Goal: Task Accomplishment & Management: Manage account settings

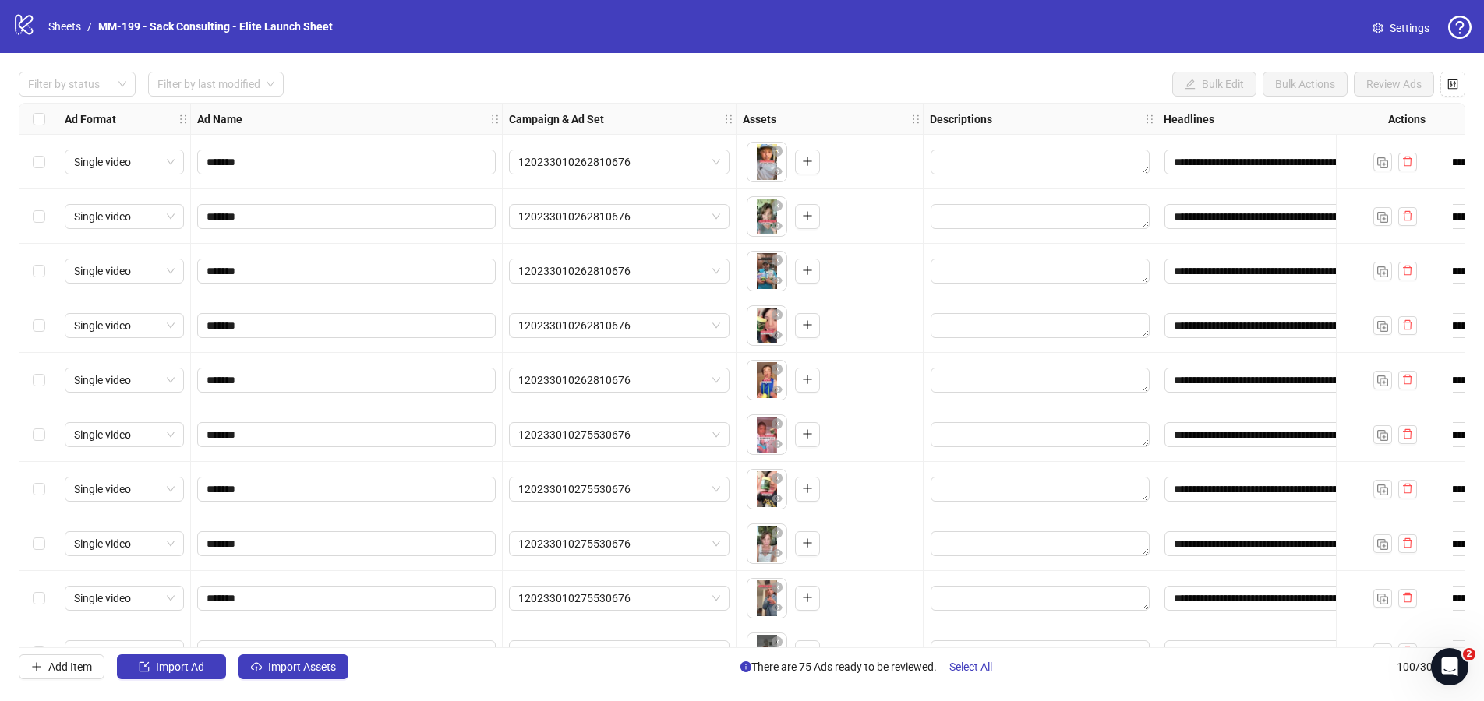
click at [1206, 19] on span "Settings" at bounding box center [1409, 27] width 40 height 17
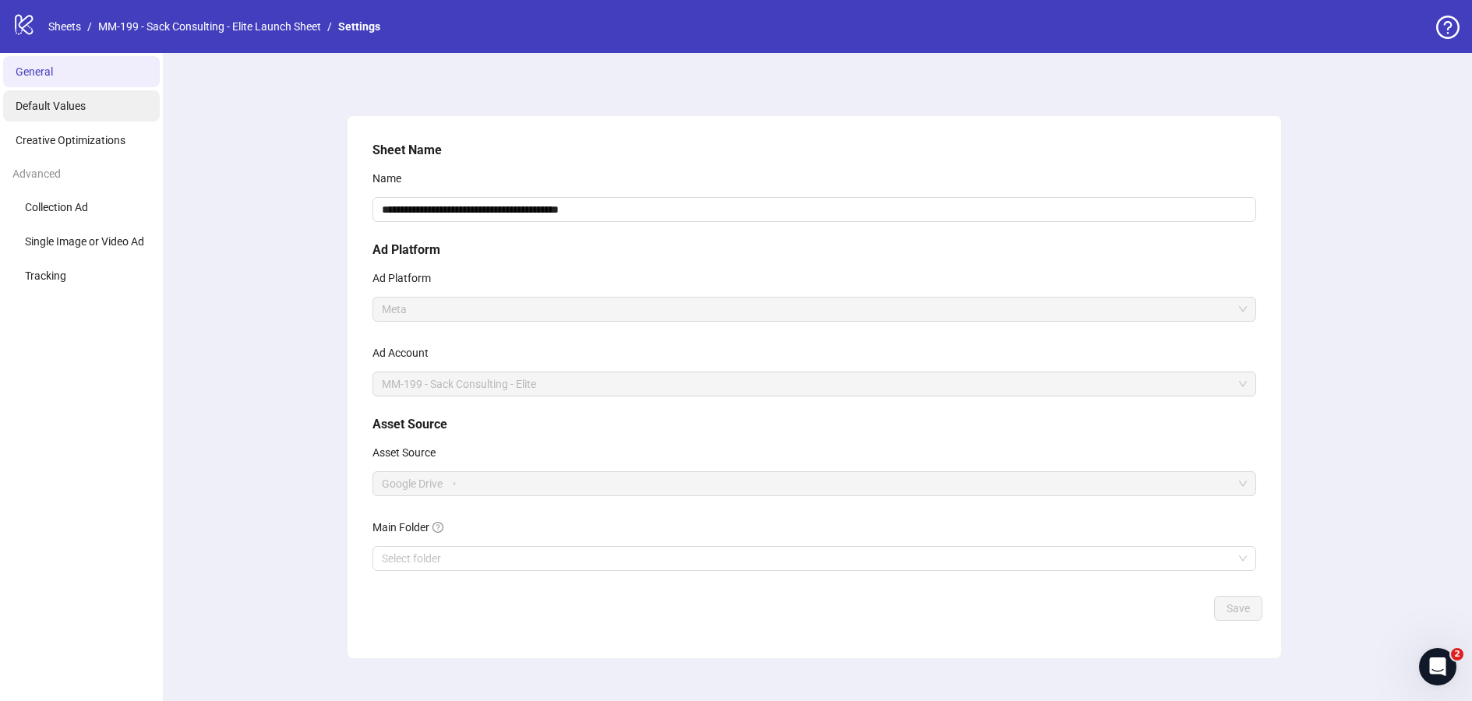
click at [111, 111] on li "Default Values" at bounding box center [81, 105] width 157 height 31
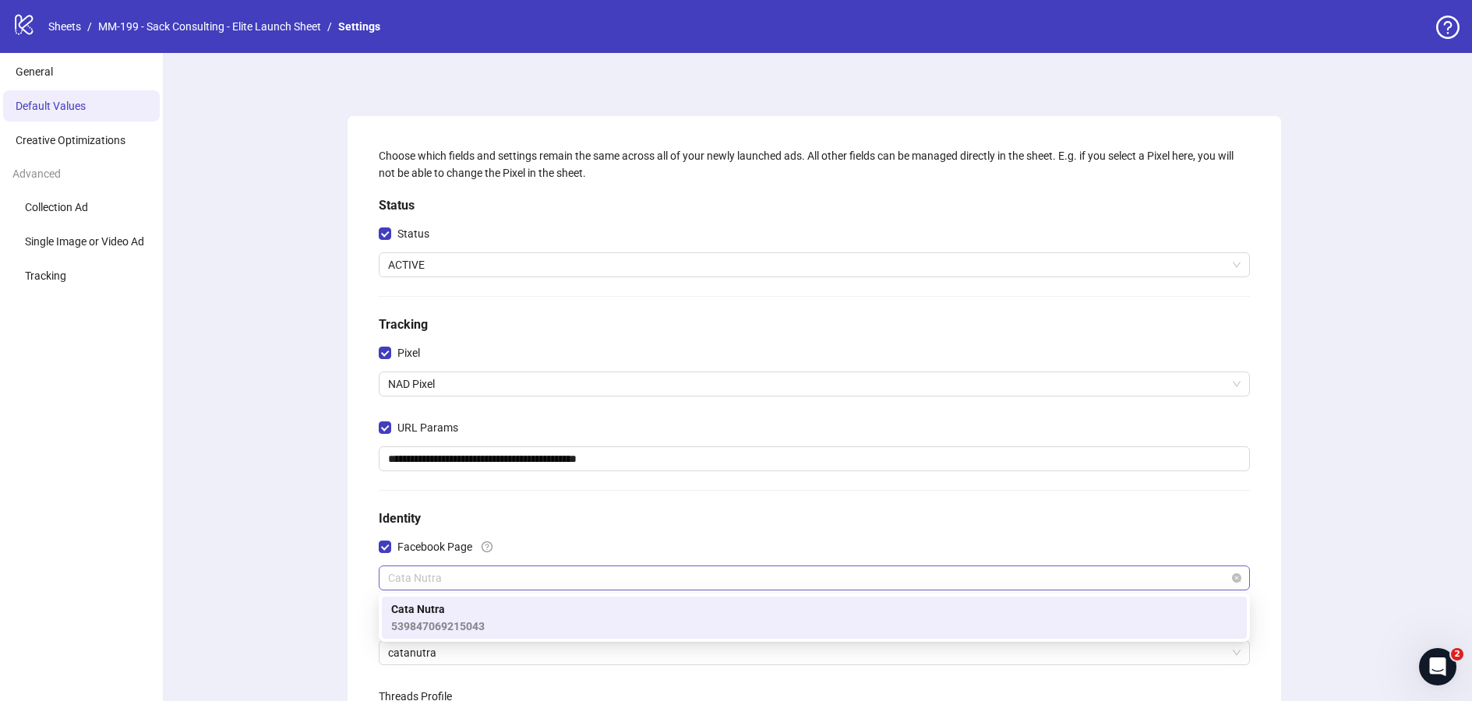
click at [465, 575] on span "Cata Nutra" at bounding box center [814, 578] width 853 height 23
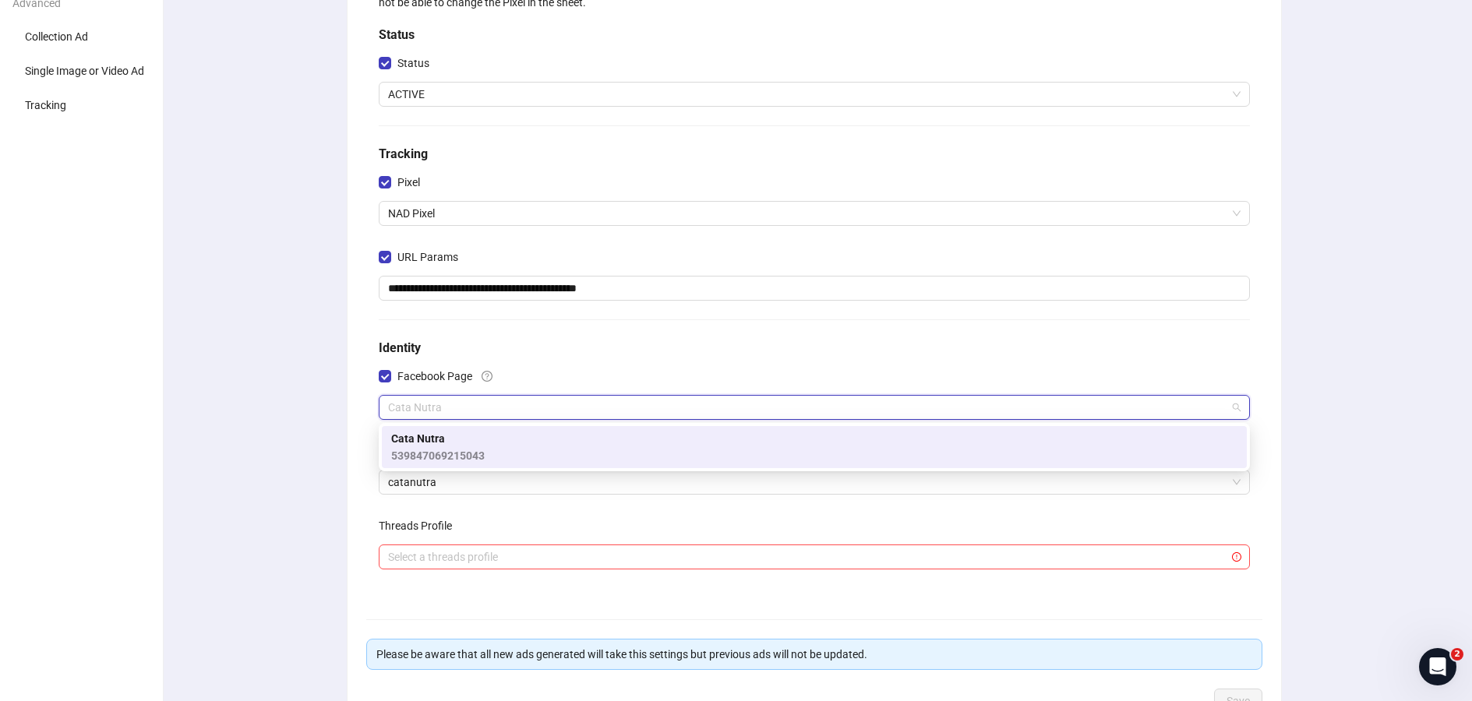
scroll to position [201, 0]
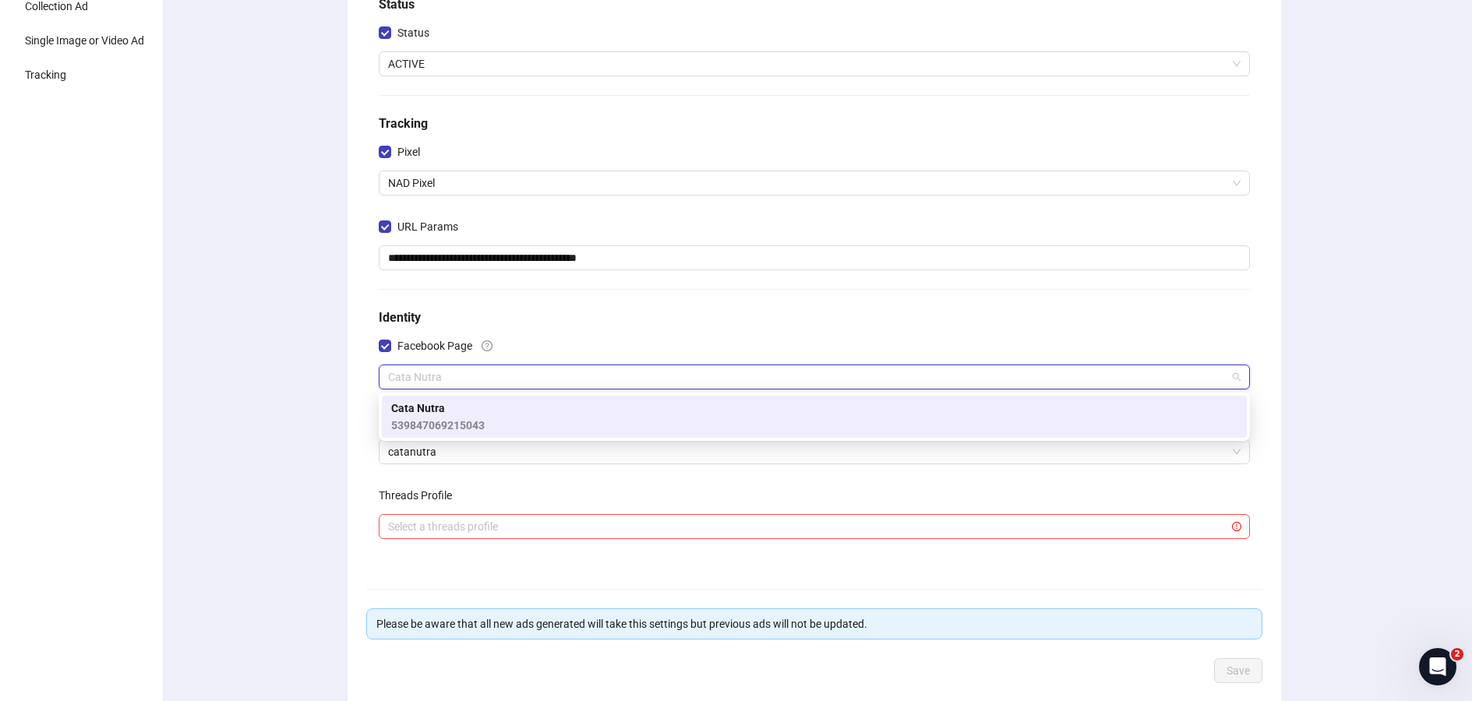
click at [303, 429] on div "**********" at bounding box center [814, 318] width 1316 height 932
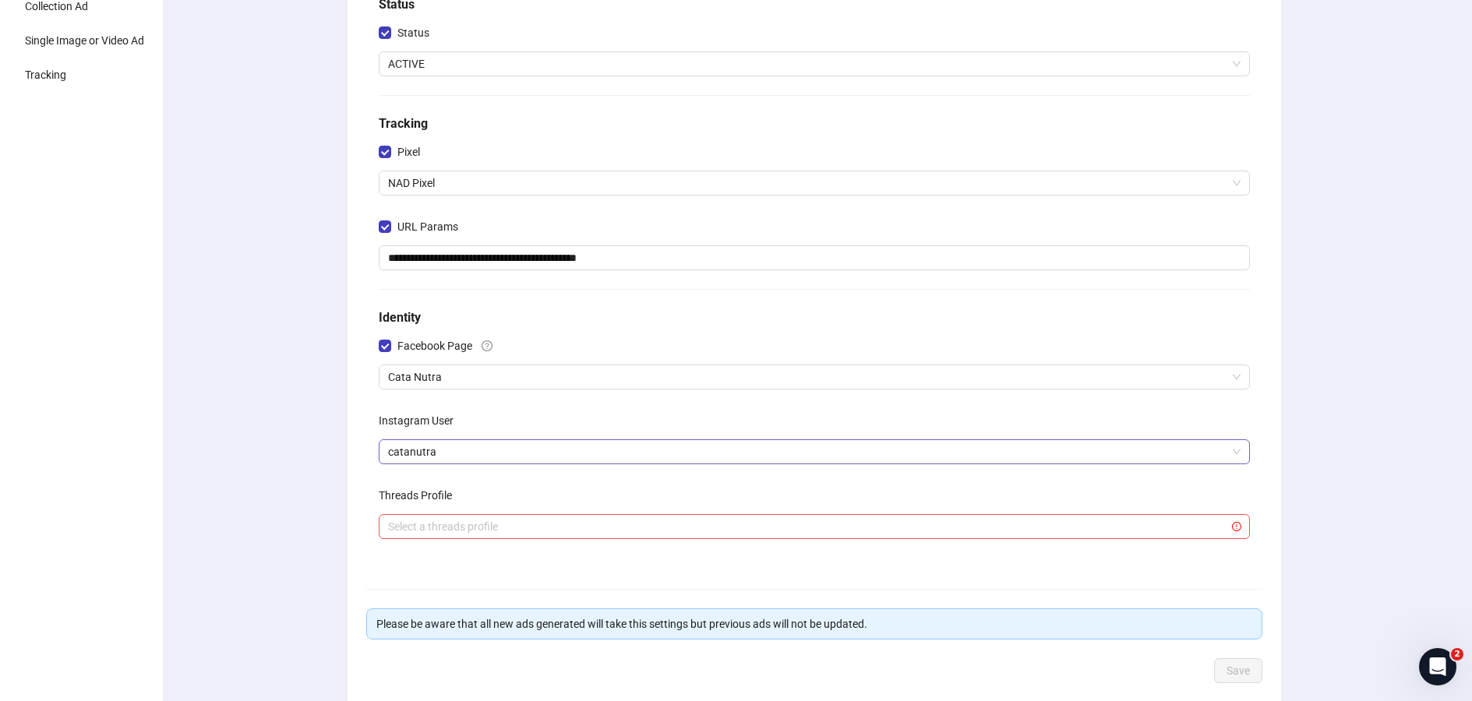
click at [483, 446] on span "catanutra" at bounding box center [814, 451] width 853 height 23
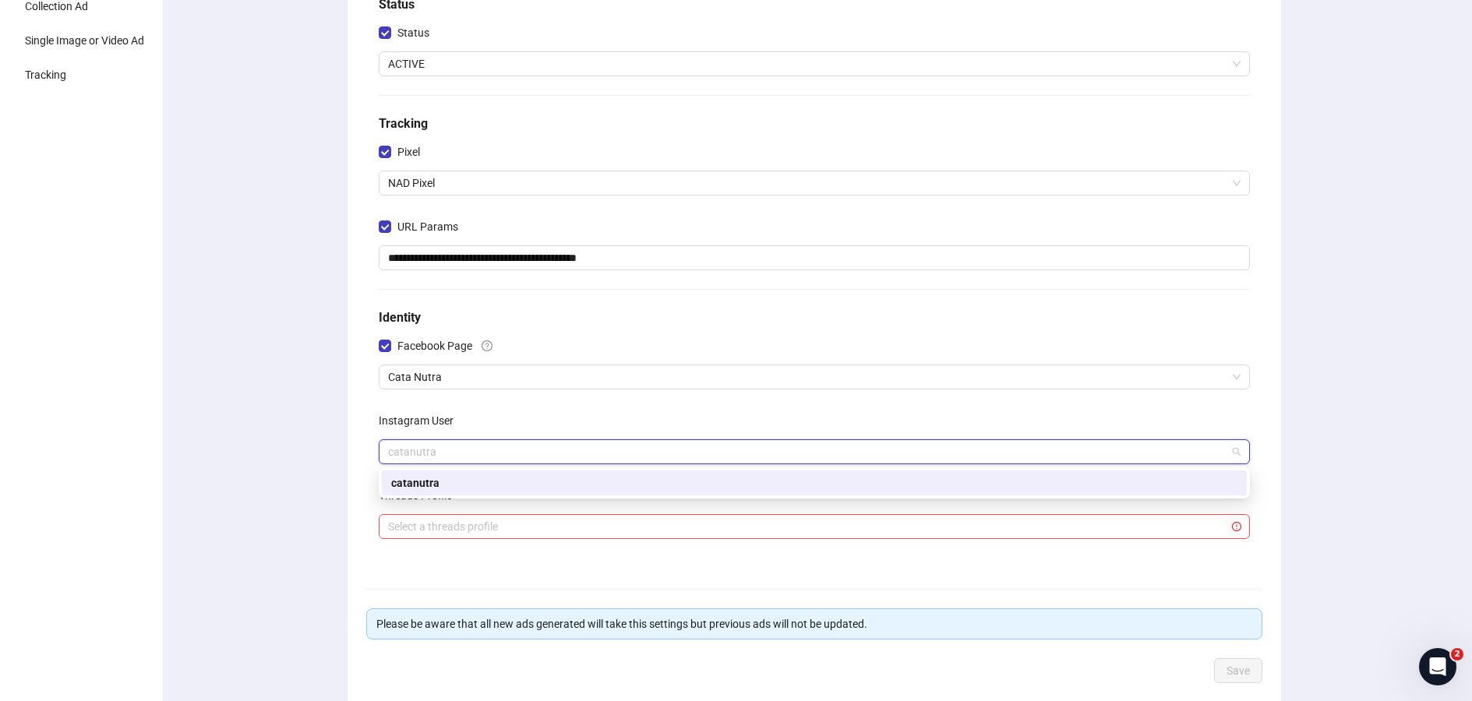
click at [305, 443] on div "**********" at bounding box center [814, 318] width 1316 height 932
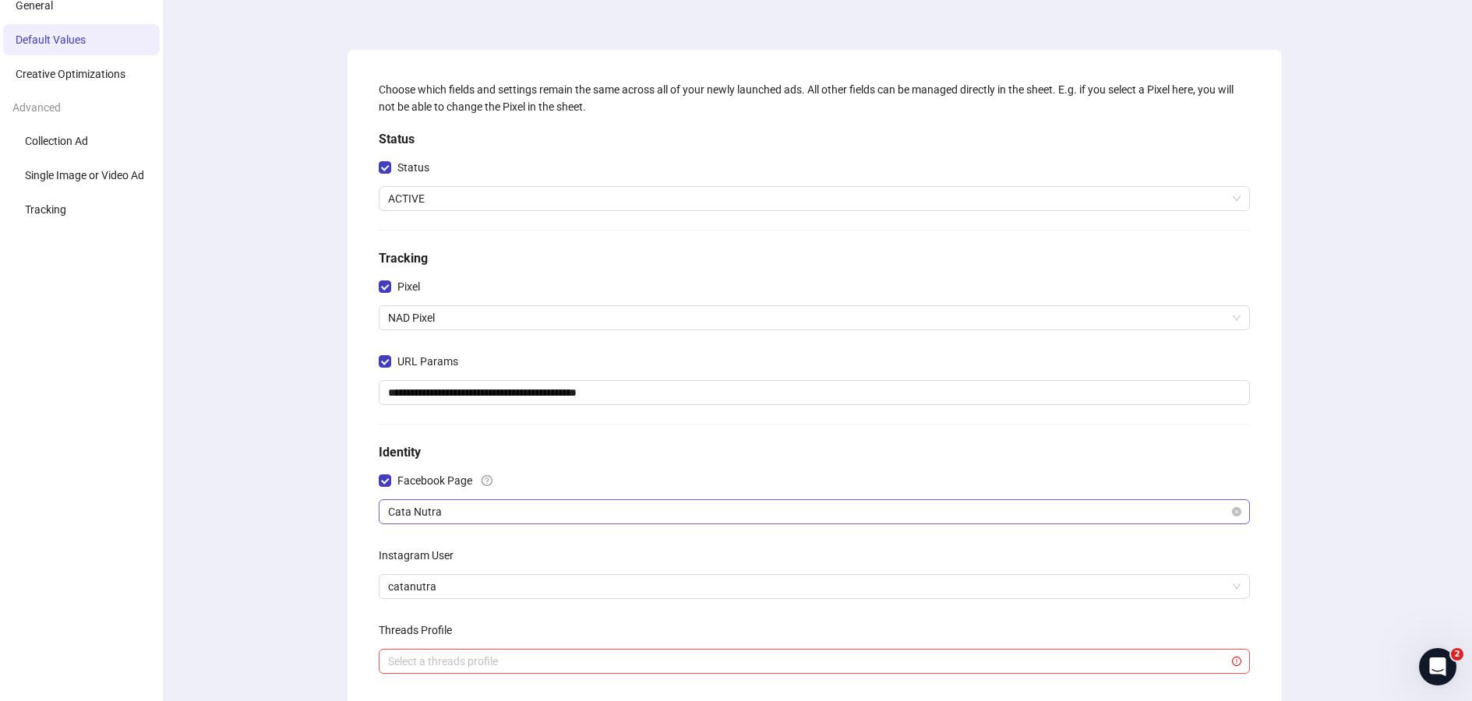
scroll to position [93, 0]
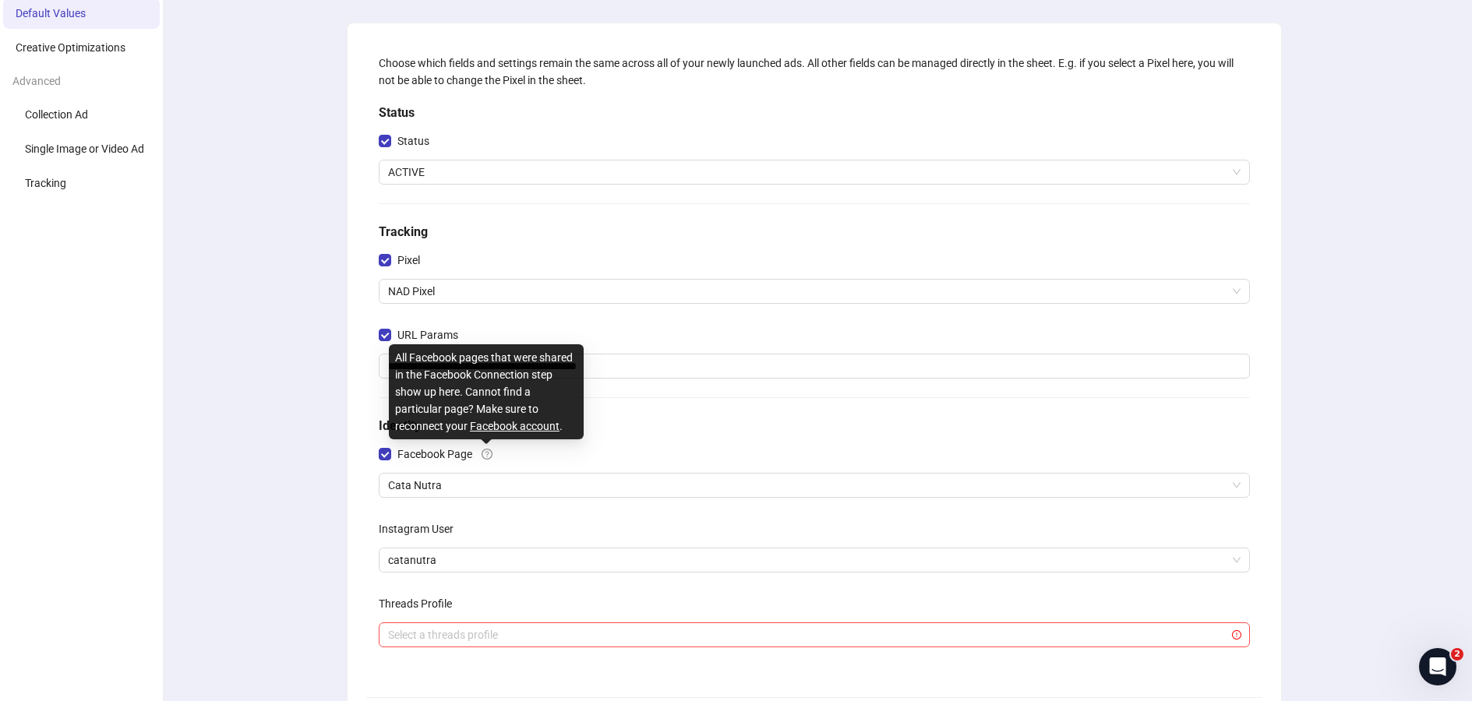
click at [483, 455] on icon "question-circle" at bounding box center [487, 454] width 11 height 11
click at [528, 426] on link "Facebook account" at bounding box center [515, 426] width 90 height 12
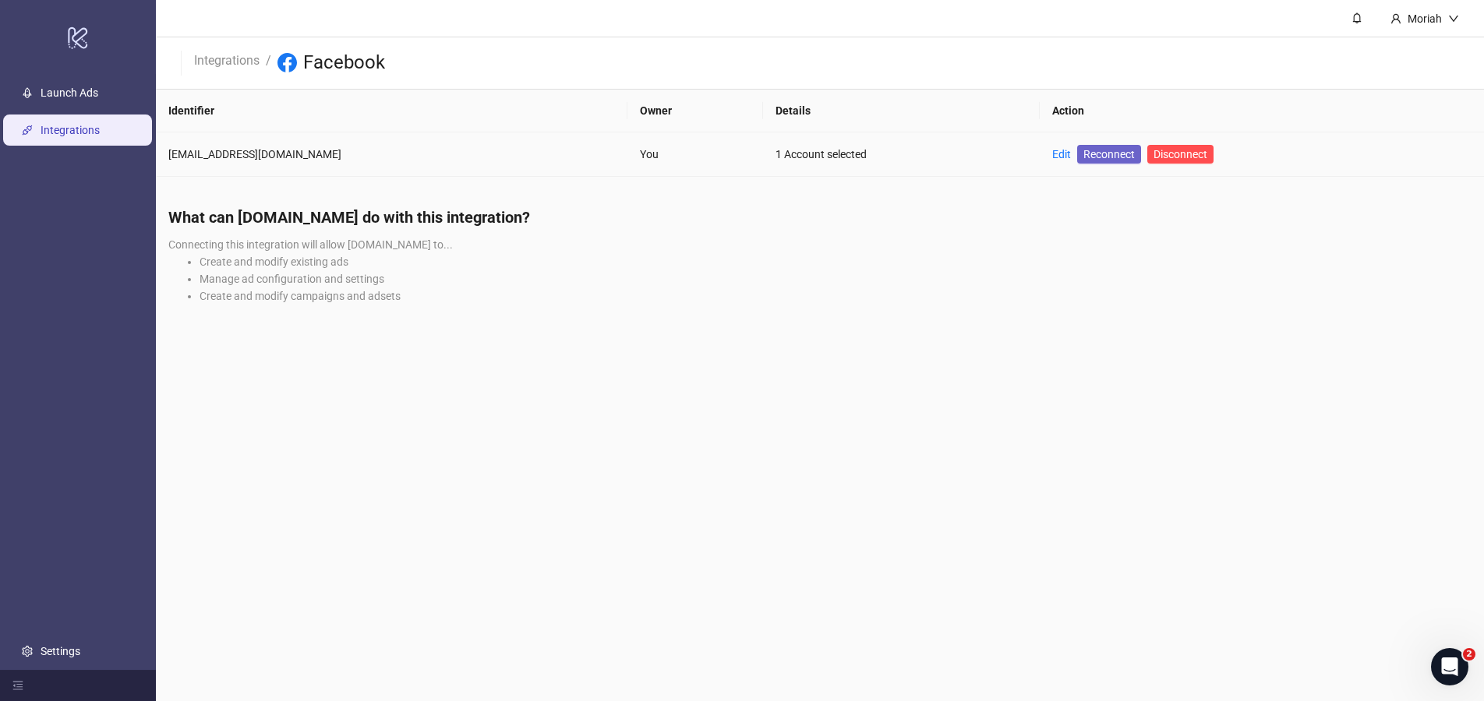
click at [1083, 161] on span "Reconnect" at bounding box center [1108, 154] width 51 height 17
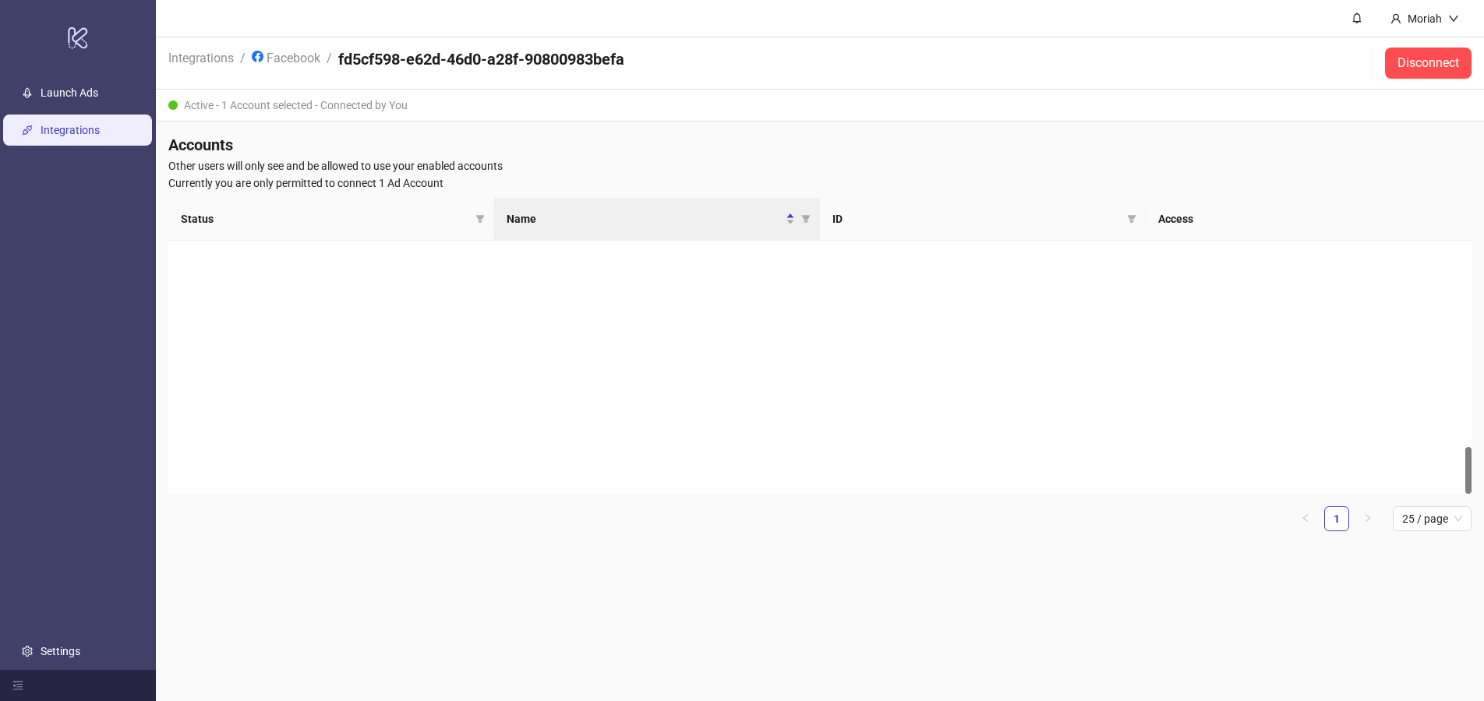
scroll to position [1100, 0]
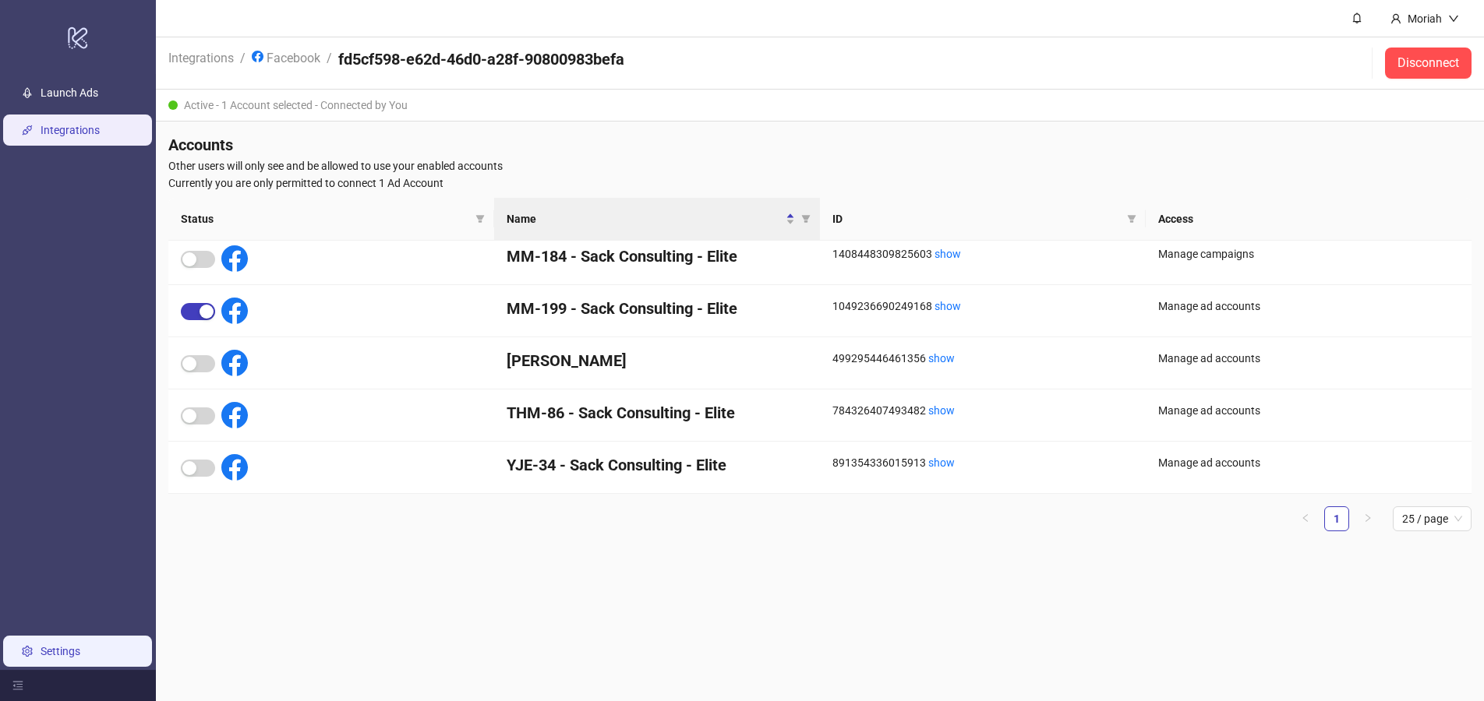
click at [65, 652] on link "Settings" at bounding box center [61, 651] width 40 height 12
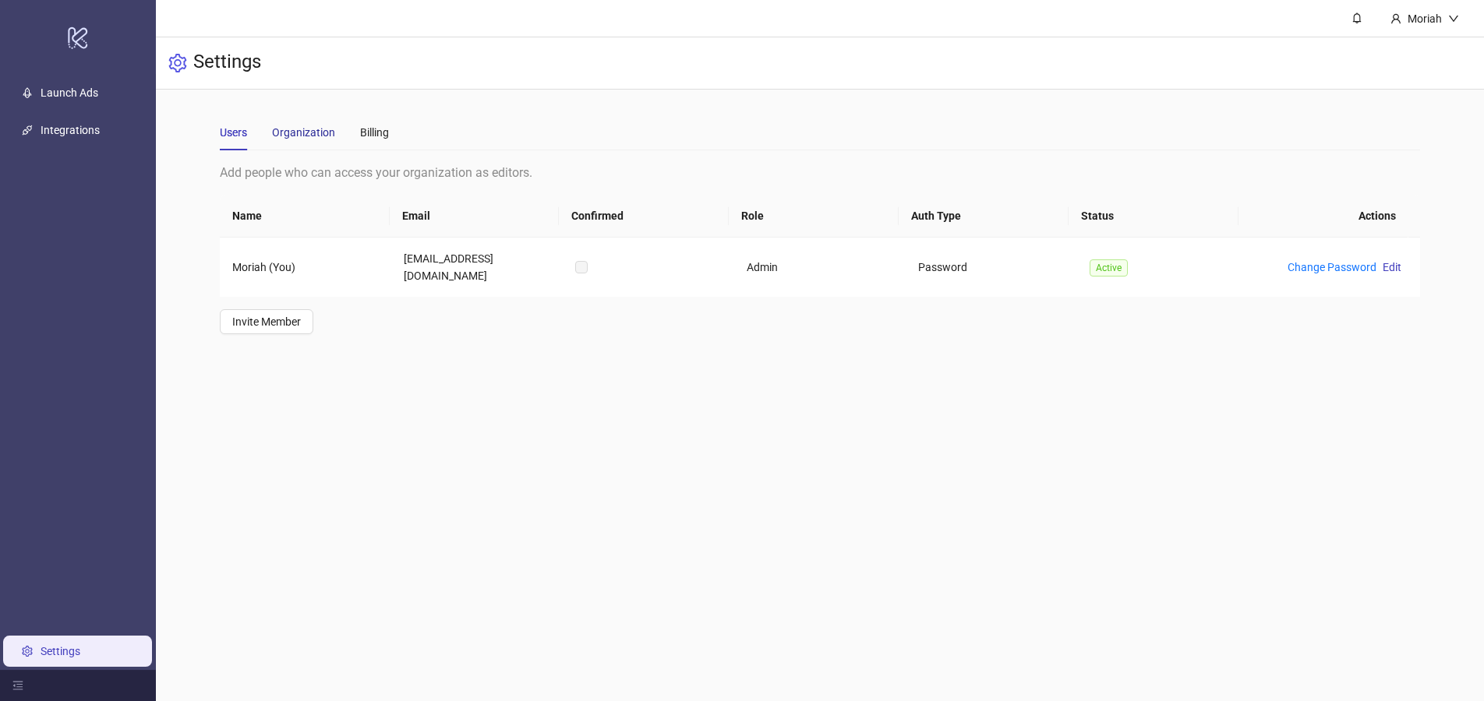
click at [302, 125] on div "Organization" at bounding box center [303, 132] width 63 height 17
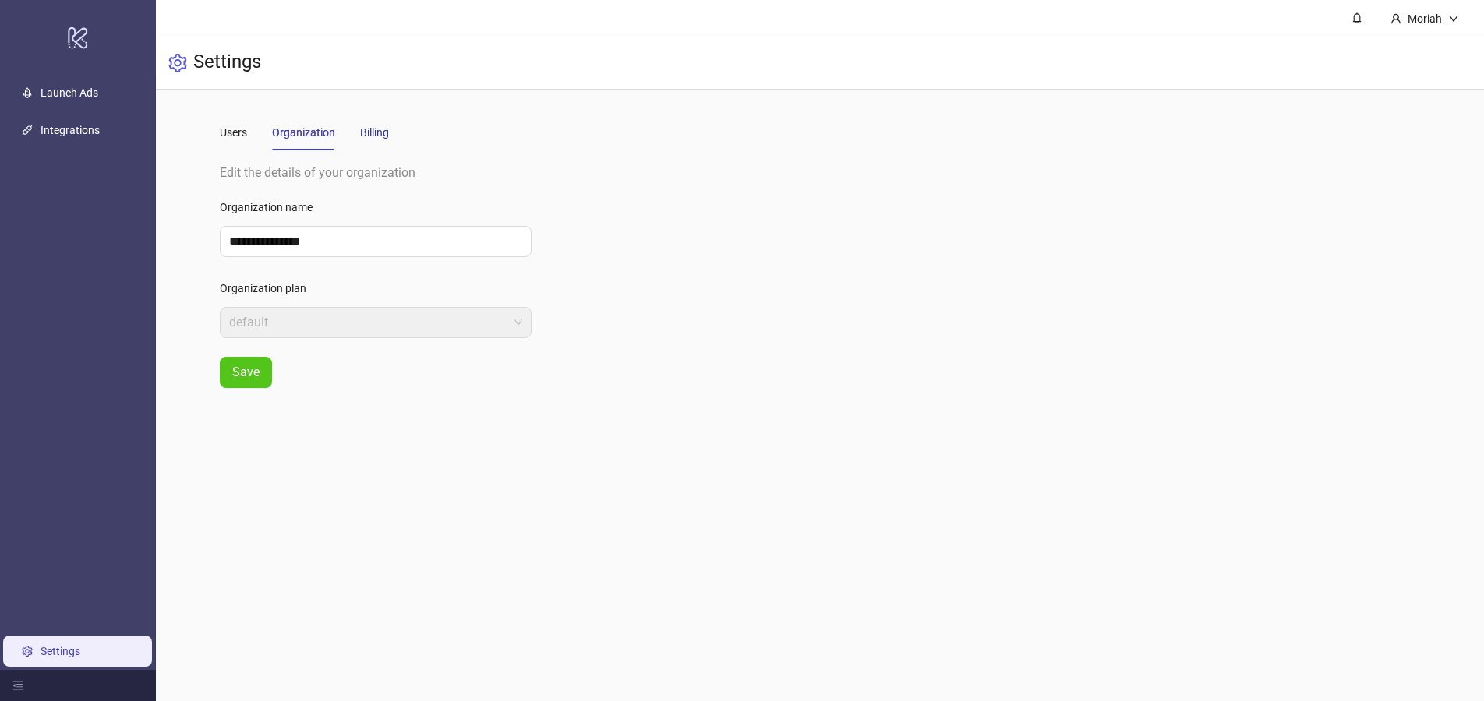
click at [361, 132] on div "Billing" at bounding box center [374, 132] width 29 height 17
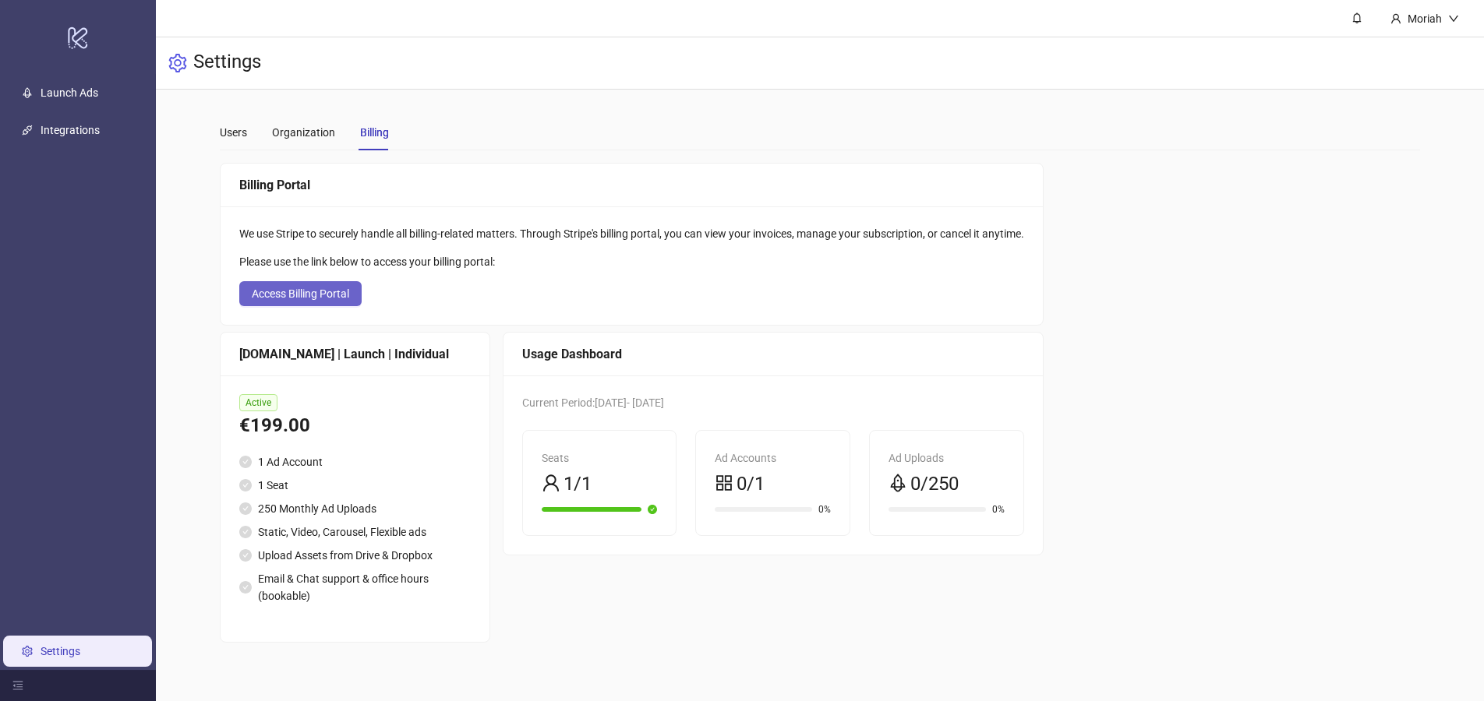
click at [348, 299] on span "Access Billing Portal" at bounding box center [300, 294] width 97 height 12
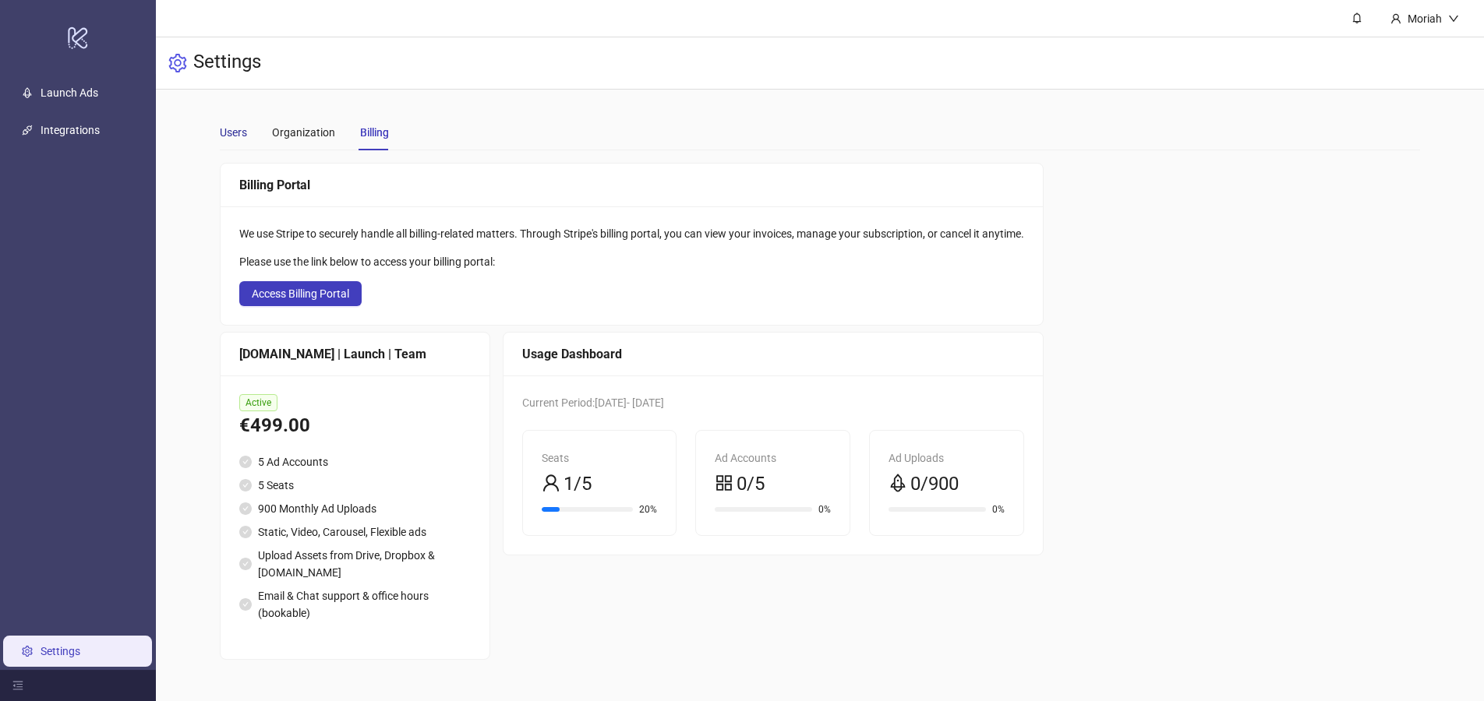
click at [242, 132] on div "Users" at bounding box center [233, 132] width 27 height 17
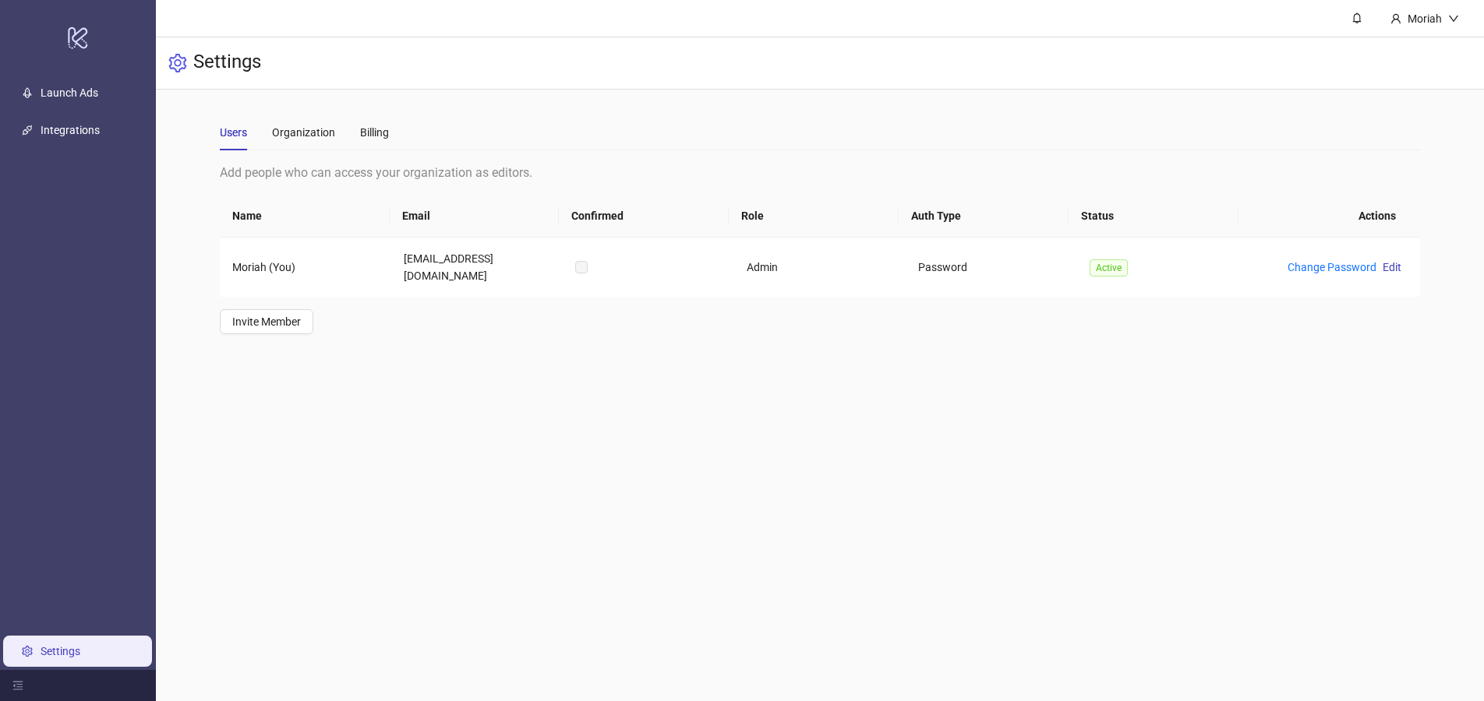
click at [58, 654] on link "Settings" at bounding box center [61, 651] width 40 height 12
click at [305, 138] on div "Organization" at bounding box center [303, 132] width 63 height 17
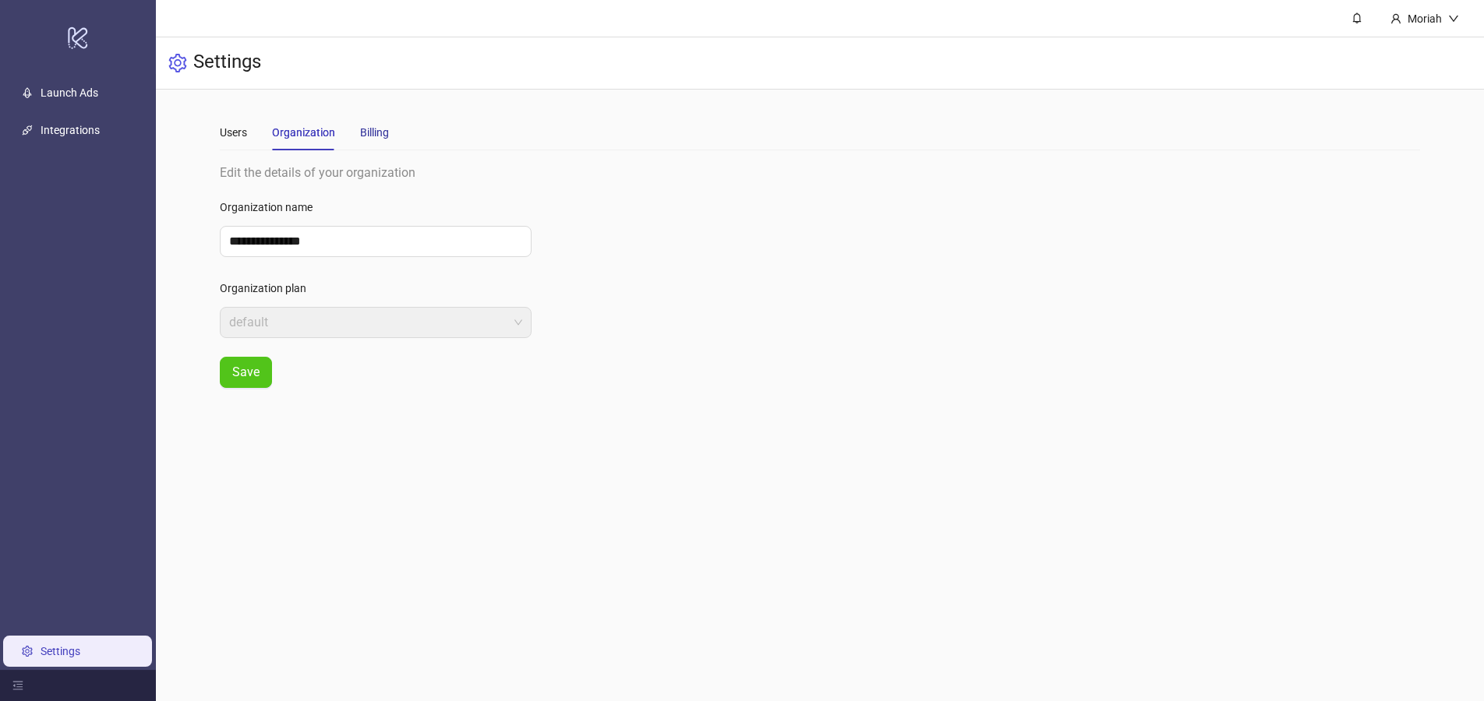
click at [364, 127] on div "Billing" at bounding box center [374, 132] width 29 height 17
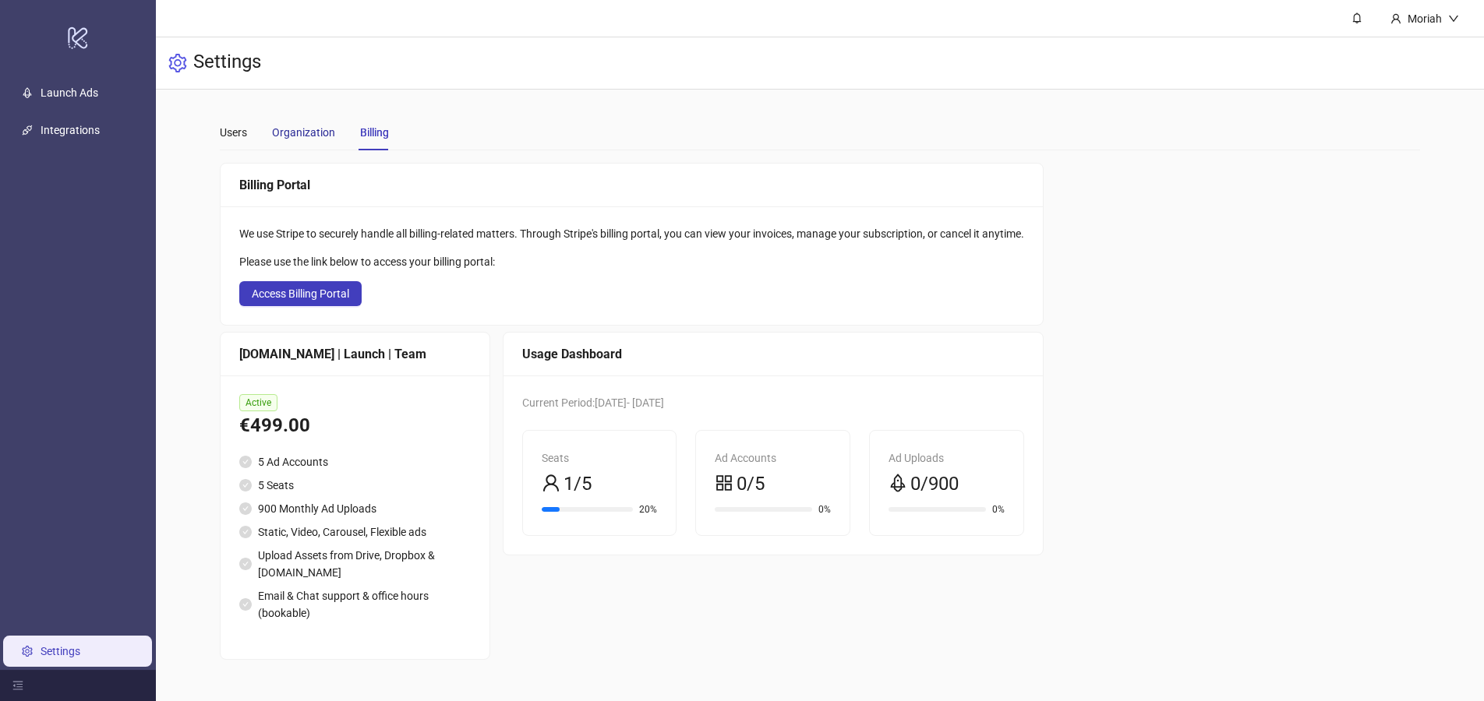
click at [293, 126] on div "Organization" at bounding box center [303, 132] width 63 height 17
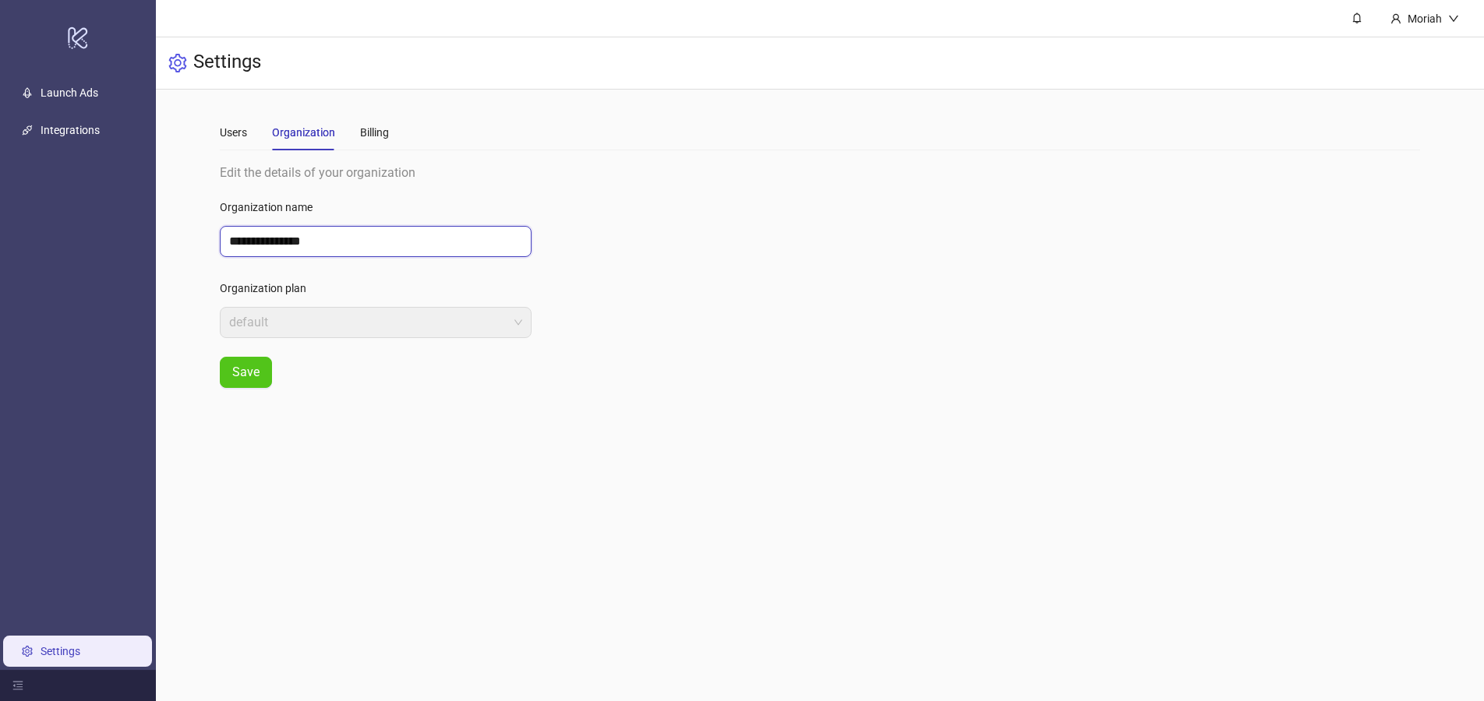
click at [380, 242] on input "**********" at bounding box center [376, 241] width 312 height 31
drag, startPoint x: 351, startPoint y: 247, endPoint x: 211, endPoint y: 249, distance: 140.3
click at [211, 249] on main "**********" at bounding box center [820, 251] width 1226 height 323
type input "***"
click at [239, 402] on main "Users Organization Billing Add people who can access your organization as edito…" at bounding box center [820, 251] width 1226 height 323
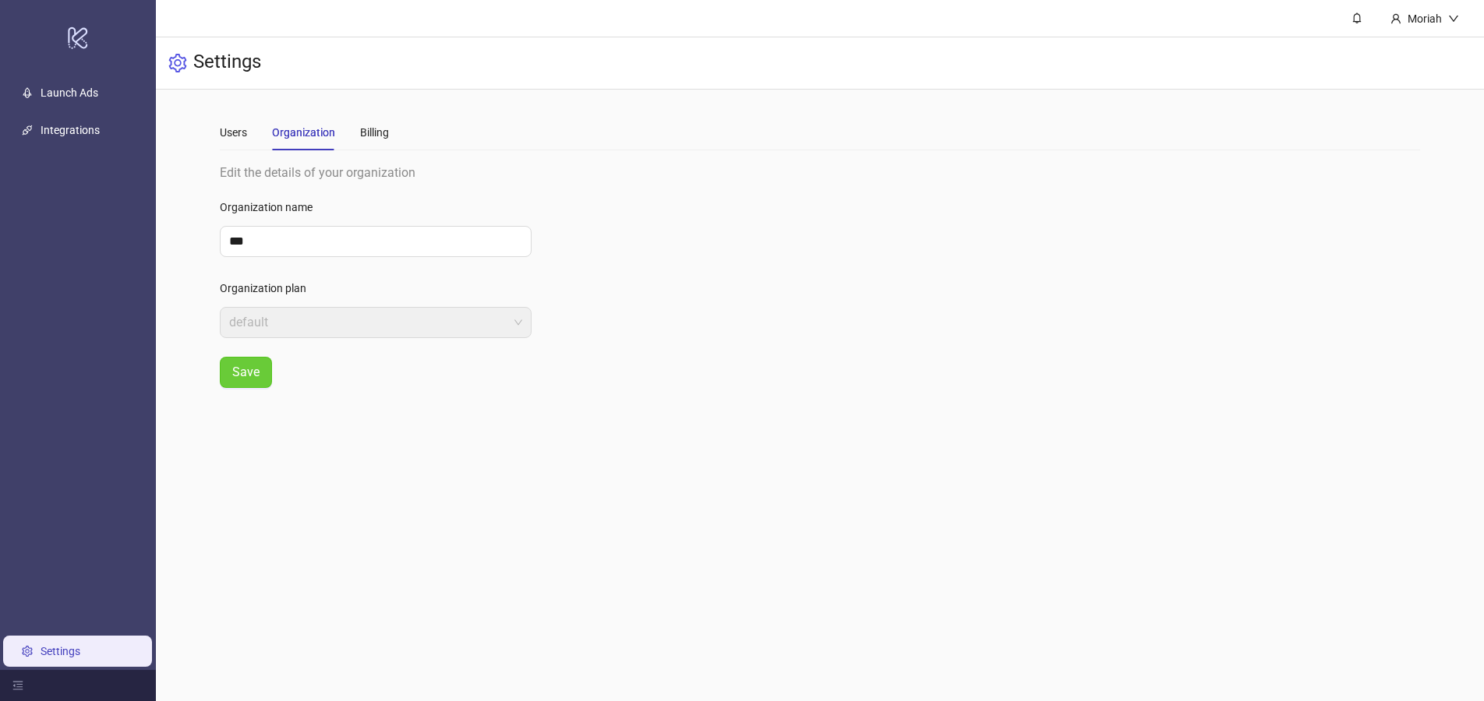
click at [238, 381] on button "Save" at bounding box center [246, 372] width 52 height 31
click at [240, 144] on div "Users" at bounding box center [233, 133] width 27 height 36
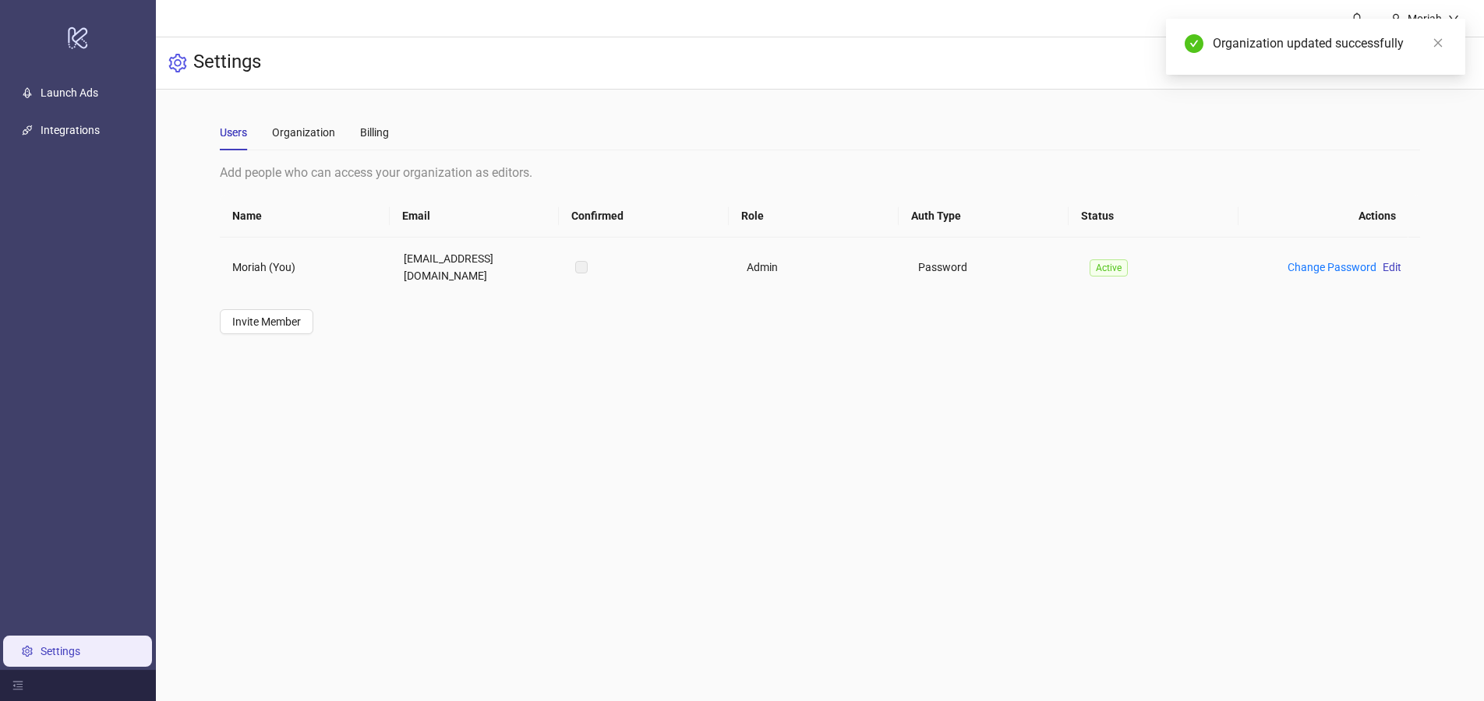
click at [458, 267] on td "[EMAIL_ADDRESS][DOMAIN_NAME]" at bounding box center [476, 267] width 171 height 59
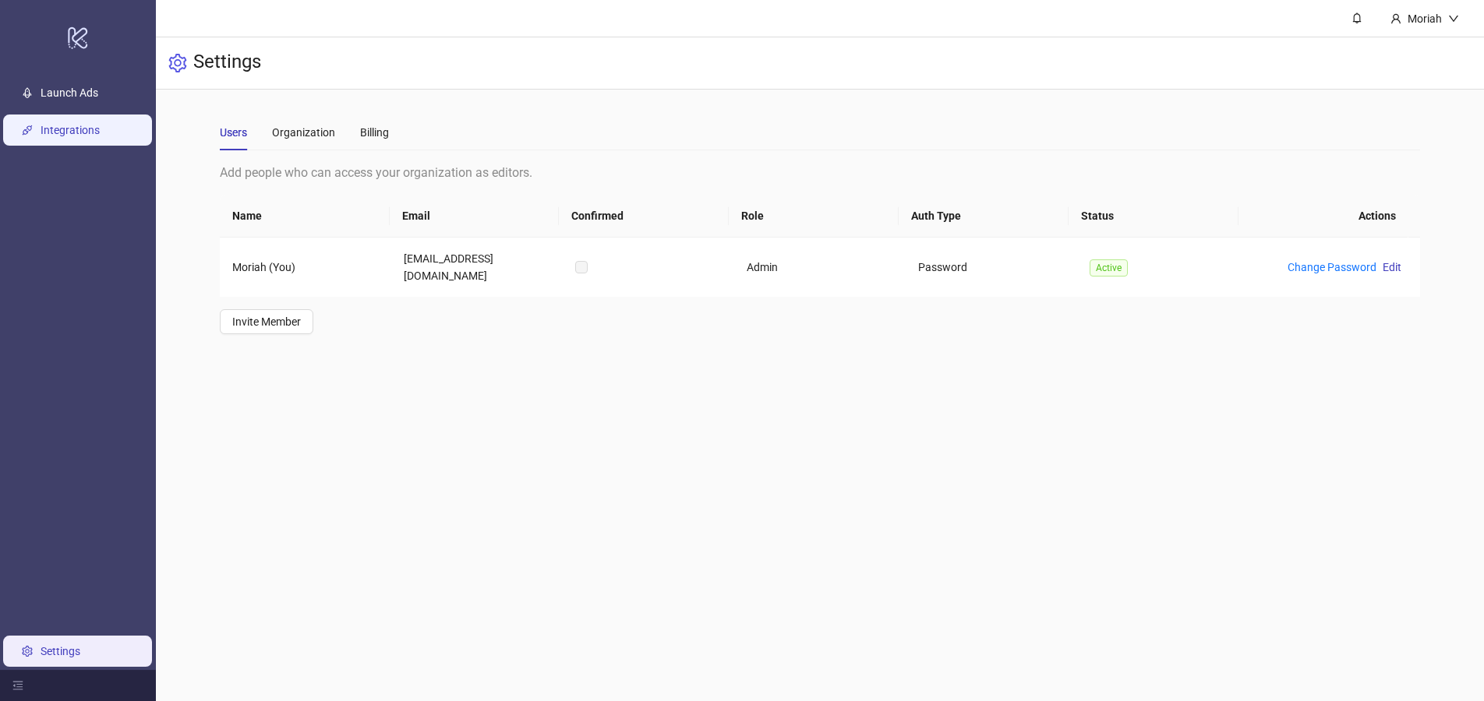
click at [53, 126] on link "Integrations" at bounding box center [70, 130] width 59 height 12
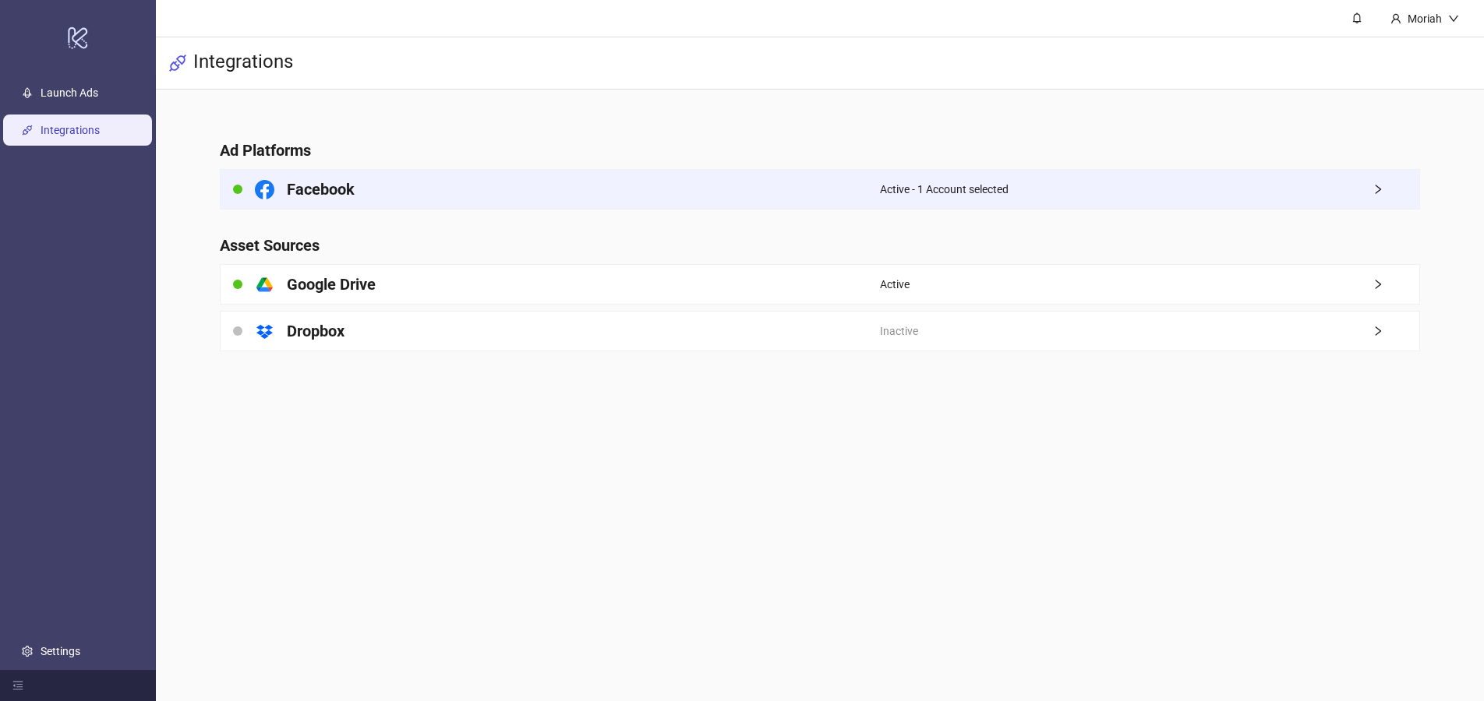
click at [1196, 200] on div "Active - 1 Account selected" at bounding box center [1150, 189] width 540 height 39
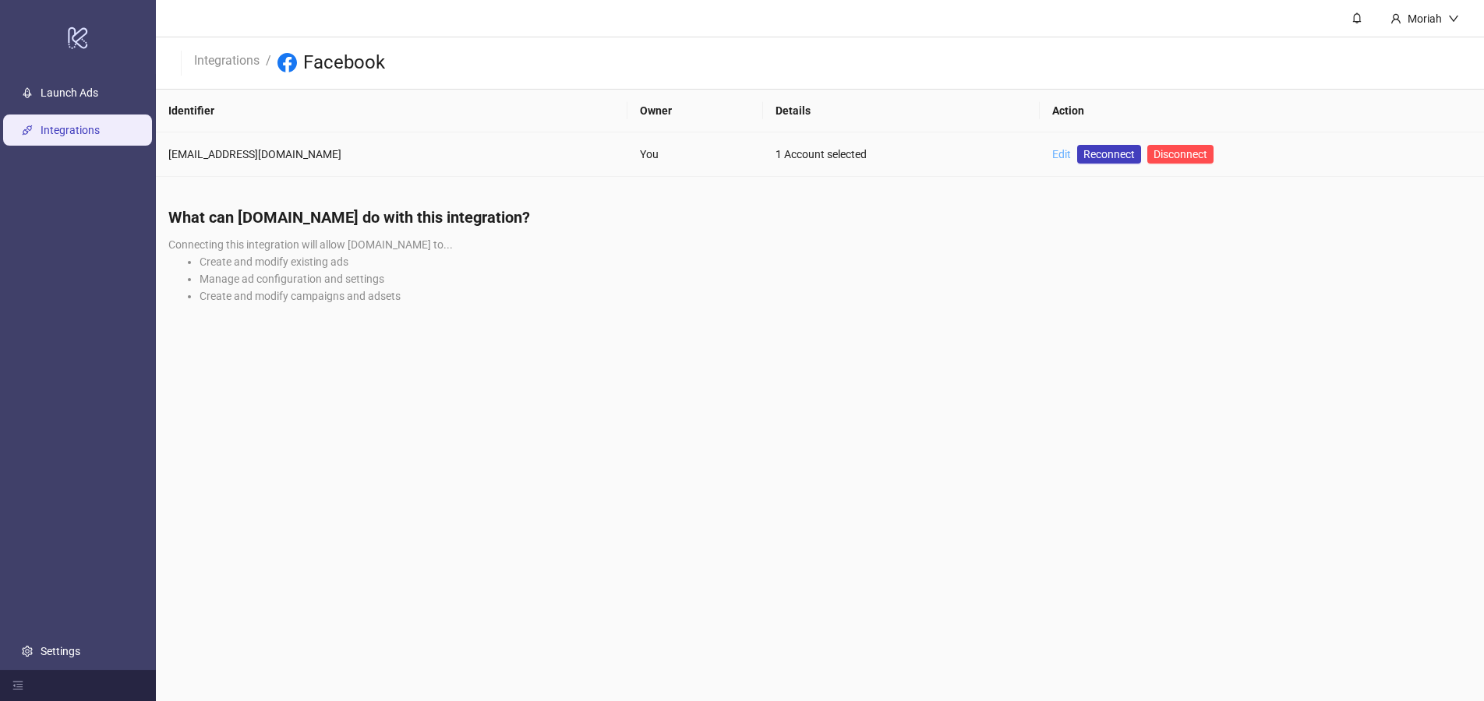
click at [1052, 152] on link "Edit" at bounding box center [1061, 154] width 19 height 12
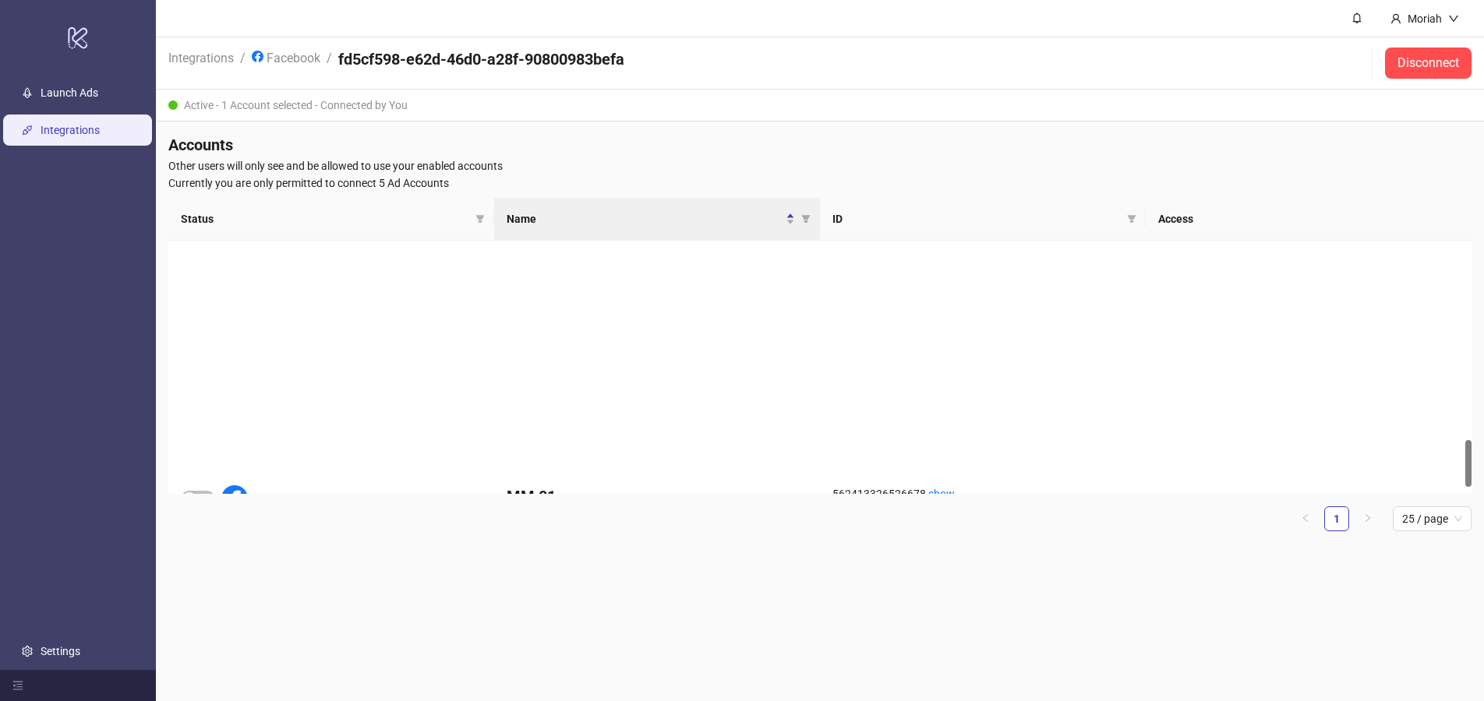
scroll to position [1100, 0]
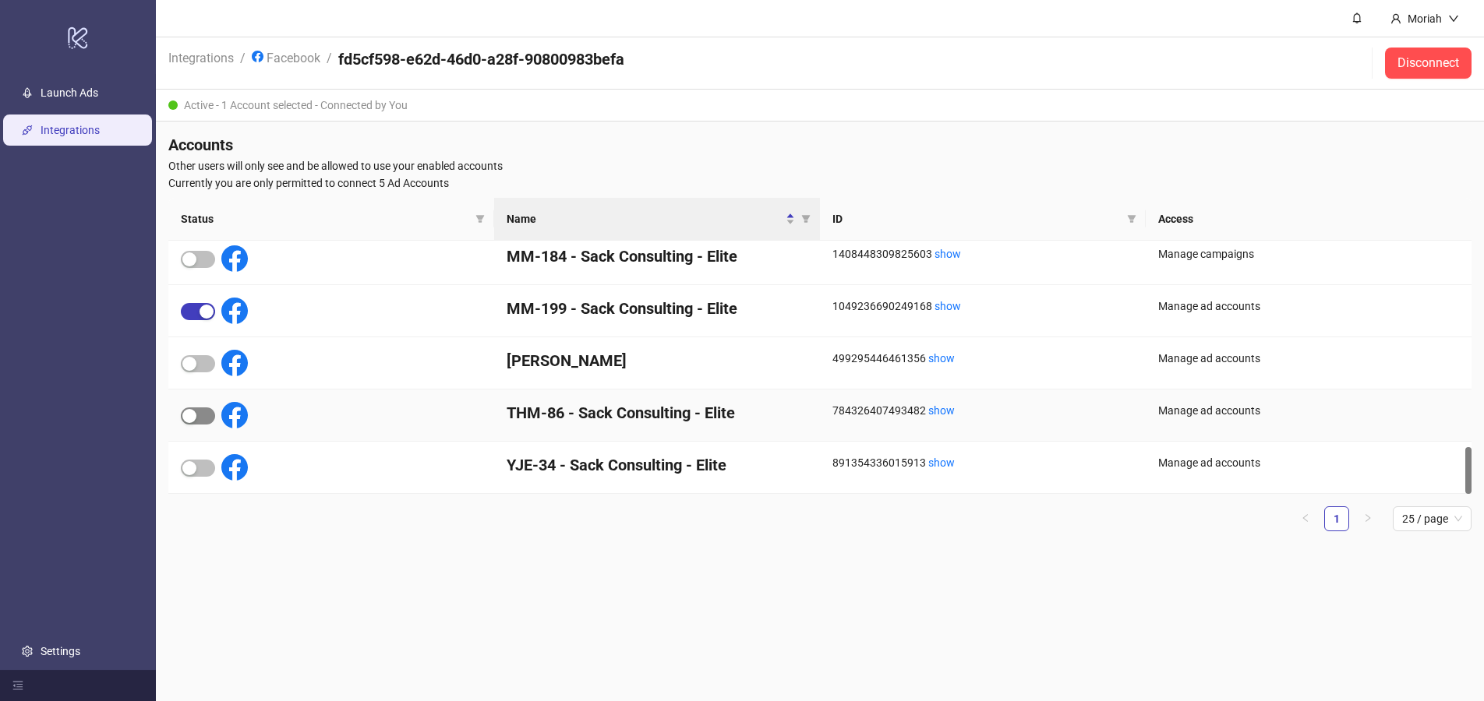
click at [188, 415] on div "button" at bounding box center [189, 416] width 14 height 14
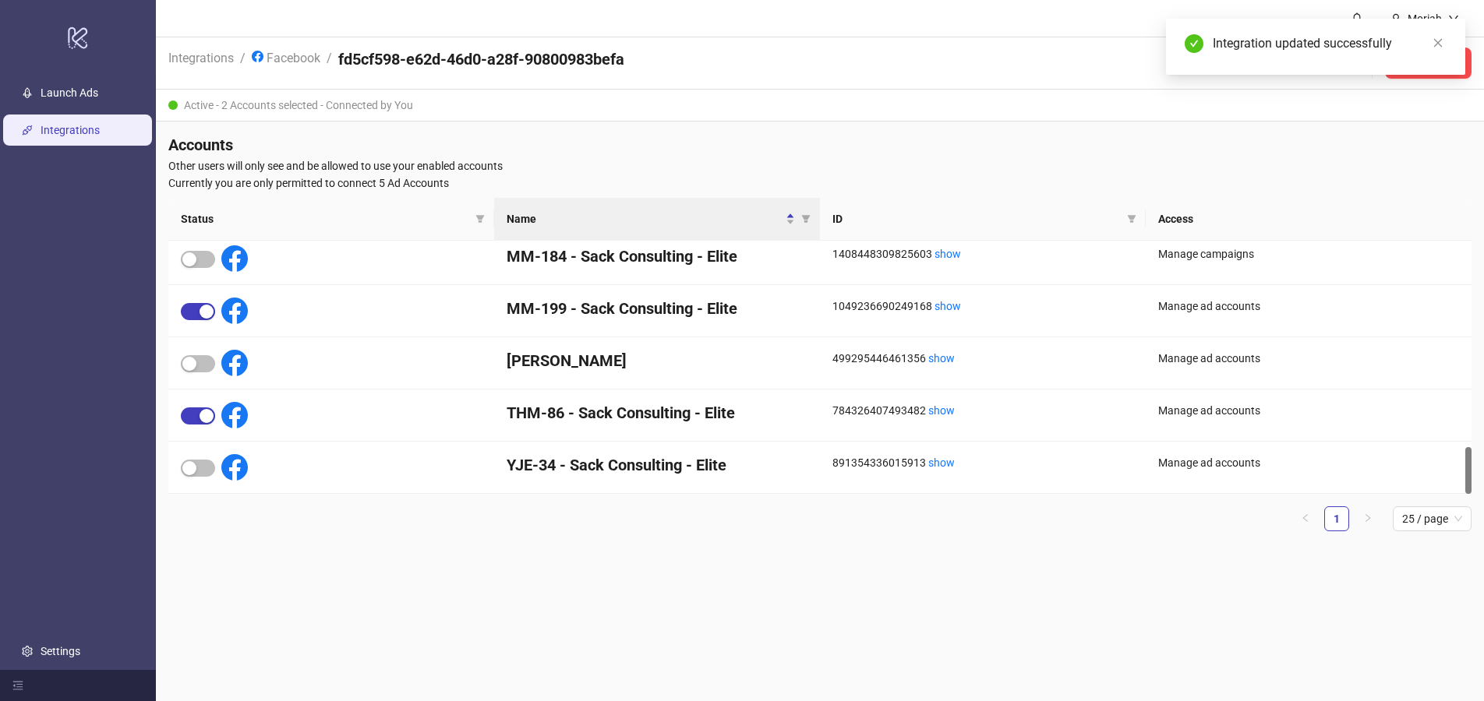
click at [1448, 44] on div "Integration updated successfully" at bounding box center [1315, 47] width 299 height 56
click at [1443, 41] on link "Close" at bounding box center [1437, 42] width 17 height 17
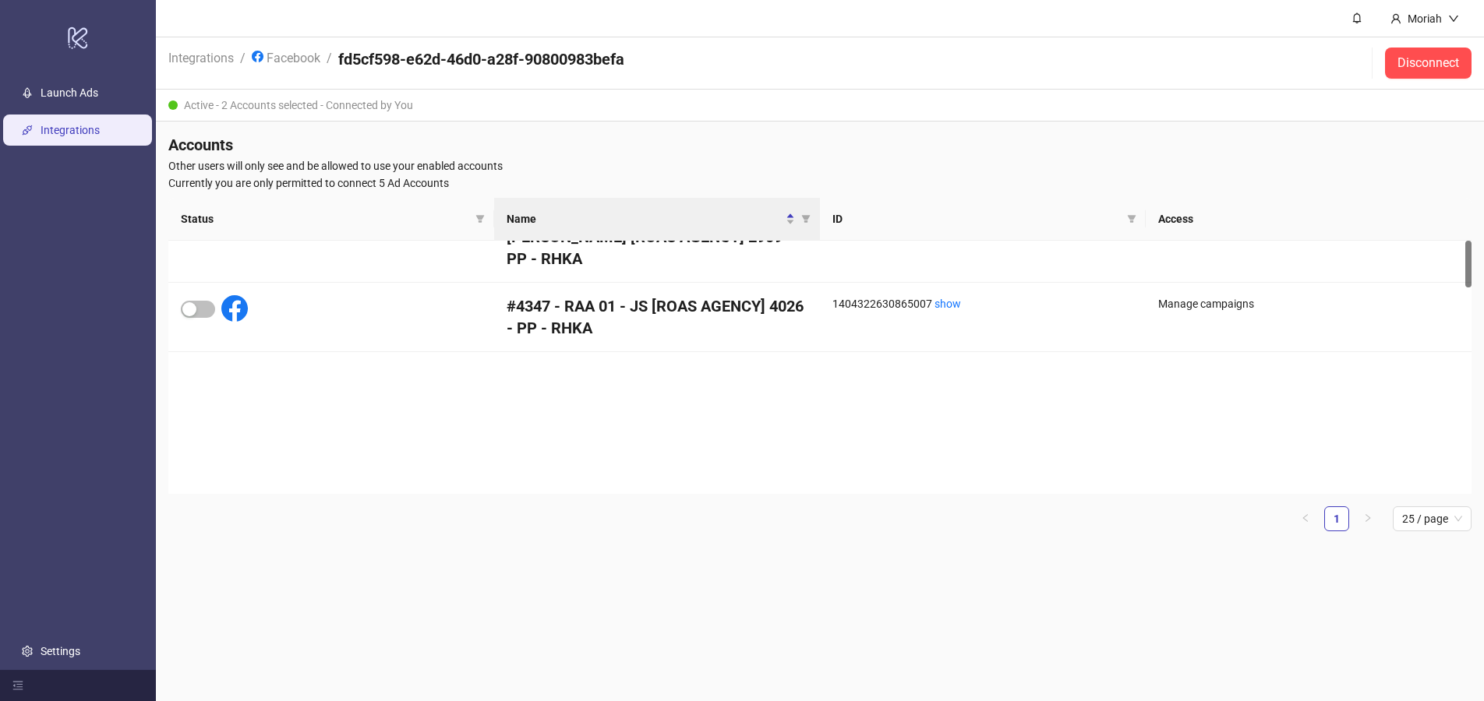
scroll to position [0, 0]
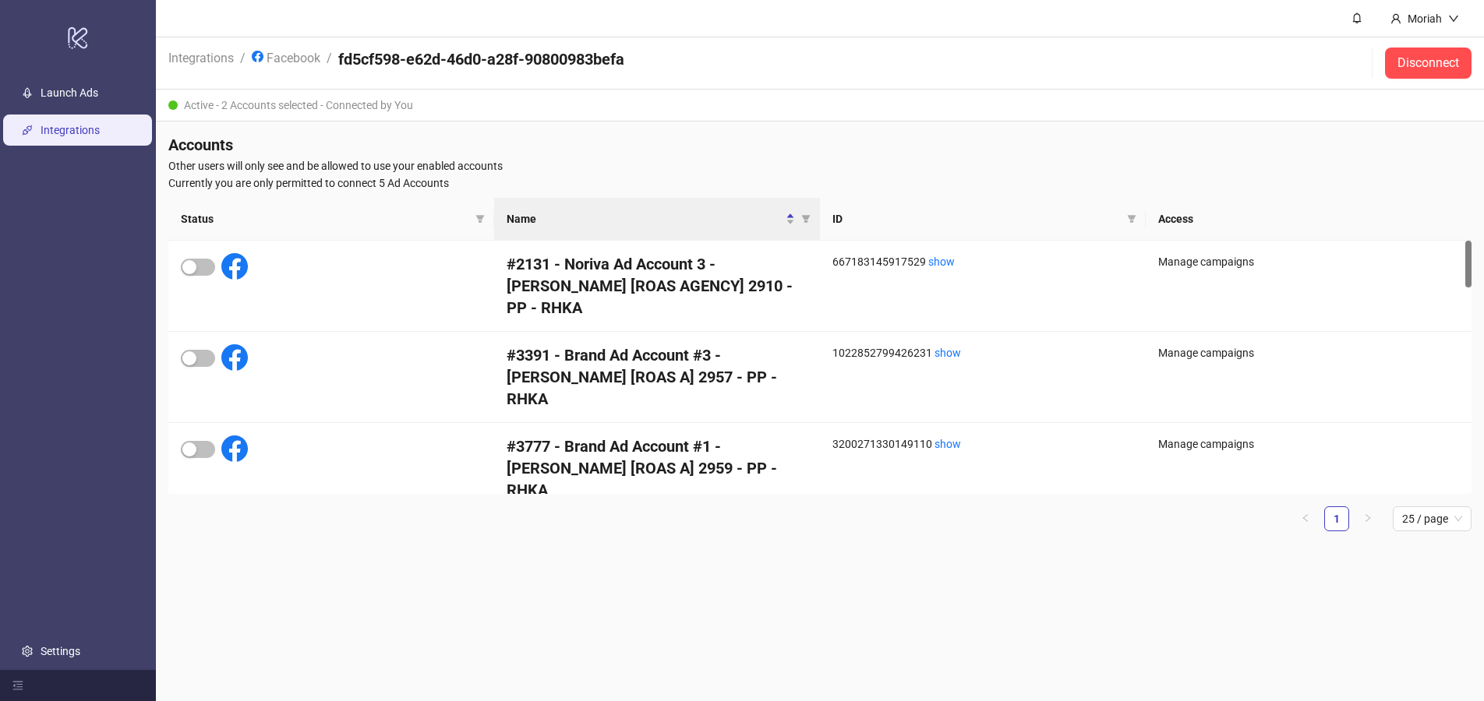
click at [757, 175] on span "Currently you are only permitted to connect 5 Ad Accounts" at bounding box center [819, 183] width 1303 height 17
click at [63, 645] on link "Settings" at bounding box center [61, 651] width 40 height 12
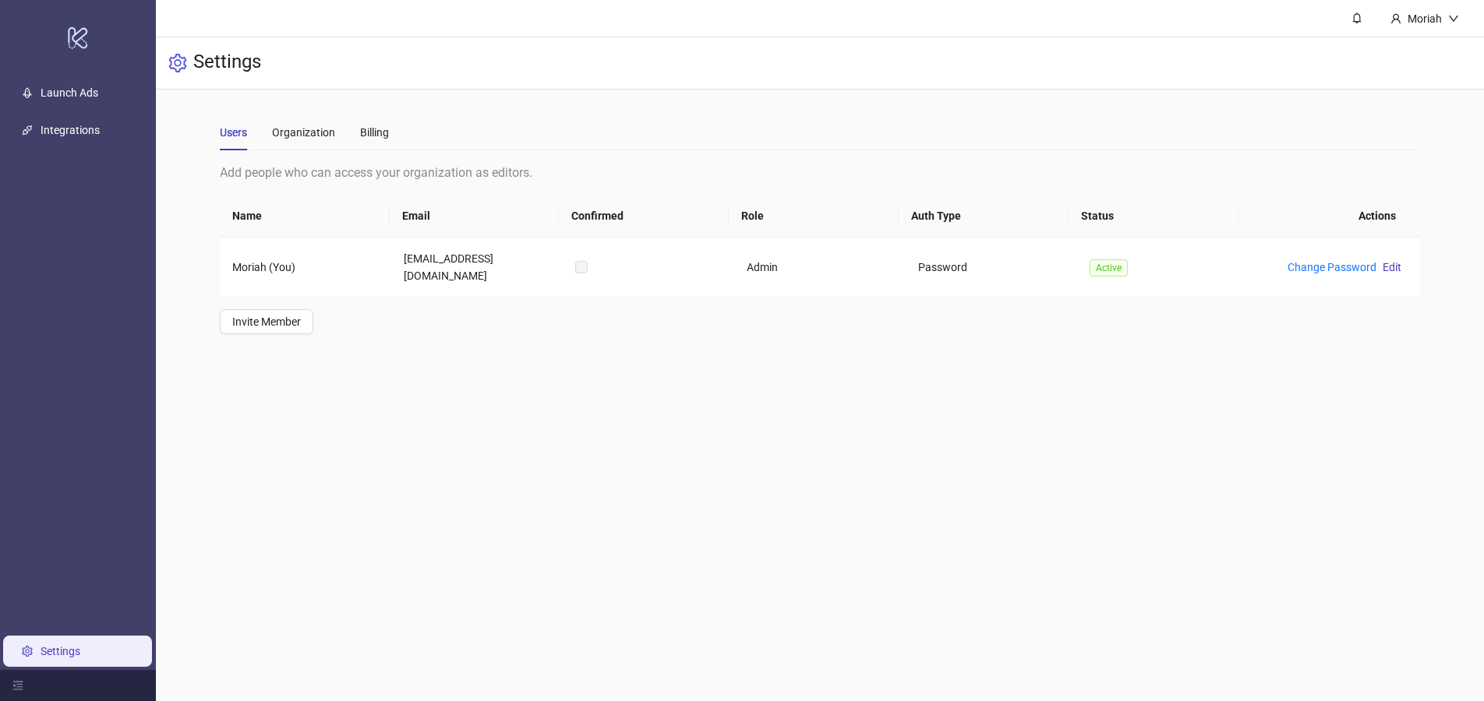
click at [390, 120] on div "Users Organization Billing" at bounding box center [820, 133] width 1201 height 36
click at [381, 126] on div "Billing" at bounding box center [374, 132] width 29 height 17
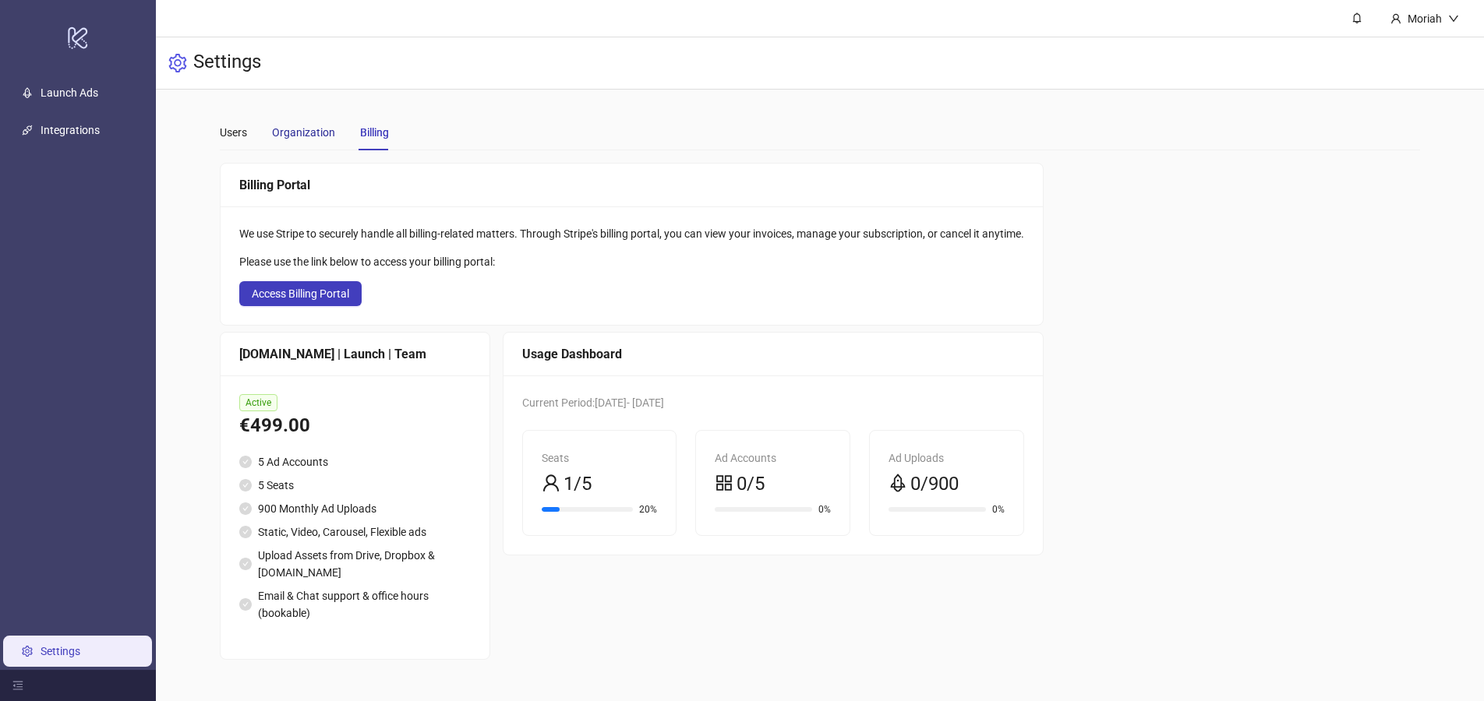
click at [320, 132] on div "Organization" at bounding box center [303, 132] width 63 height 17
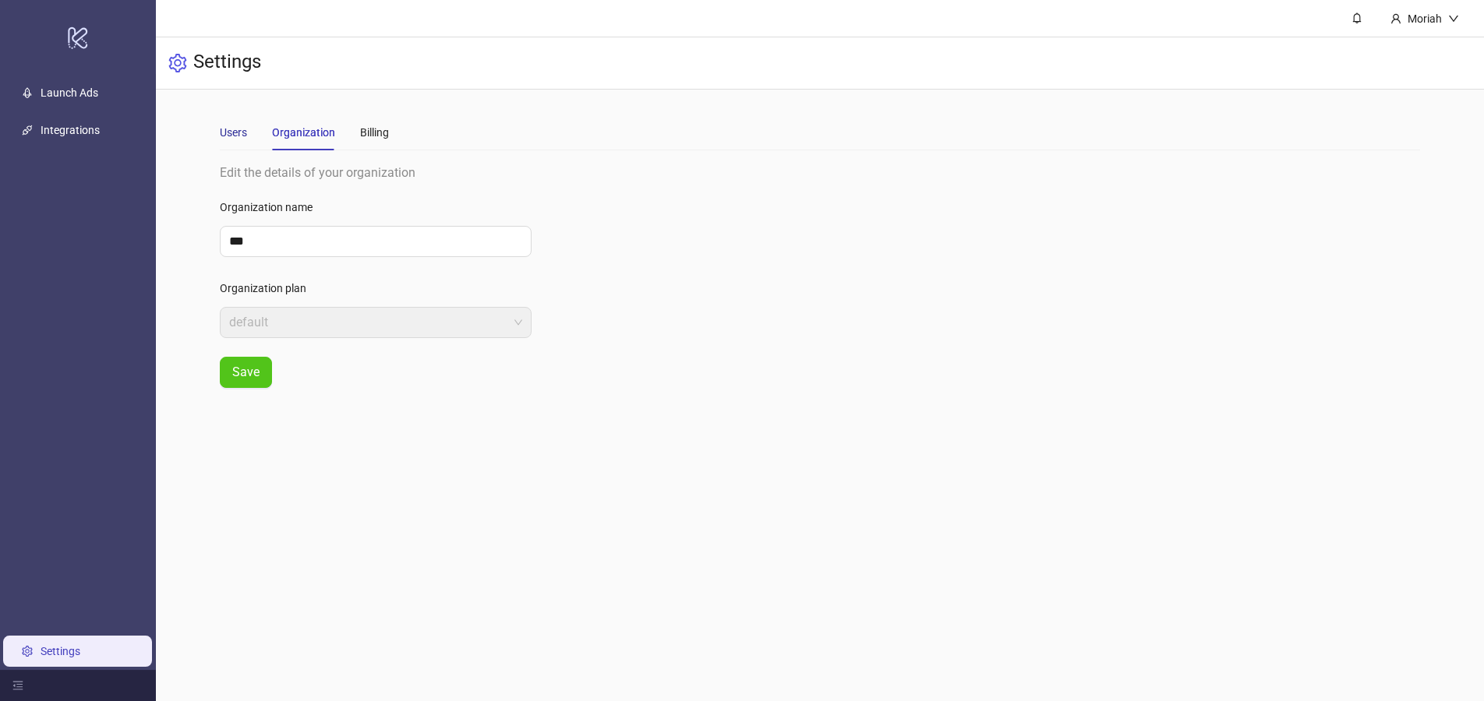
click at [234, 138] on div "Users" at bounding box center [233, 132] width 27 height 17
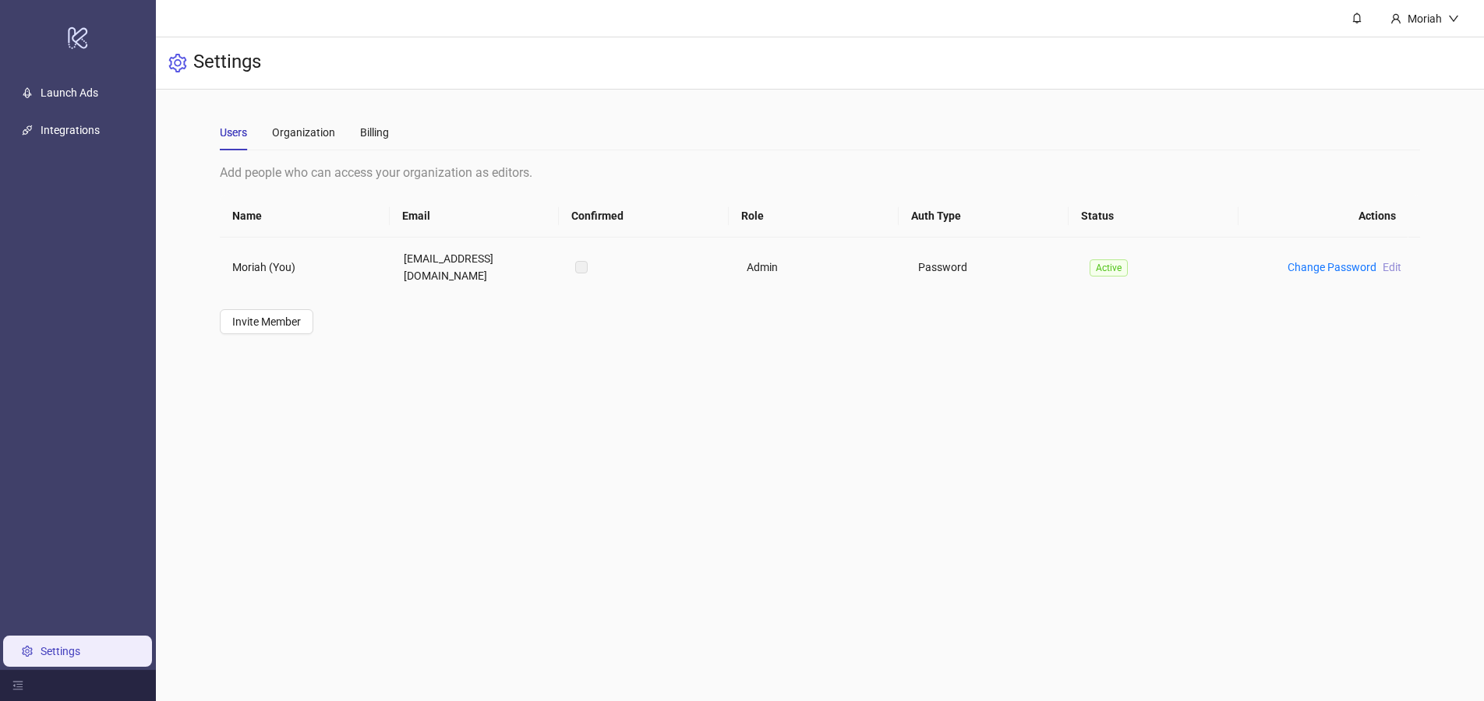
click at [1385, 261] on span "Edit" at bounding box center [1391, 267] width 19 height 12
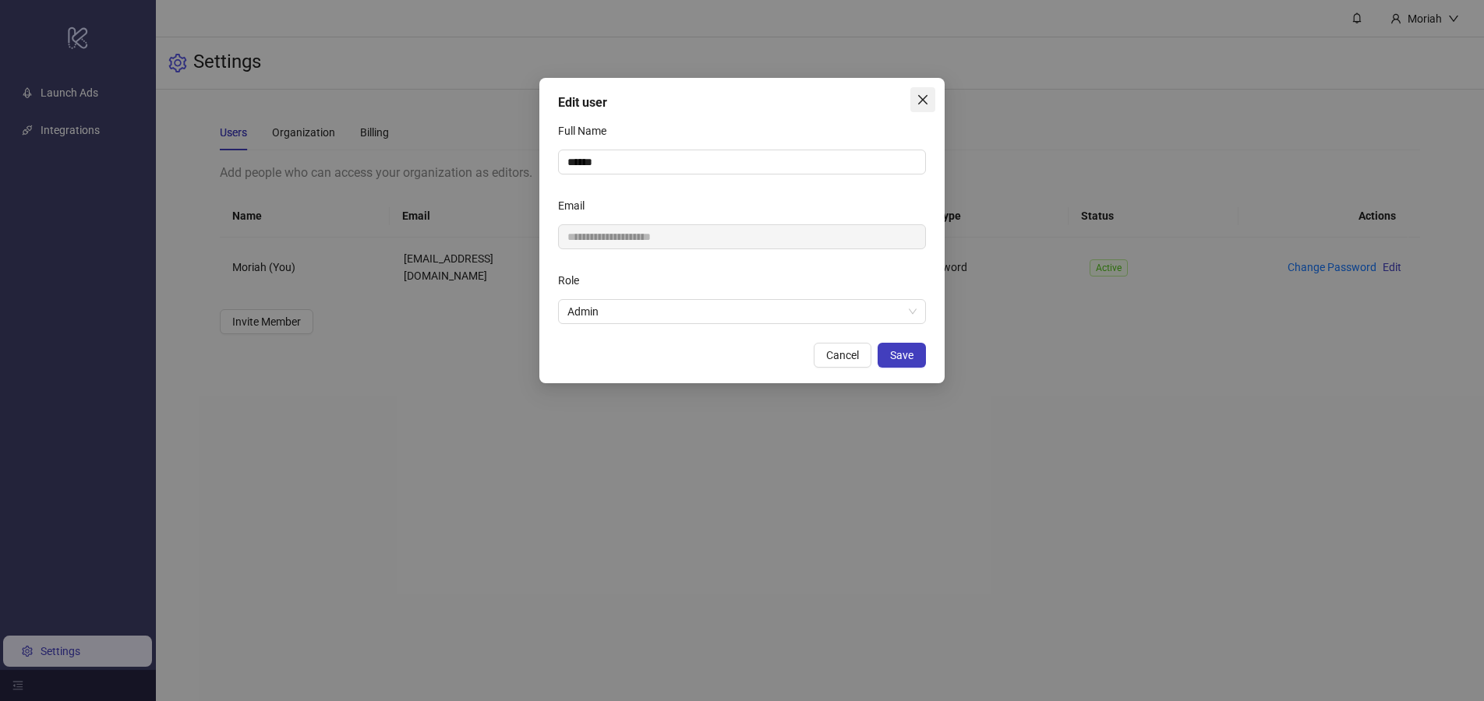
click at [924, 97] on icon "close" at bounding box center [922, 99] width 9 height 9
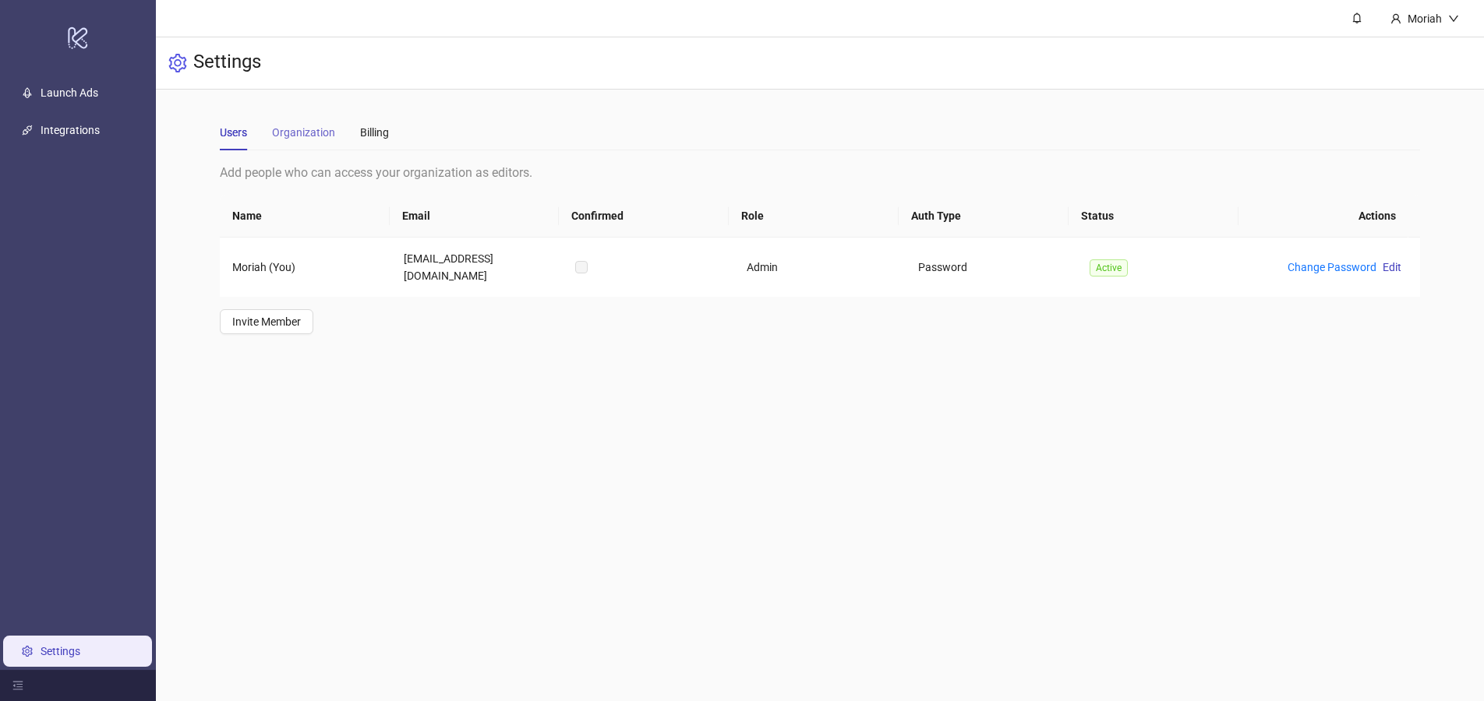
click at [312, 143] on div "Organization" at bounding box center [303, 133] width 63 height 36
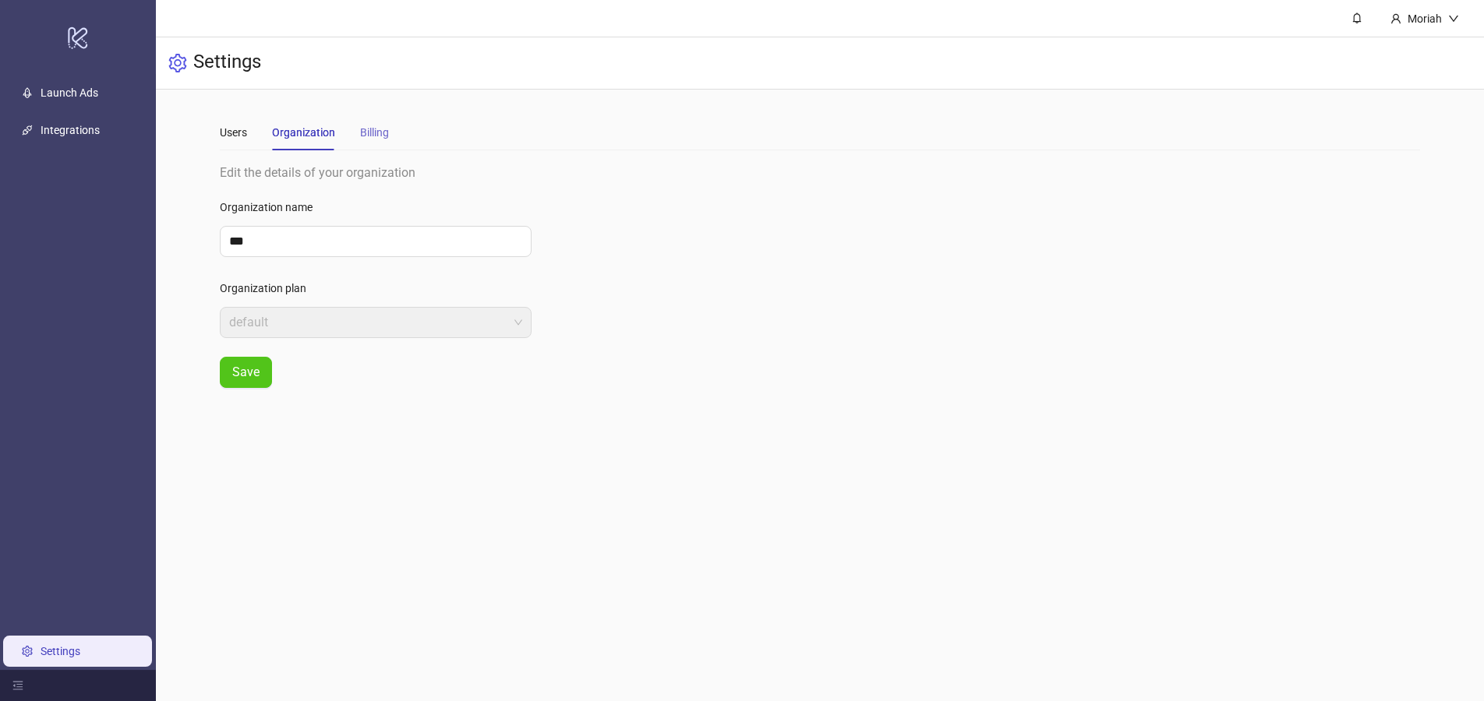
click at [364, 146] on div "Billing" at bounding box center [374, 133] width 29 height 36
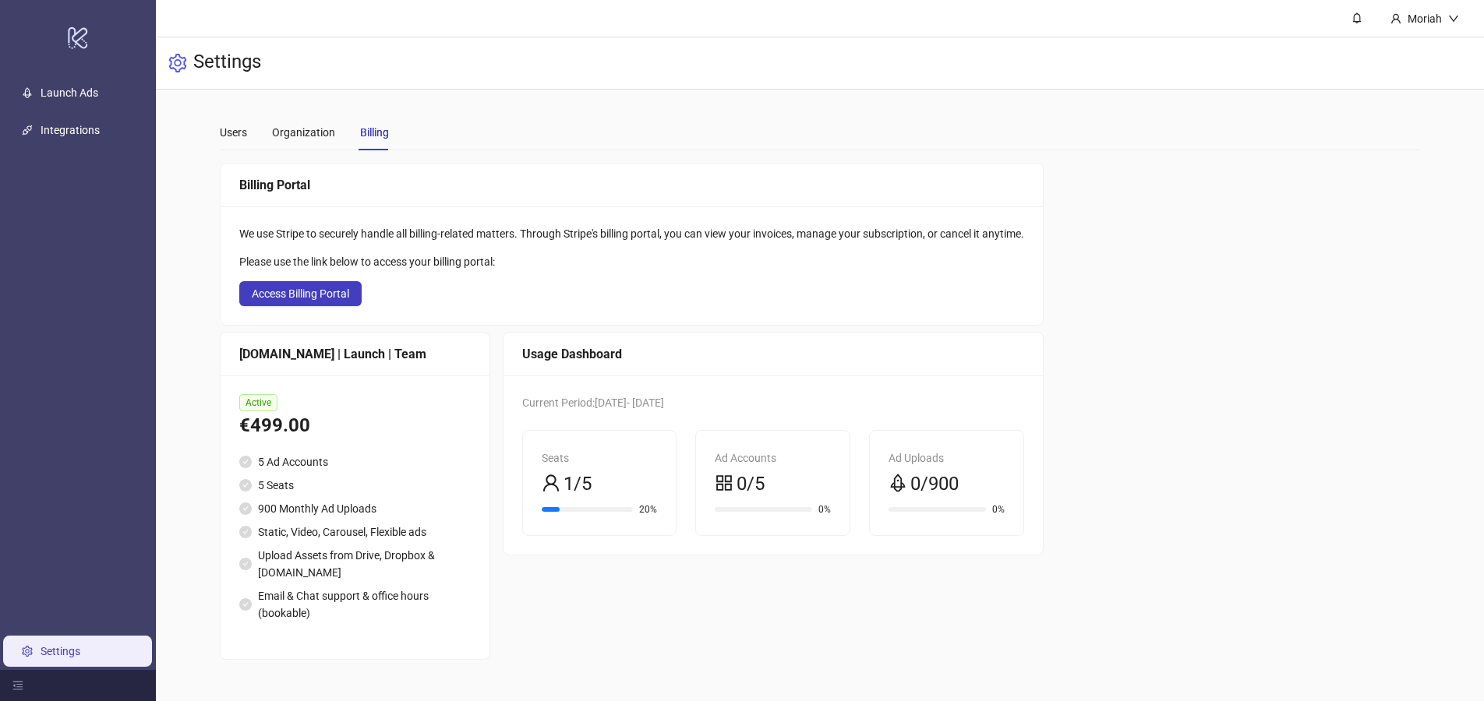
click at [794, 497] on div "0/5" at bounding box center [773, 485] width 116 height 30
click at [784, 496] on div "0/5" at bounding box center [773, 485] width 116 height 30
click at [300, 459] on li "5 Ad Accounts" at bounding box center [354, 462] width 231 height 17
click at [225, 141] on div "Users" at bounding box center [233, 133] width 27 height 36
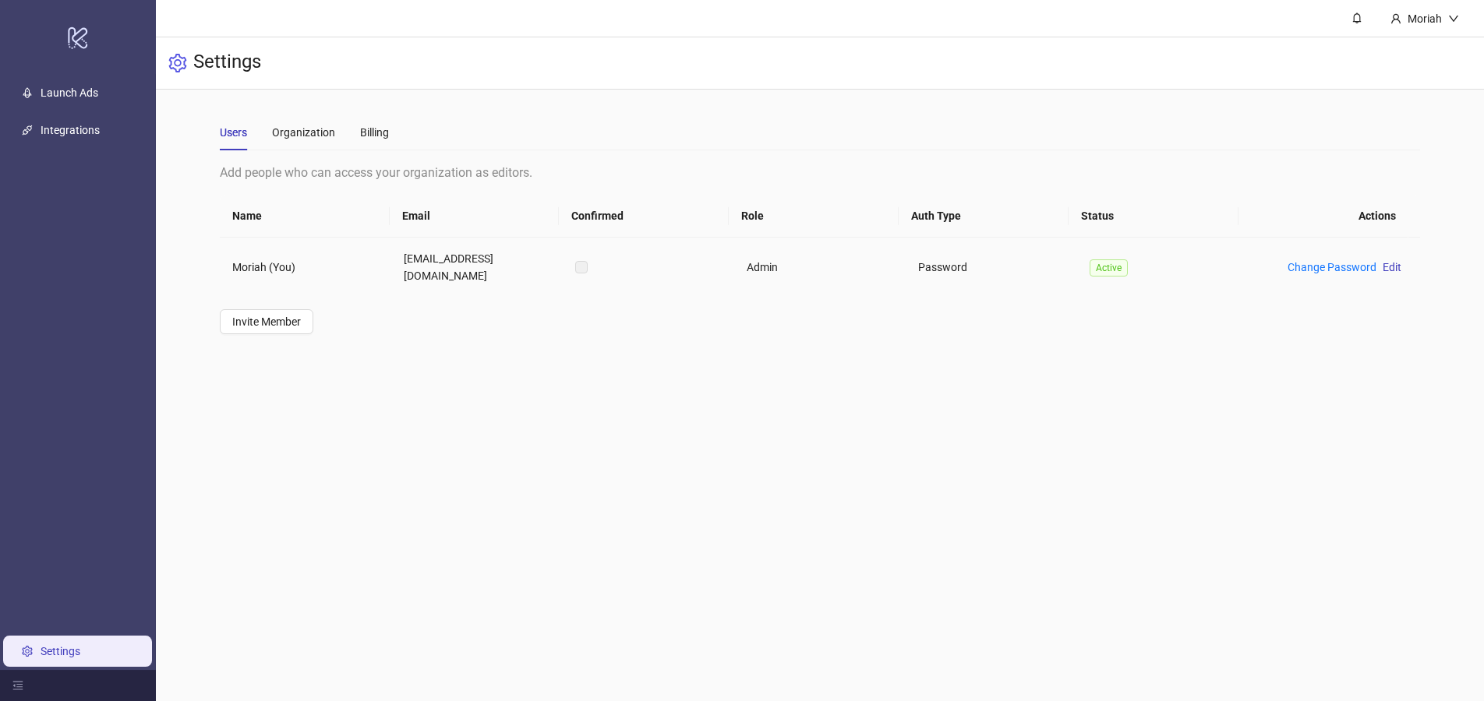
click at [266, 252] on td "Moriah (You)" at bounding box center [305, 267] width 171 height 59
click at [309, 133] on div "Organization" at bounding box center [303, 132] width 63 height 17
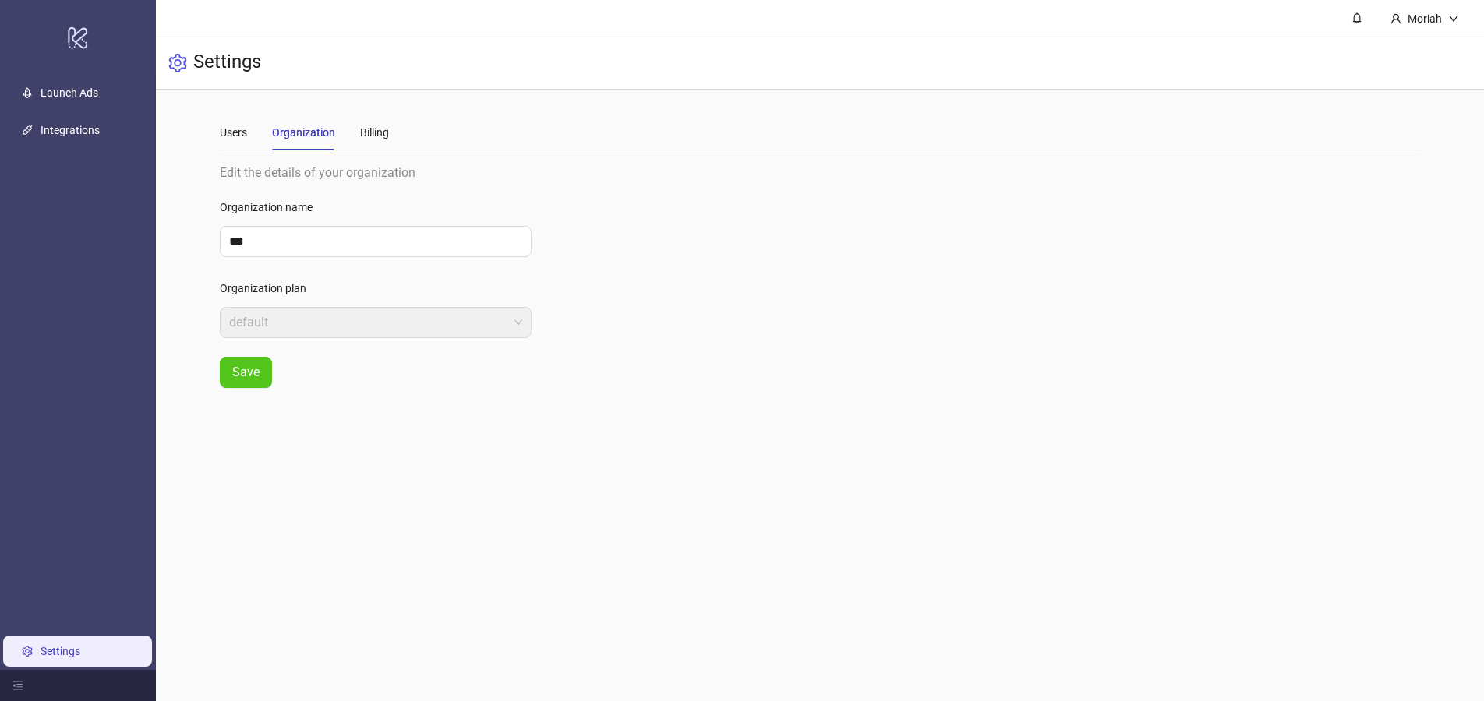
click at [252, 132] on div "Users Organization Billing" at bounding box center [304, 133] width 169 height 36
click at [245, 132] on div "Users" at bounding box center [233, 132] width 27 height 17
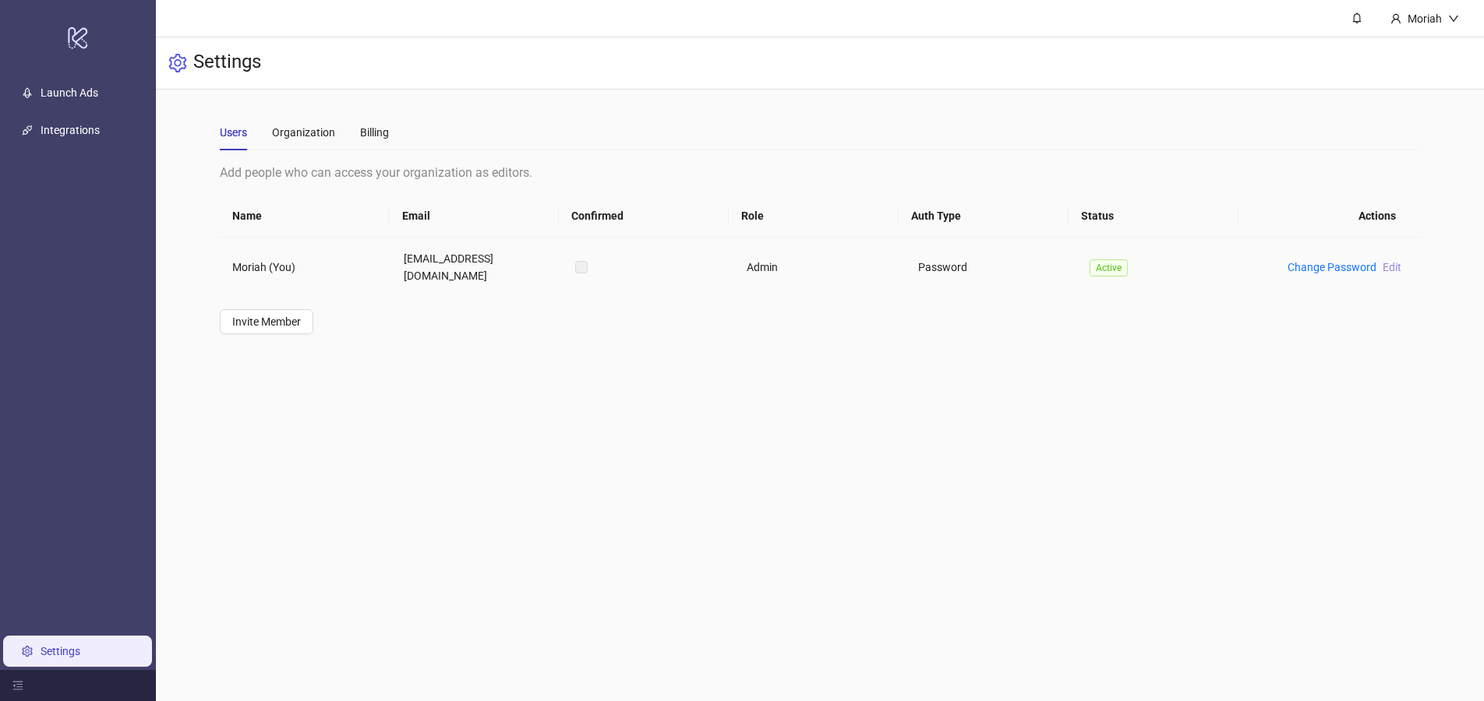
click at [1383, 261] on span "Edit" at bounding box center [1391, 267] width 19 height 12
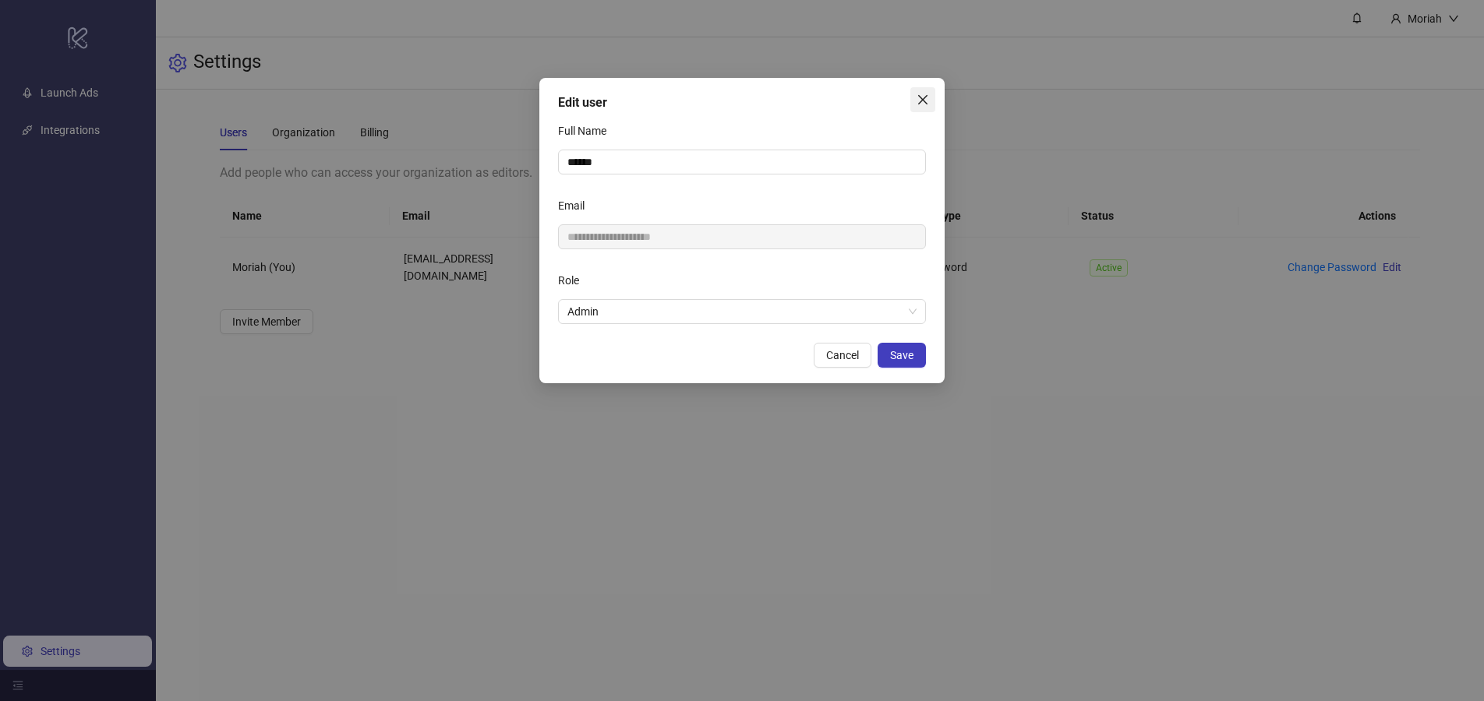
click at [923, 94] on icon "close" at bounding box center [922, 100] width 12 height 12
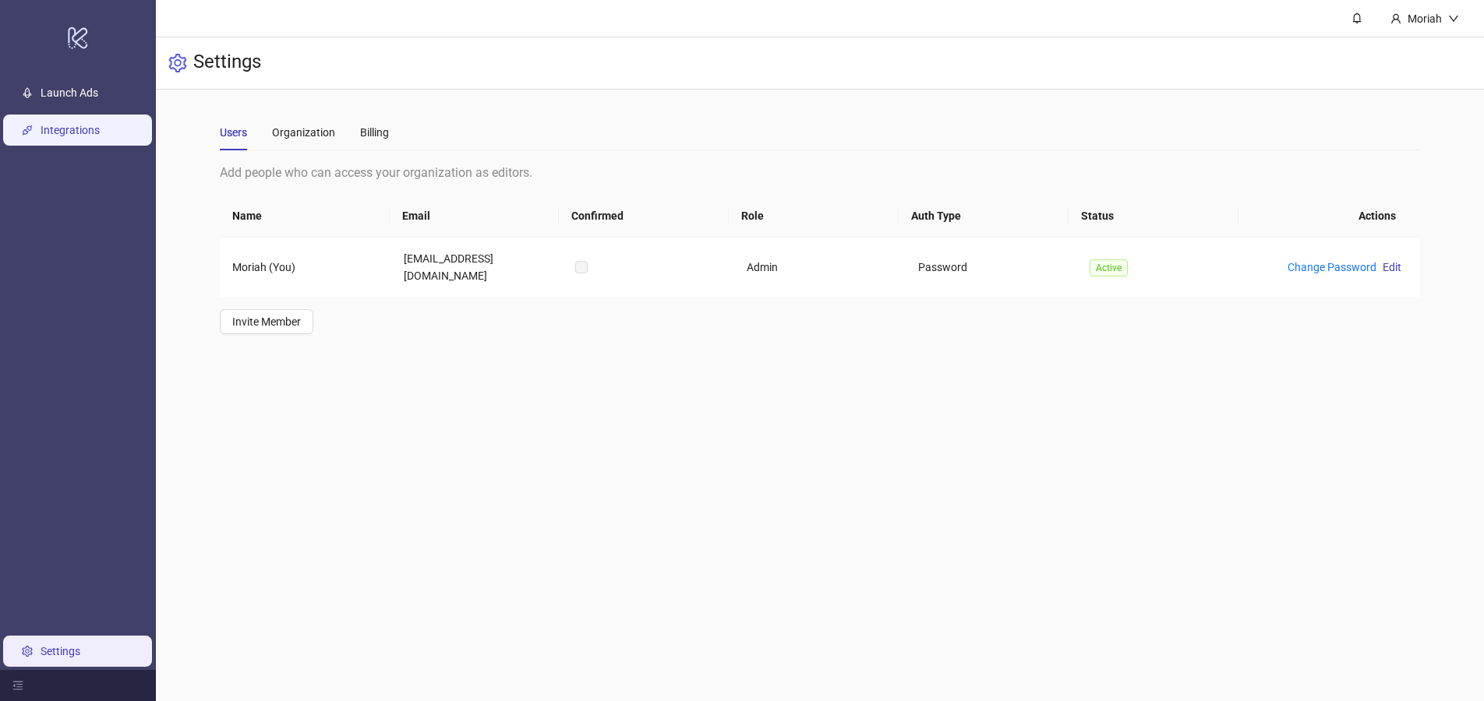
click at [97, 124] on link "Integrations" at bounding box center [70, 130] width 59 height 12
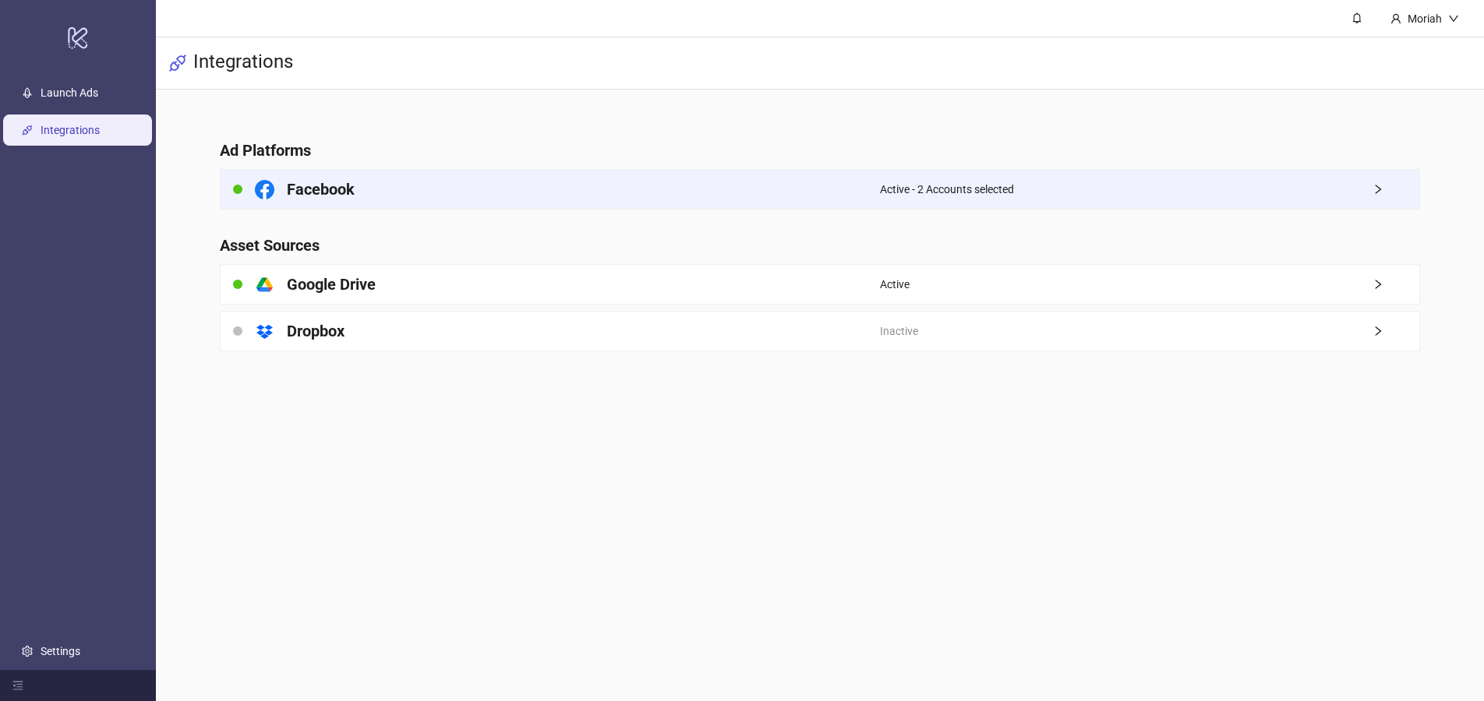
click at [491, 175] on div "Facebook" at bounding box center [550, 189] width 659 height 39
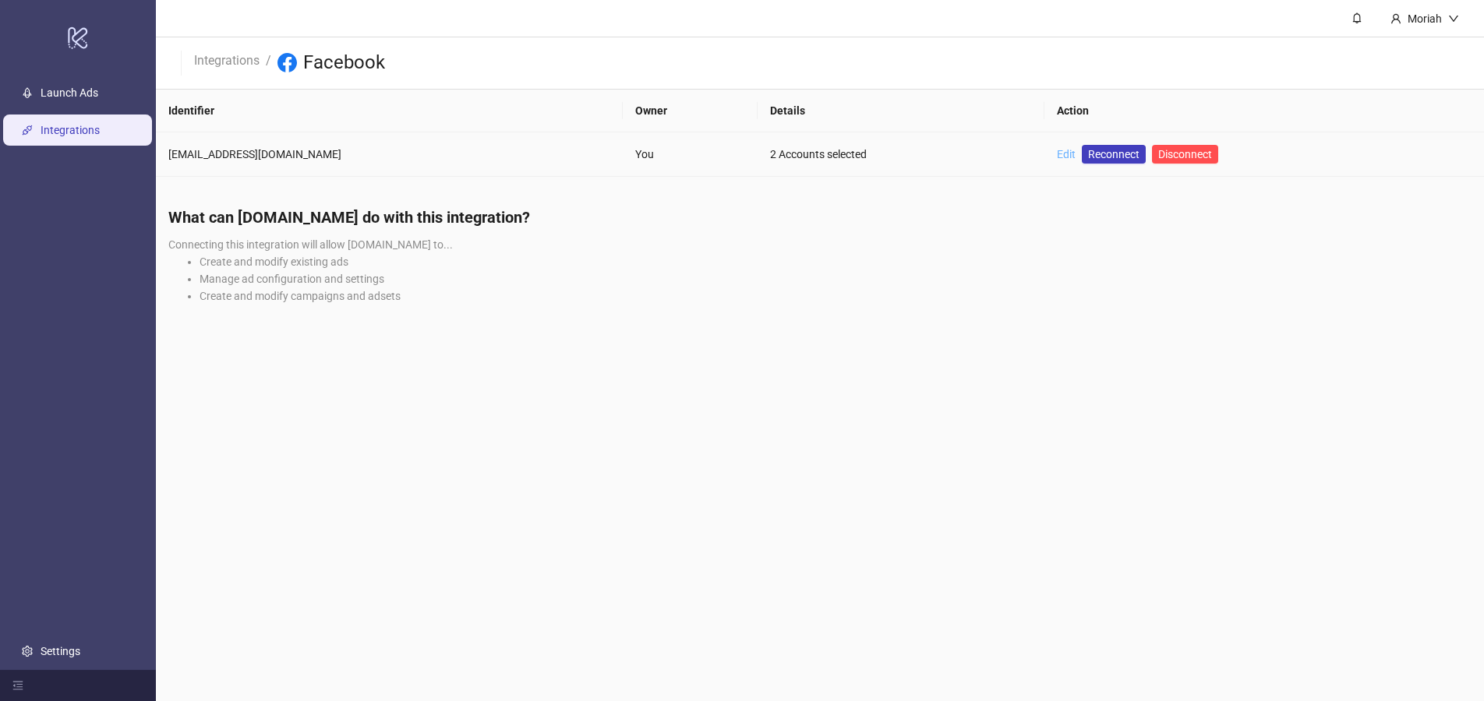
click at [1057, 151] on link "Edit" at bounding box center [1066, 154] width 19 height 12
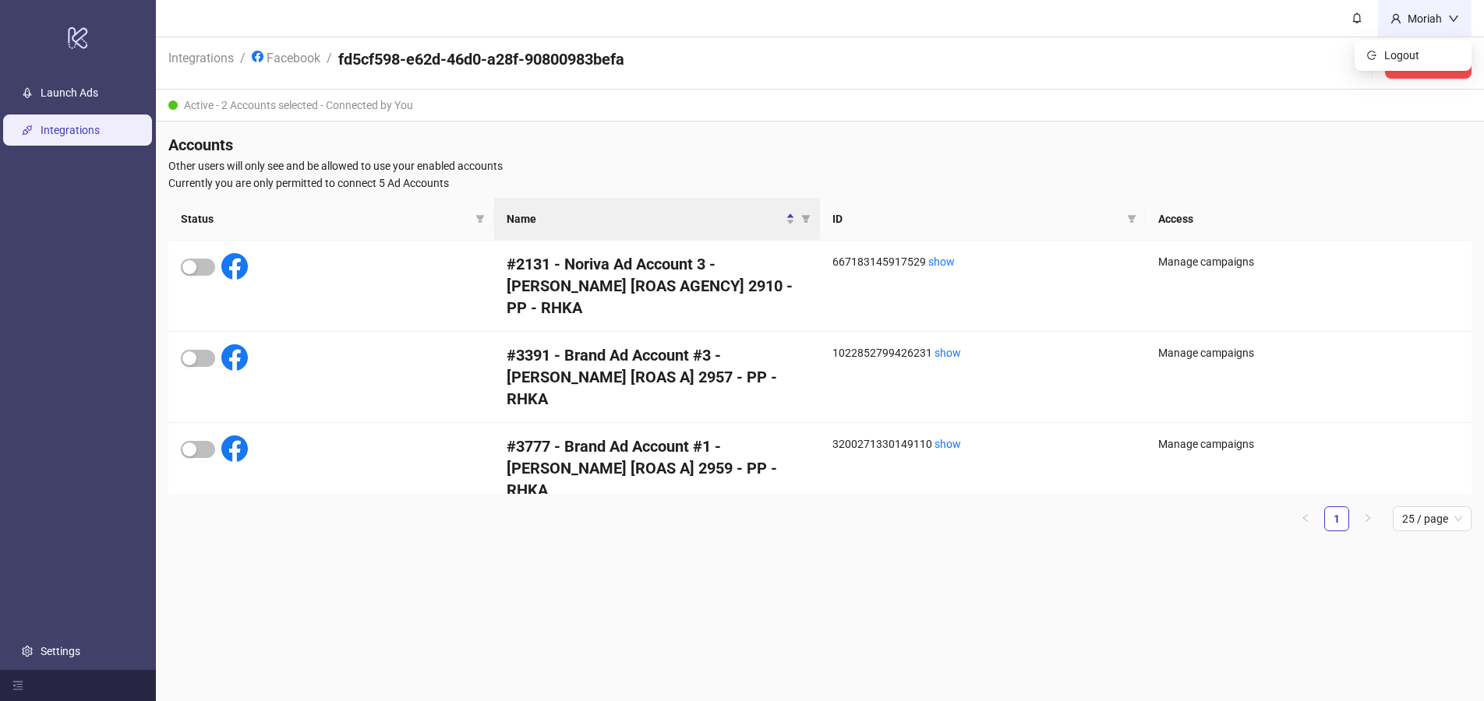
click at [1429, 17] on div "Moriah" at bounding box center [1424, 18] width 47 height 17
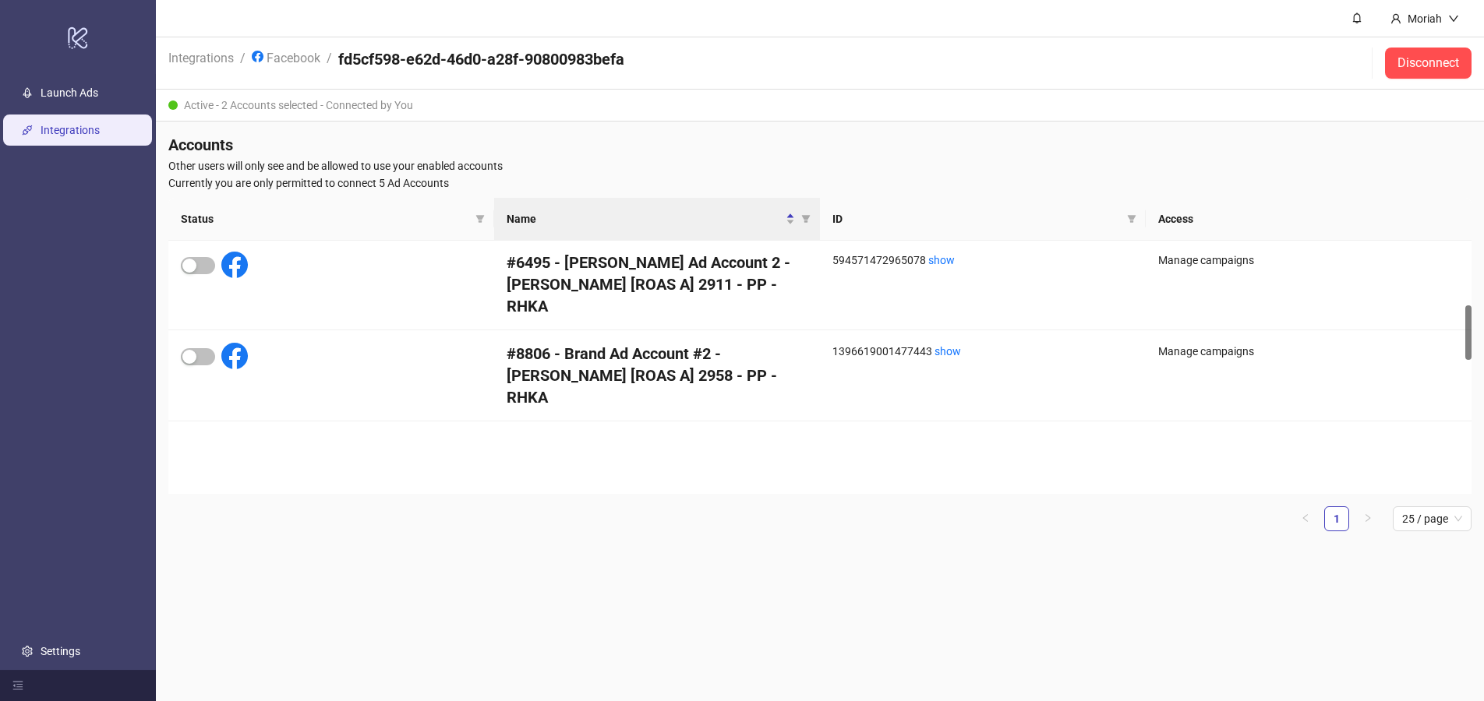
scroll to position [779, 0]
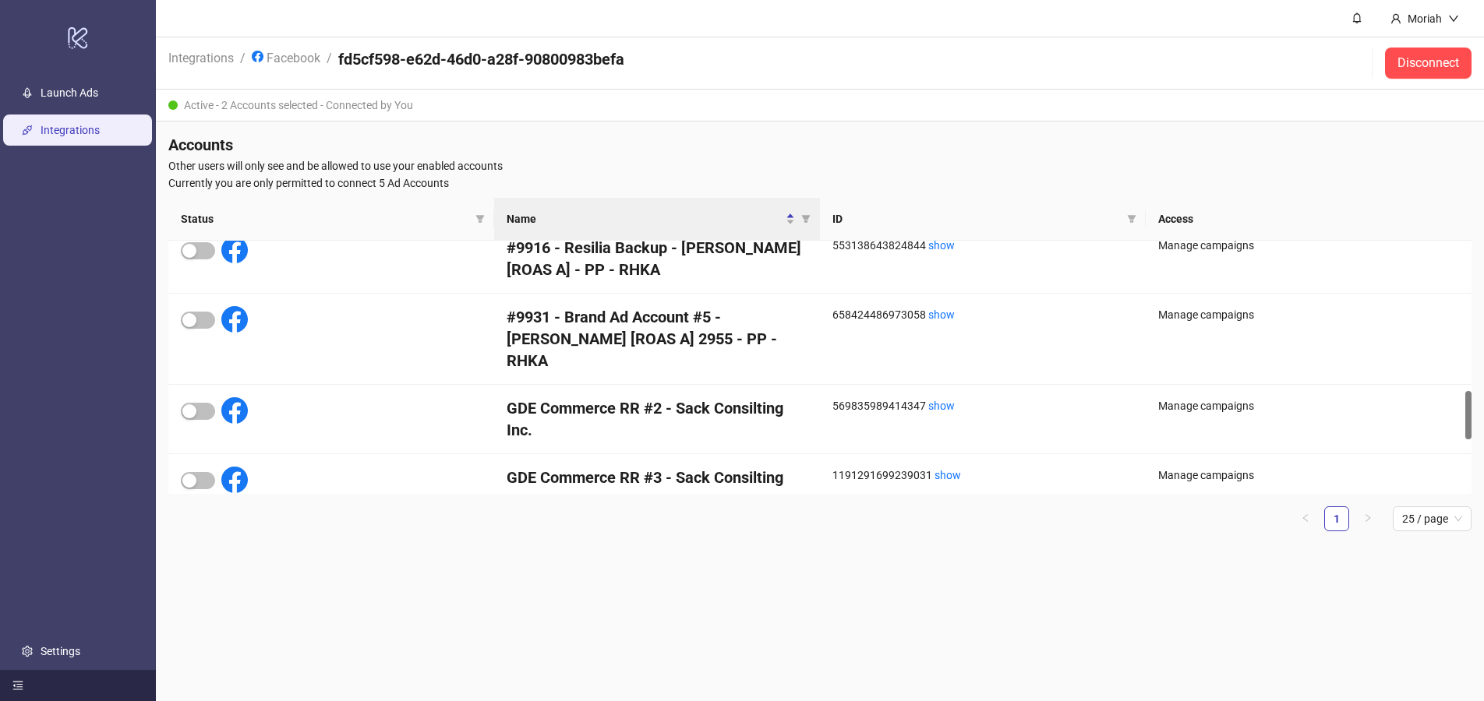
click at [29, 679] on div at bounding box center [78, 685] width 156 height 31
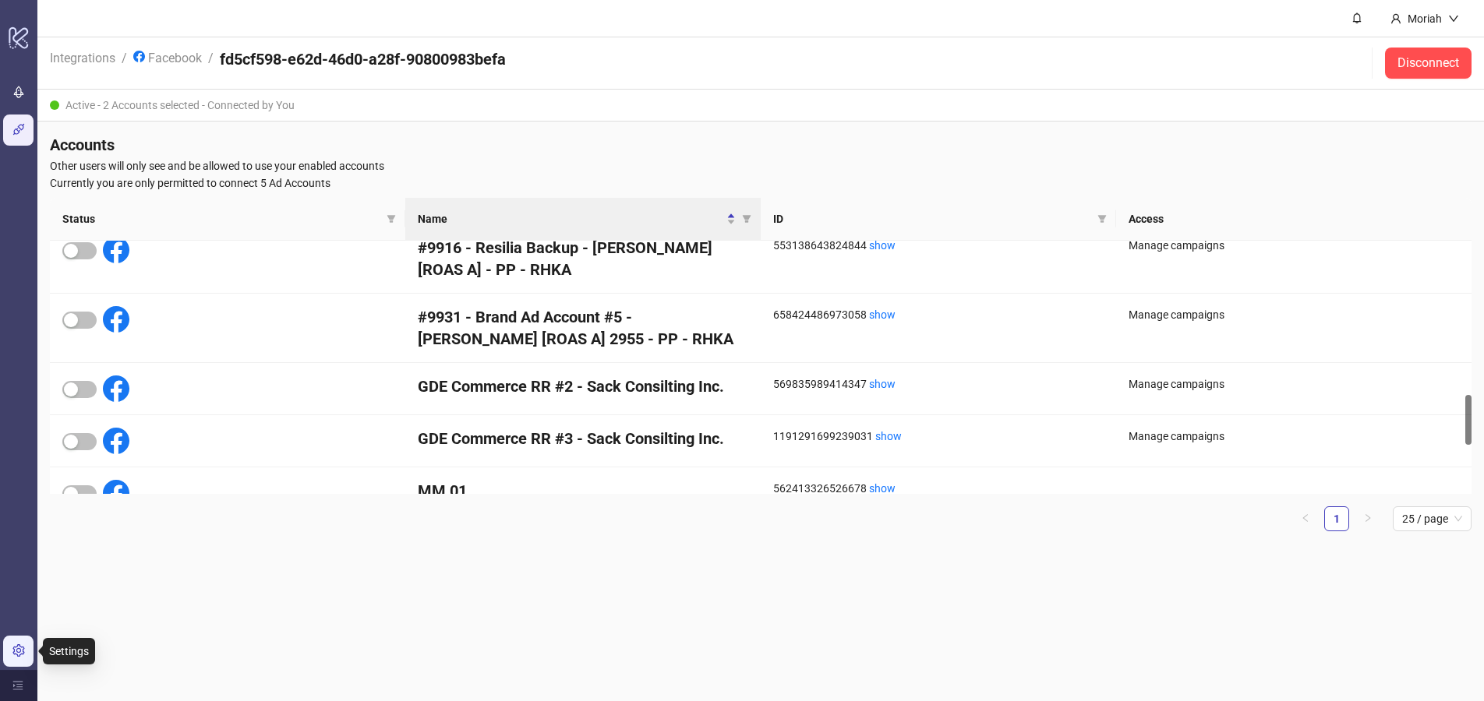
click at [33, 648] on link "Settings" at bounding box center [53, 651] width 40 height 12
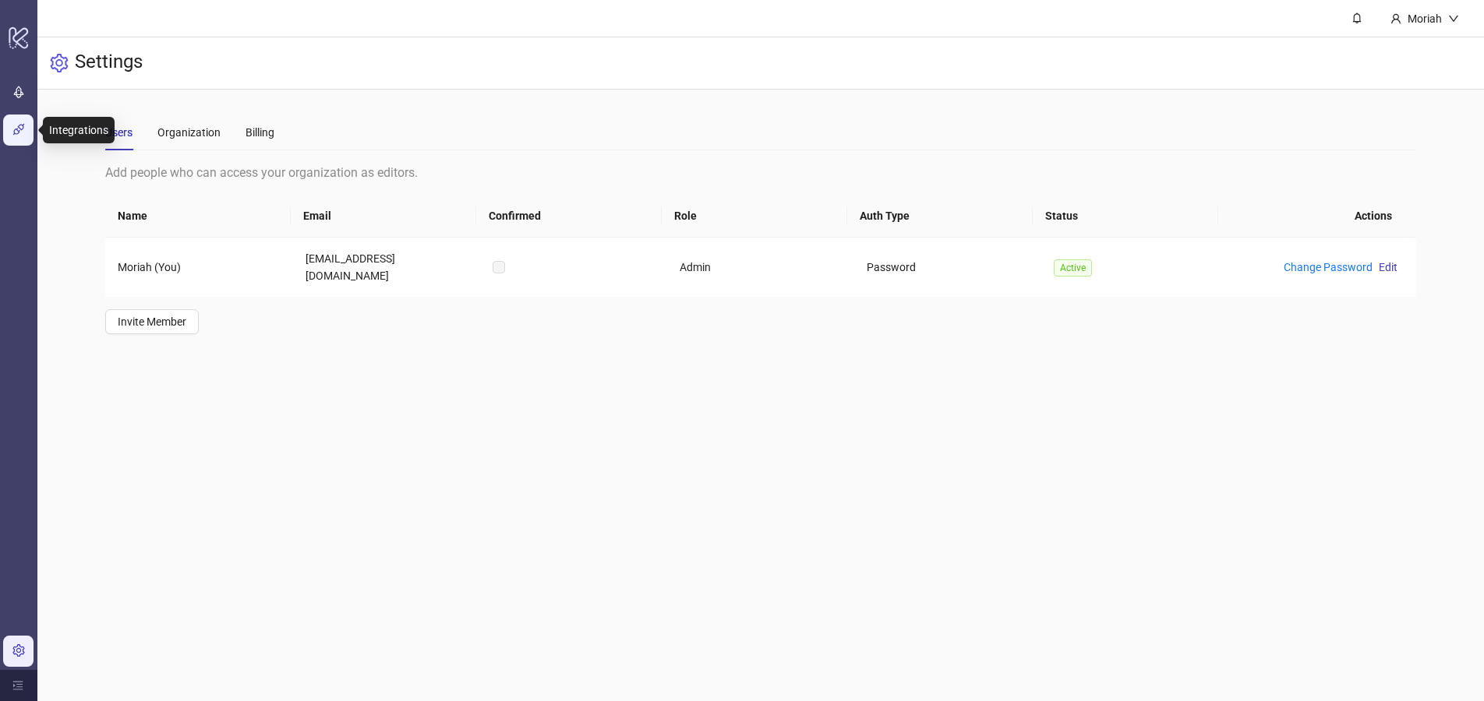
click at [33, 130] on link "Integrations" at bounding box center [62, 130] width 59 height 12
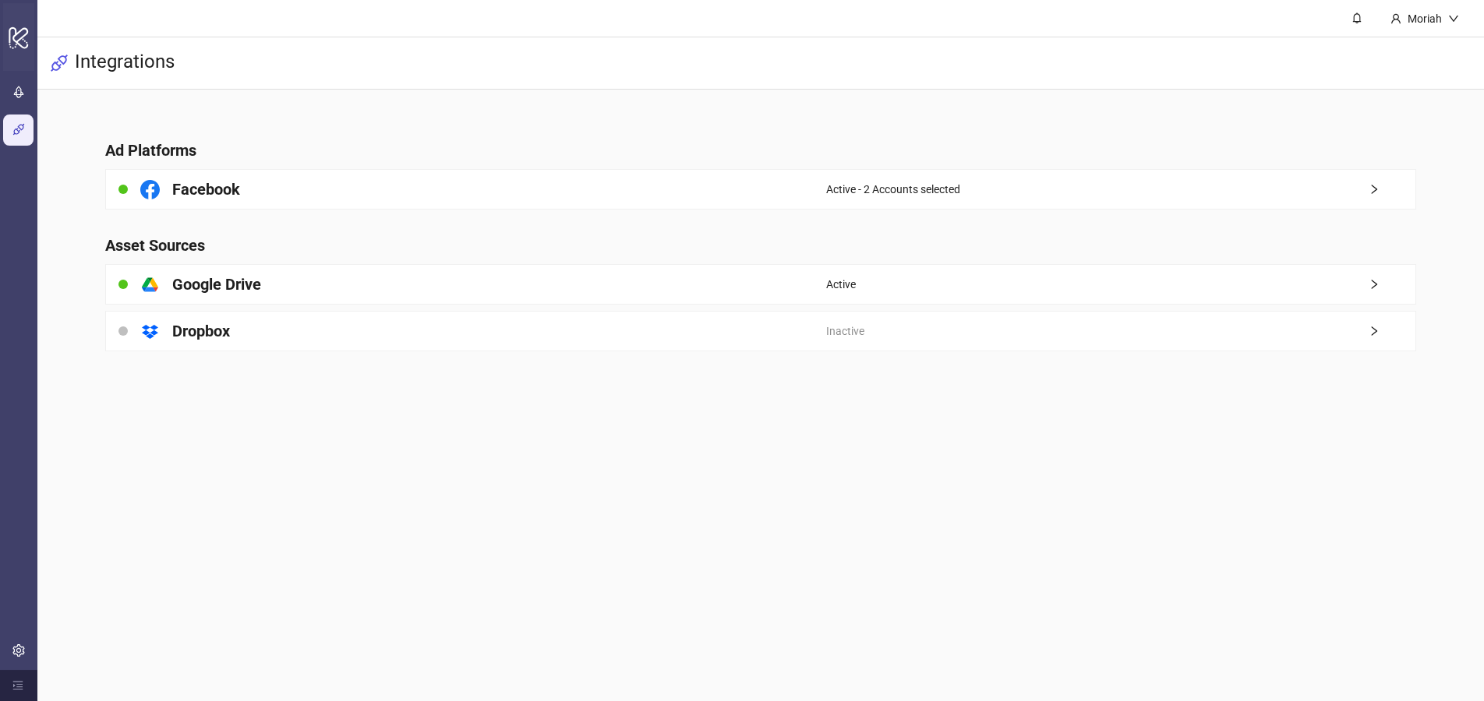
click at [22, 33] on icon "logo/logo-mobile" at bounding box center [19, 37] width 22 height 37
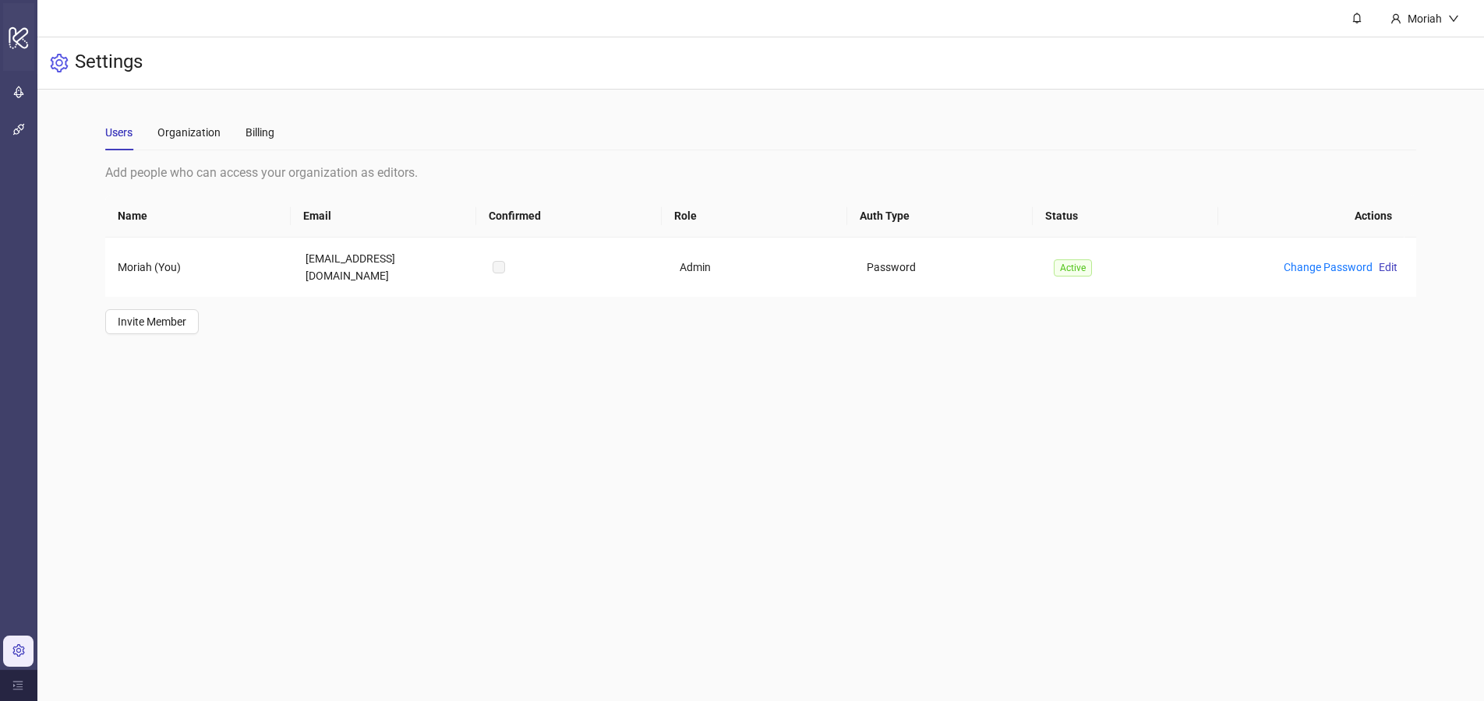
click at [16, 23] on icon "logo/logo-mobile" at bounding box center [19, 37] width 22 height 37
click at [82, 62] on h3 "Settings" at bounding box center [109, 63] width 68 height 26
click at [45, 64] on div "Settings" at bounding box center [760, 63] width 1446 height 52
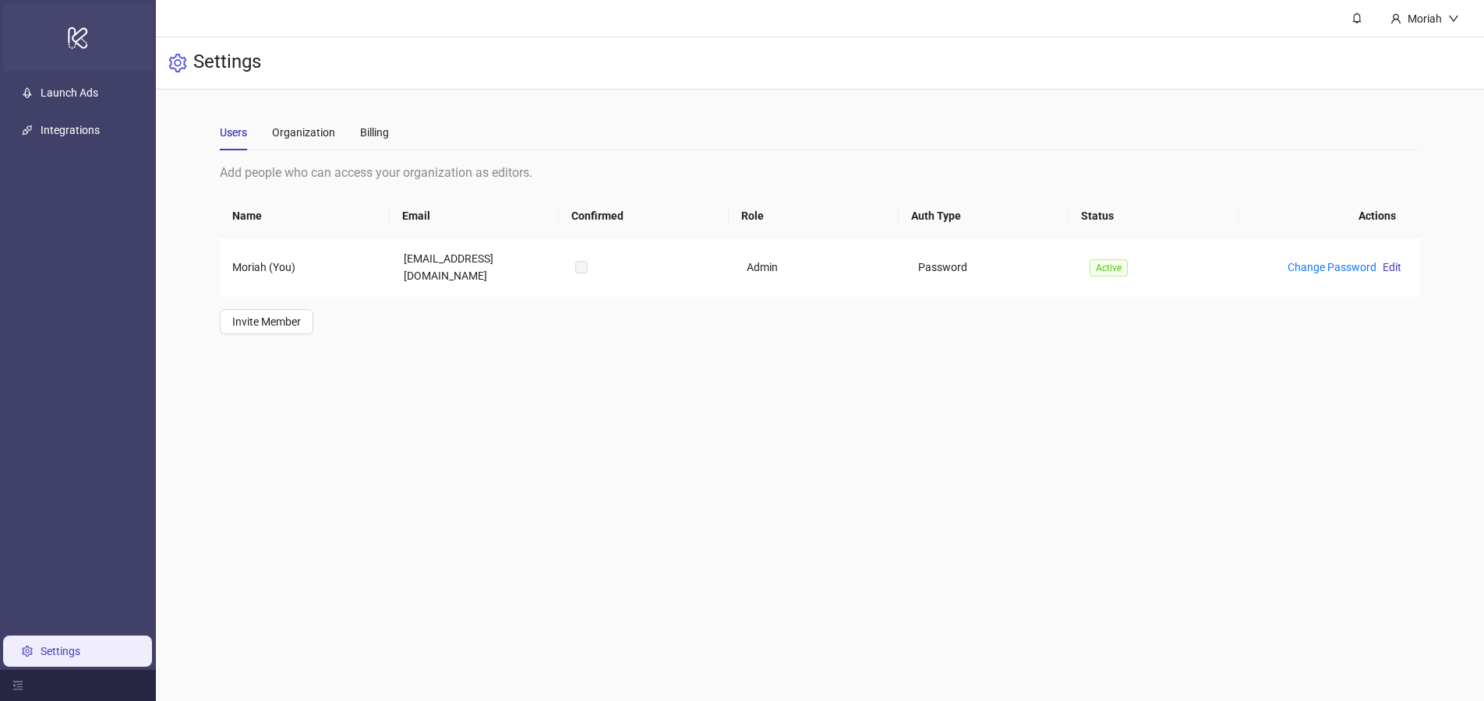
click at [64, 39] on div "logo/logo-mobile" at bounding box center [78, 37] width 150 height 68
click at [86, 99] on link "Launch Ads" at bounding box center [70, 92] width 58 height 12
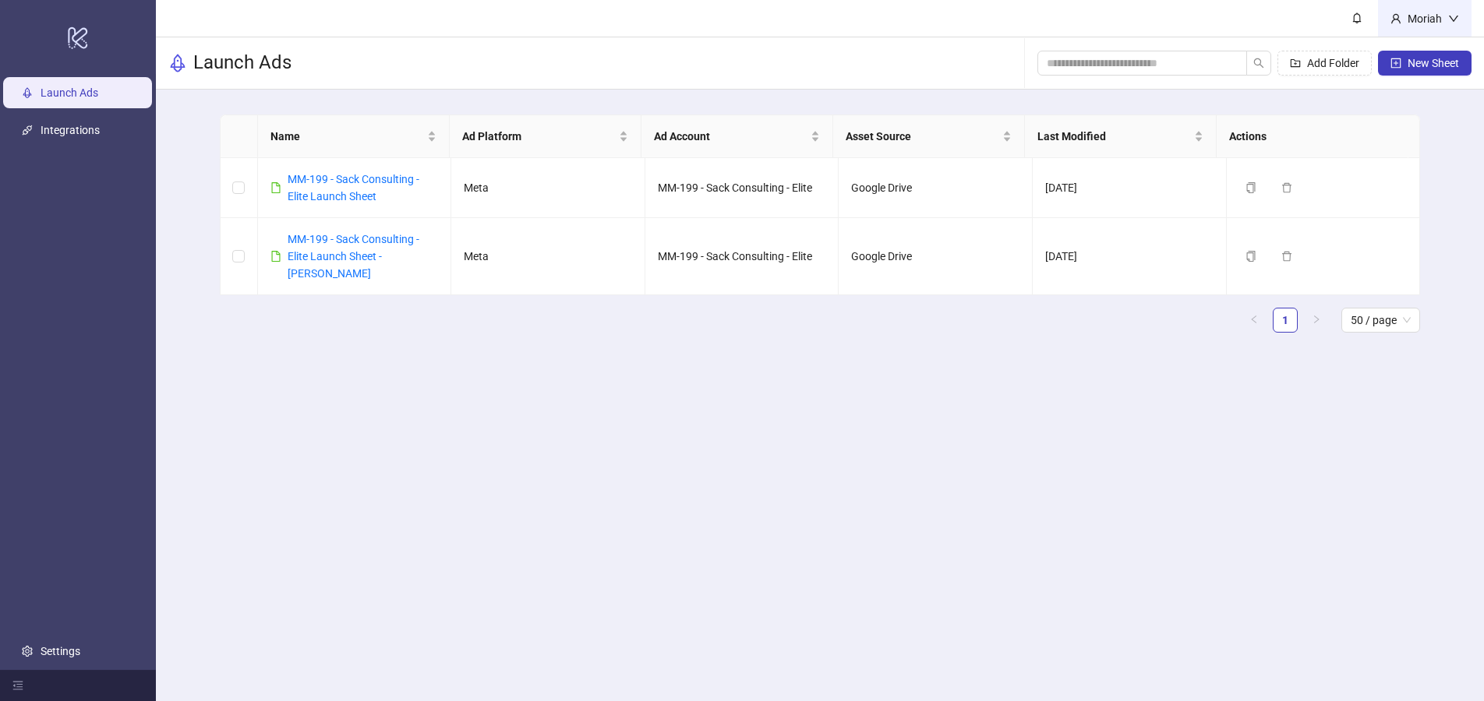
click at [1453, 9] on div "Moriah" at bounding box center [1425, 18] width 94 height 37
click at [63, 645] on link "Settings" at bounding box center [61, 651] width 40 height 12
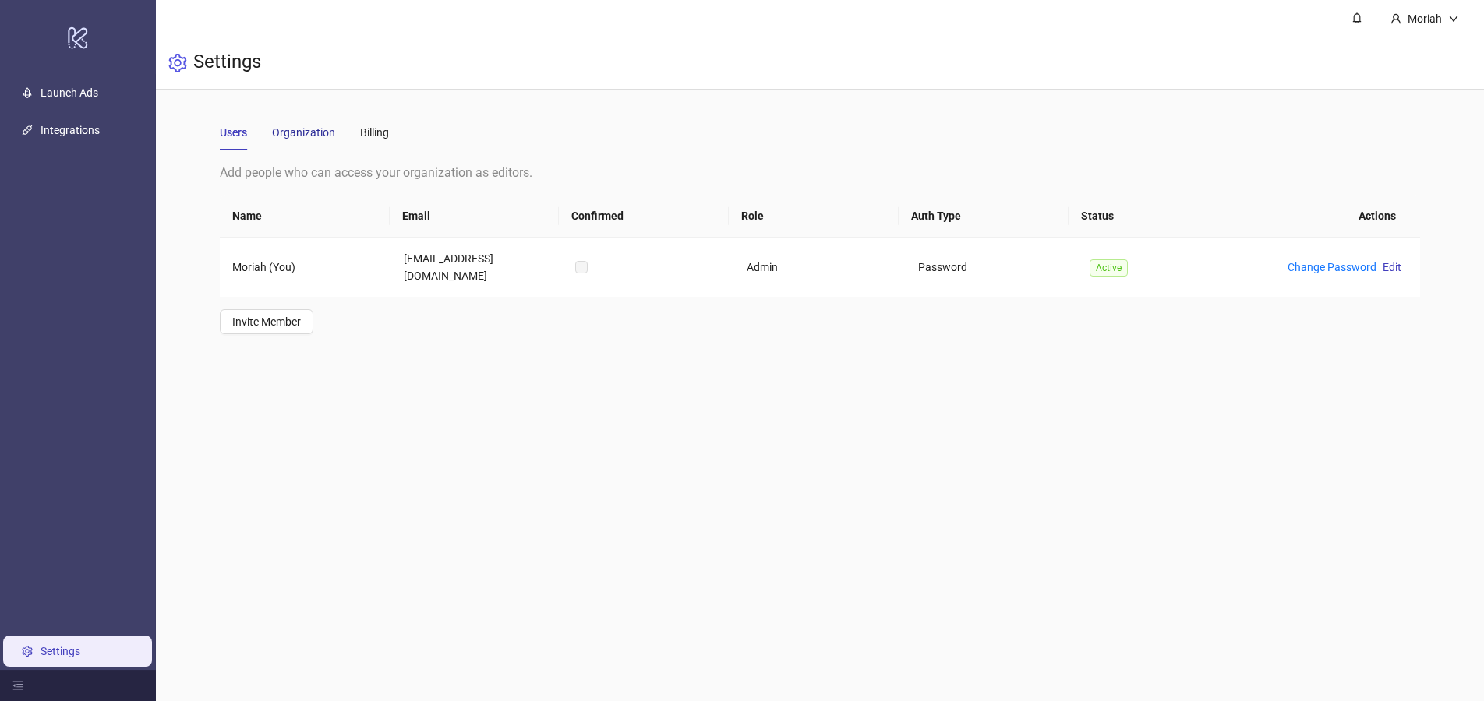
click at [291, 135] on div "Organization" at bounding box center [303, 132] width 63 height 17
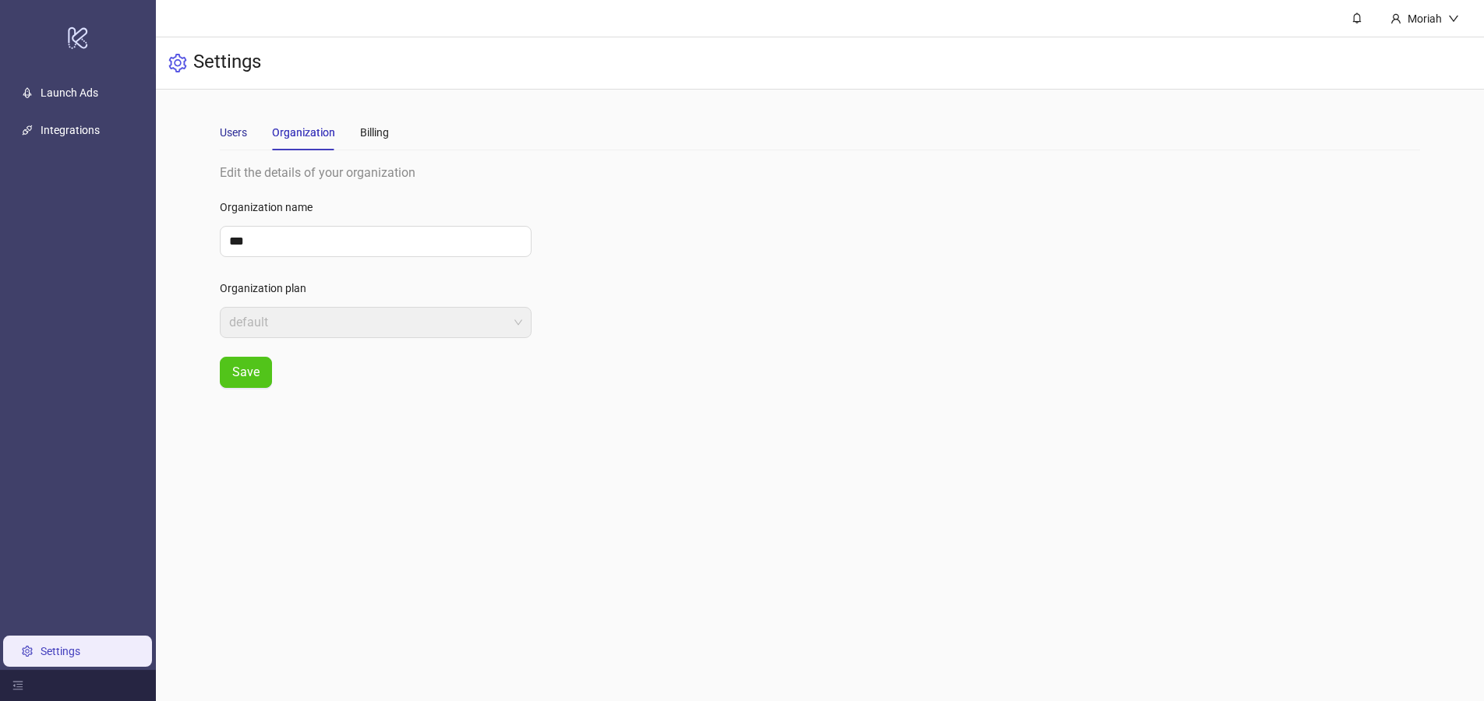
click at [240, 126] on div "Users" at bounding box center [233, 132] width 27 height 17
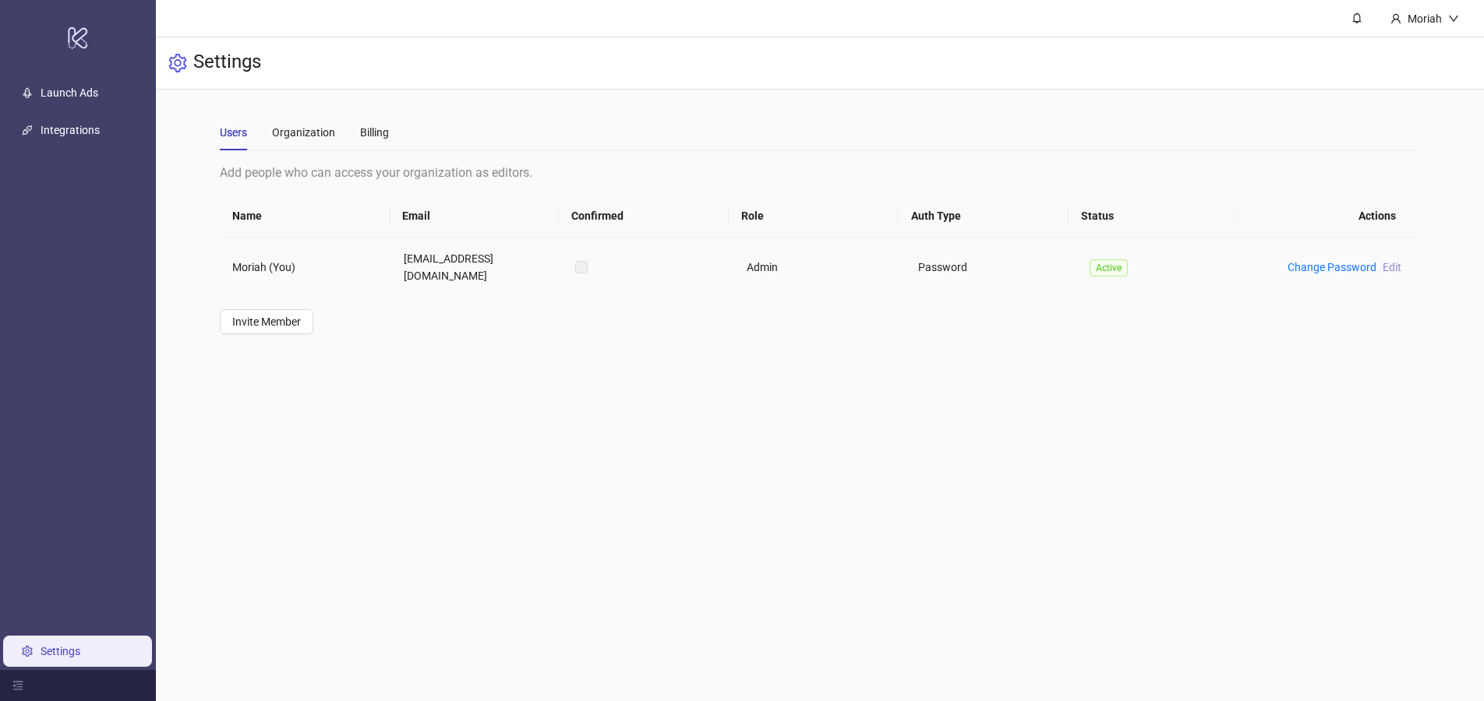
click at [1382, 261] on span "Edit" at bounding box center [1391, 267] width 19 height 12
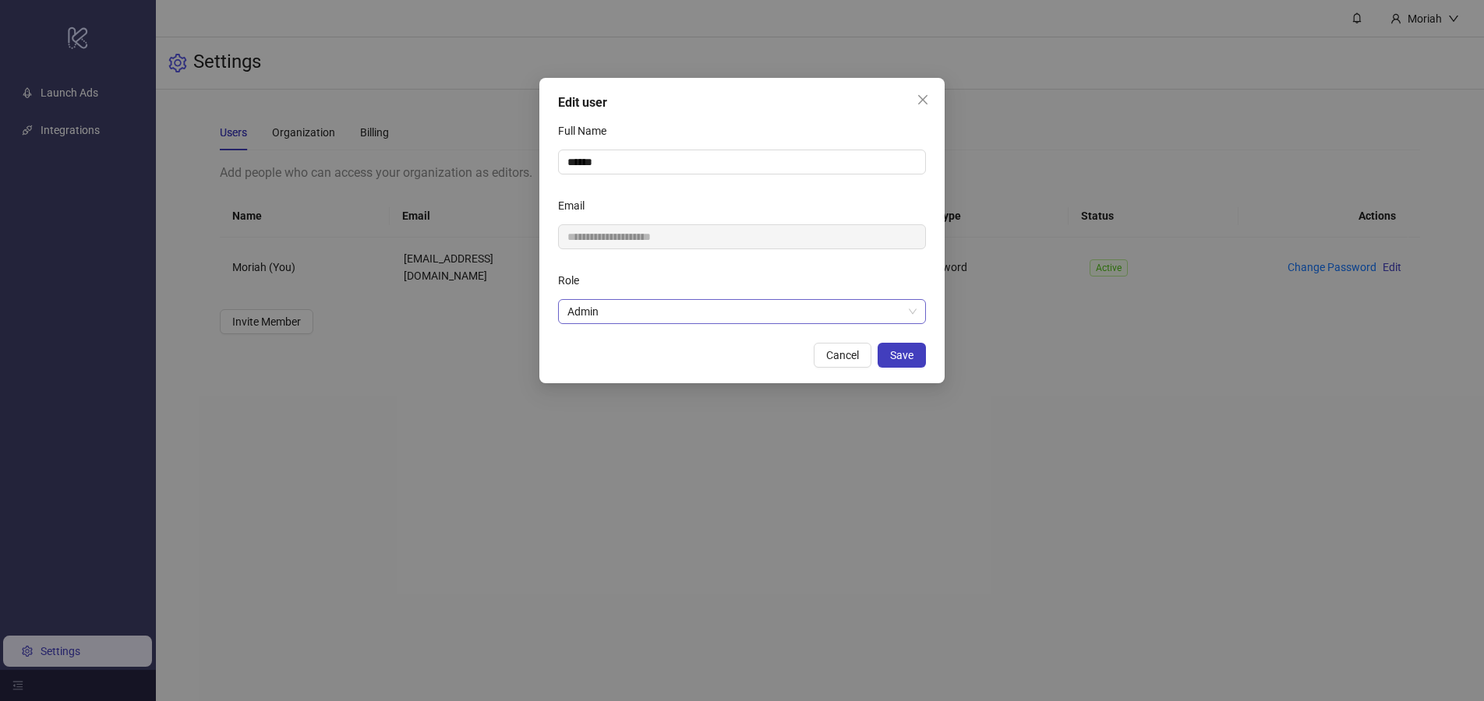
click at [723, 307] on span "Admin" at bounding box center [741, 311] width 349 height 23
click at [722, 306] on span "Admin" at bounding box center [741, 311] width 349 height 23
click at [916, 104] on span "Close" at bounding box center [922, 100] width 25 height 12
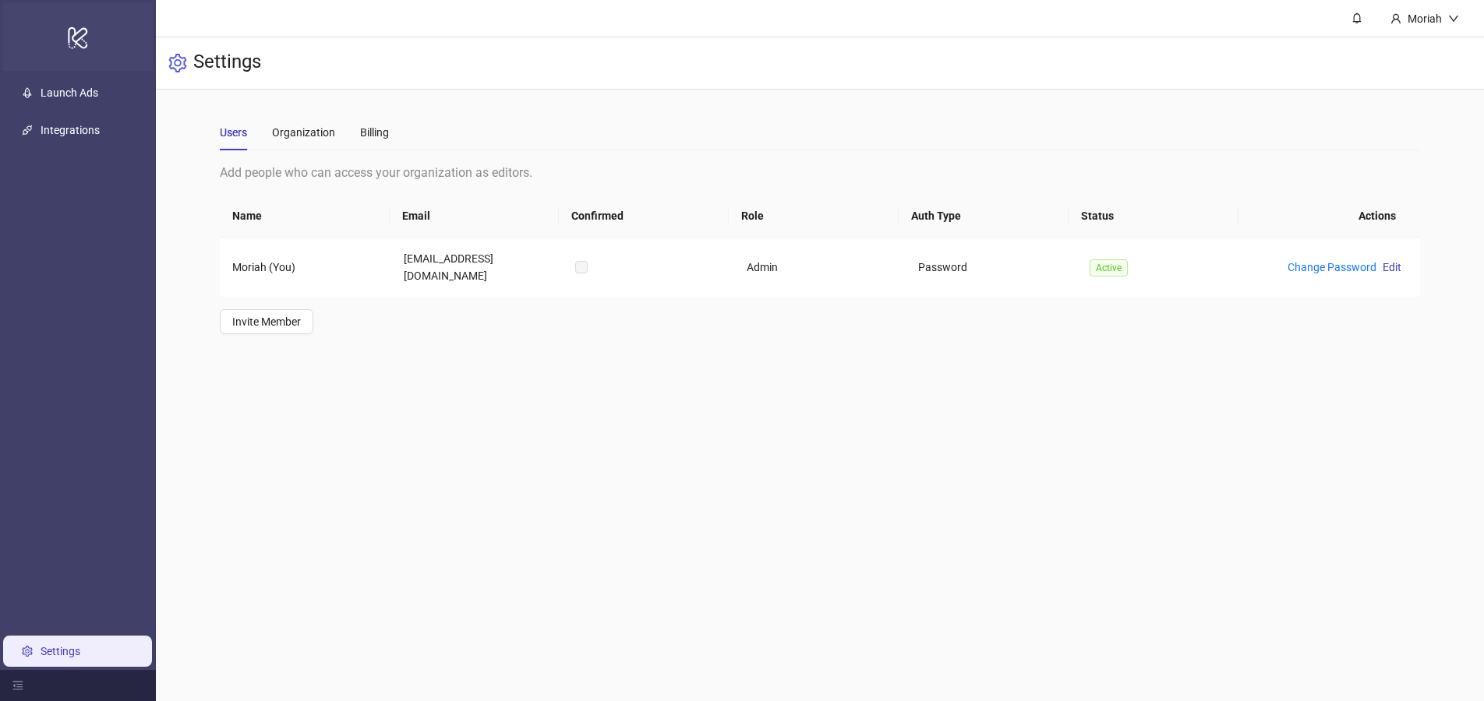
click at [86, 37] on icon "logo/logo-mobile" at bounding box center [78, 37] width 22 height 37
click at [292, 316] on span "Invite Member" at bounding box center [266, 322] width 69 height 12
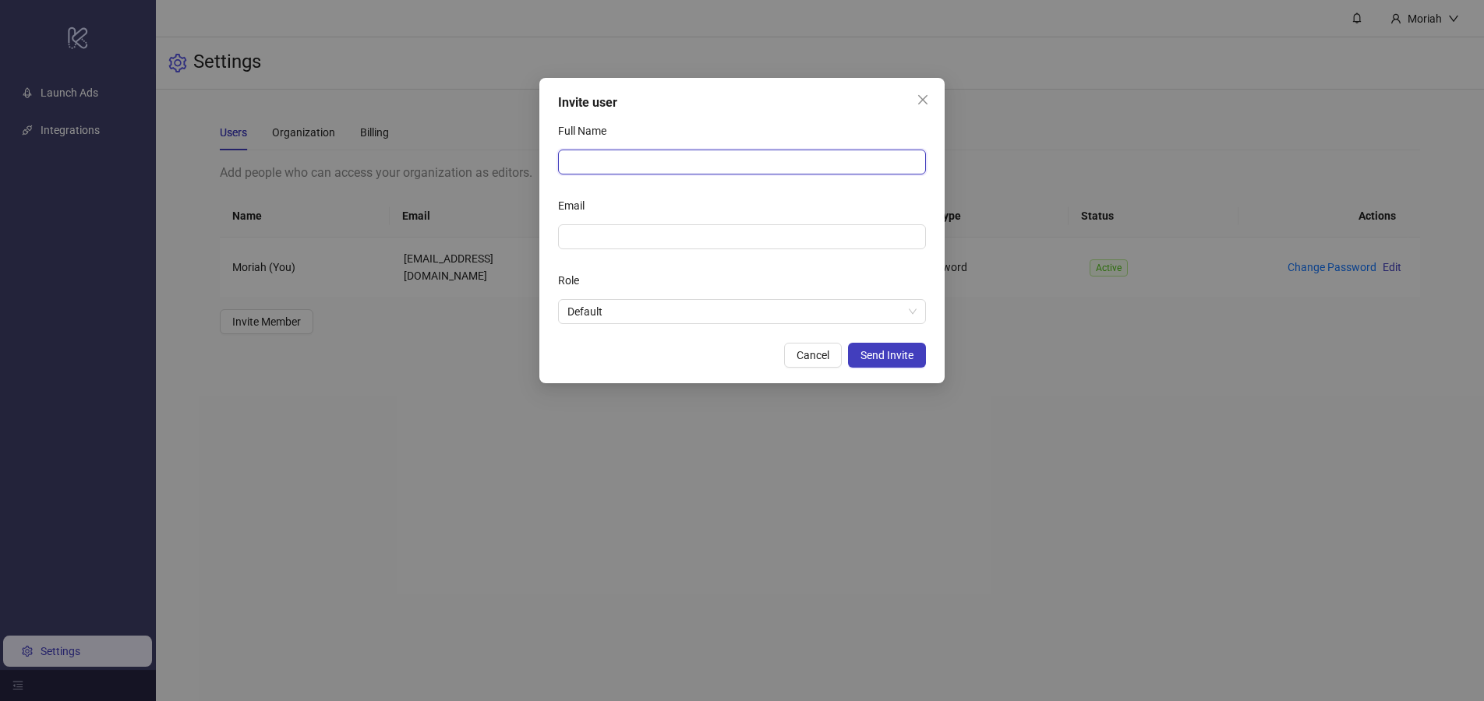
click at [596, 153] on input "Full Name" at bounding box center [742, 162] width 368 height 25
click at [710, 127] on div "Full Name" at bounding box center [742, 133] width 368 height 31
click at [923, 111] on button "Close" at bounding box center [922, 99] width 25 height 25
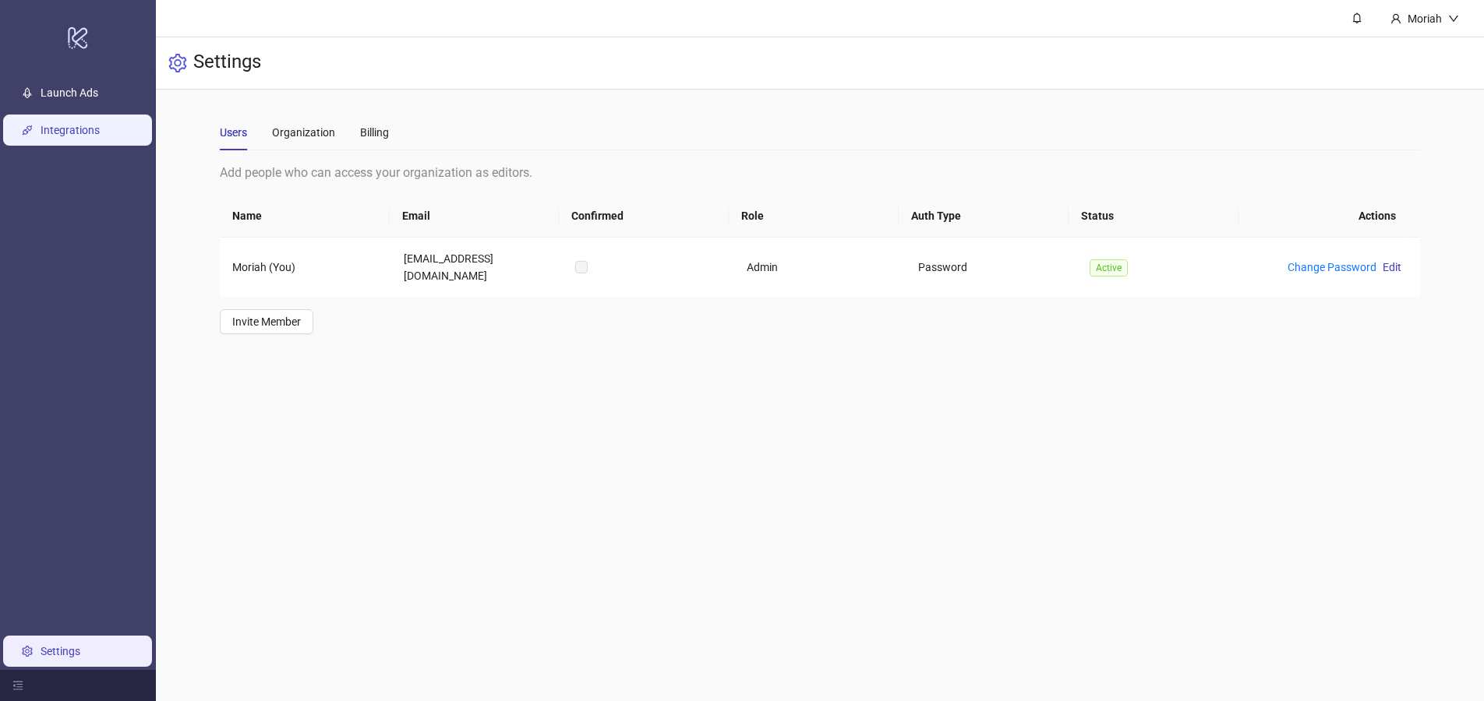
click at [100, 124] on link "Integrations" at bounding box center [70, 130] width 59 height 12
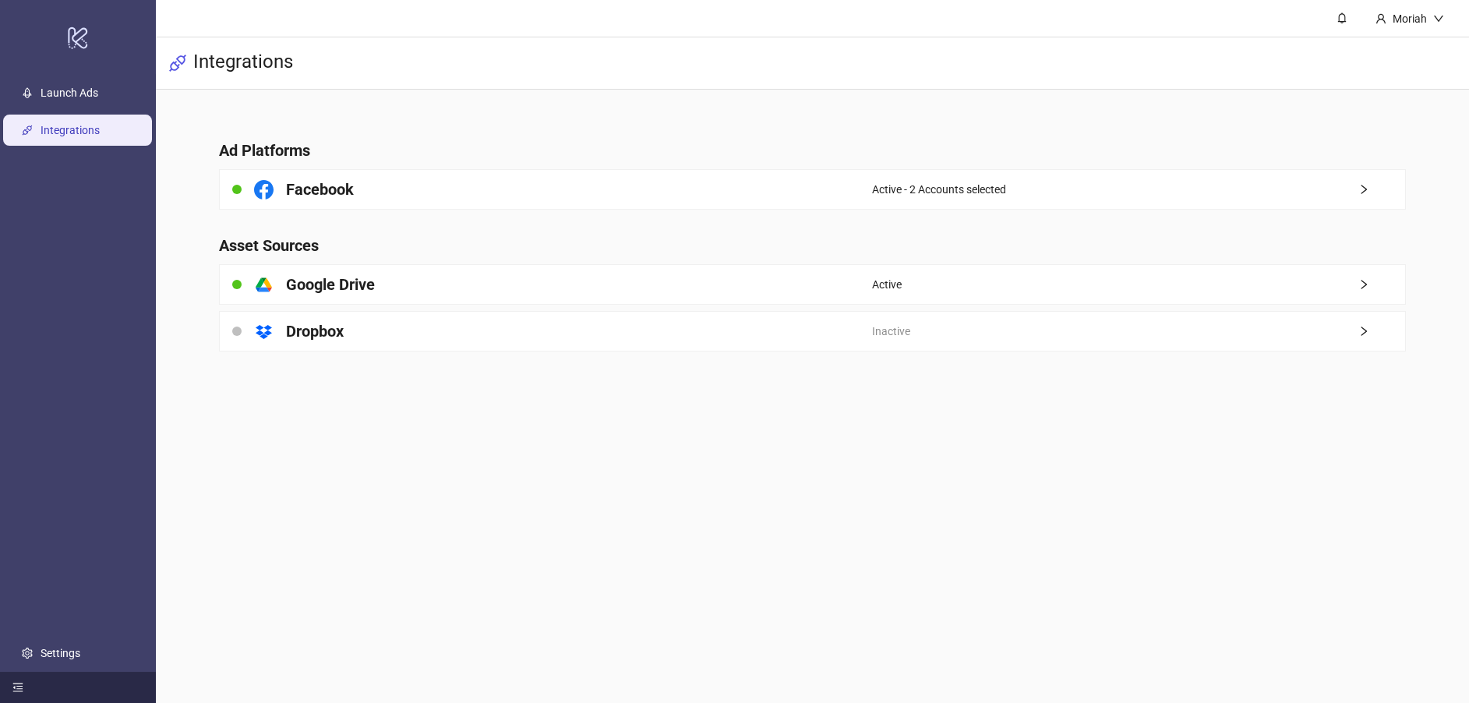
click at [11, 694] on div at bounding box center [78, 687] width 156 height 31
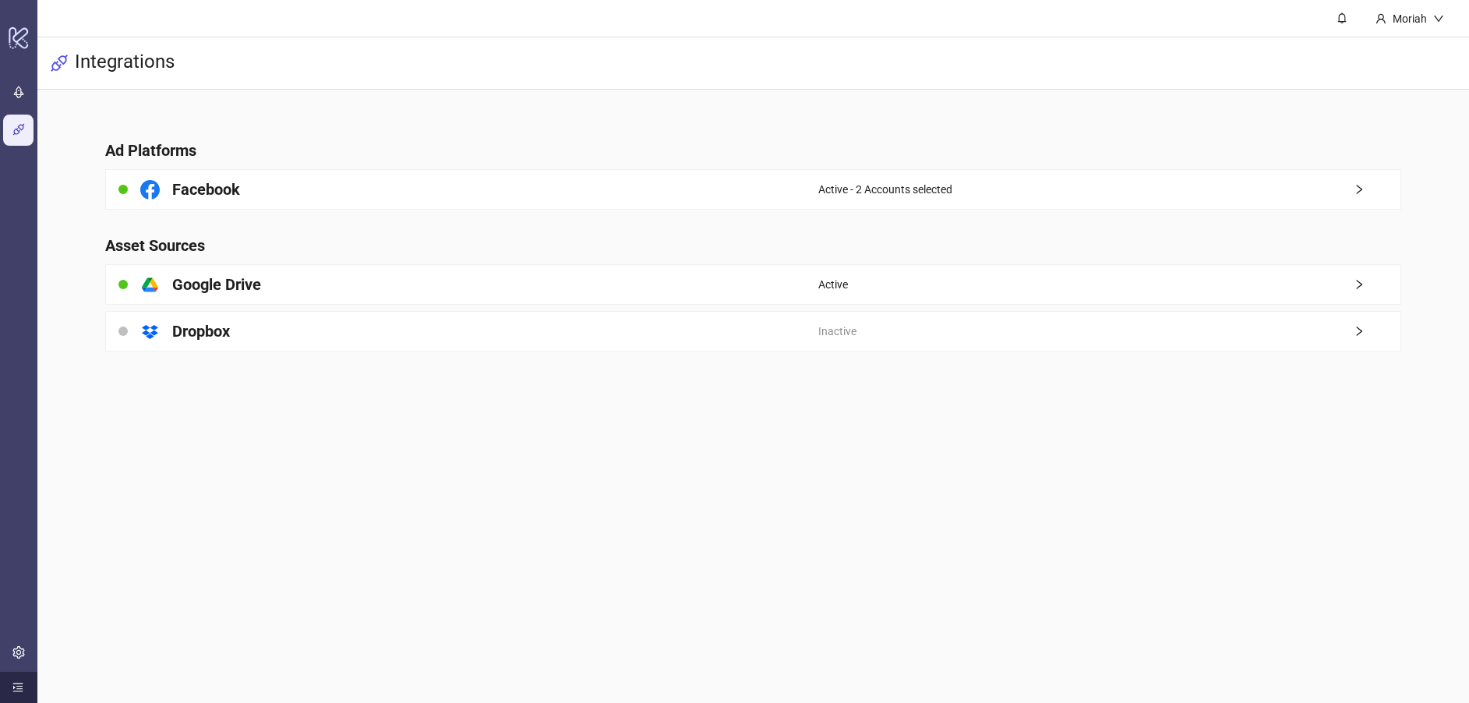
click at [11, 694] on div at bounding box center [18, 687] width 37 height 31
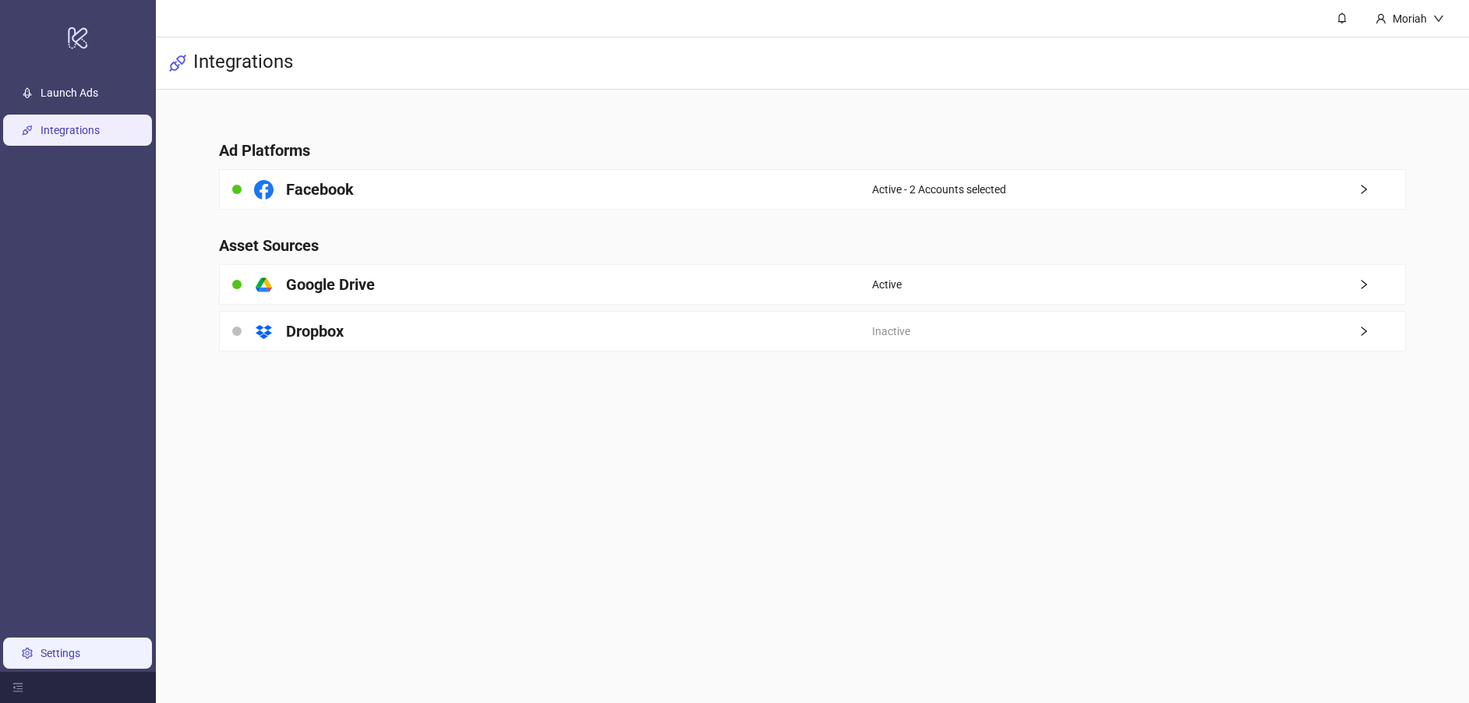
click at [41, 658] on link "Settings" at bounding box center [61, 653] width 40 height 12
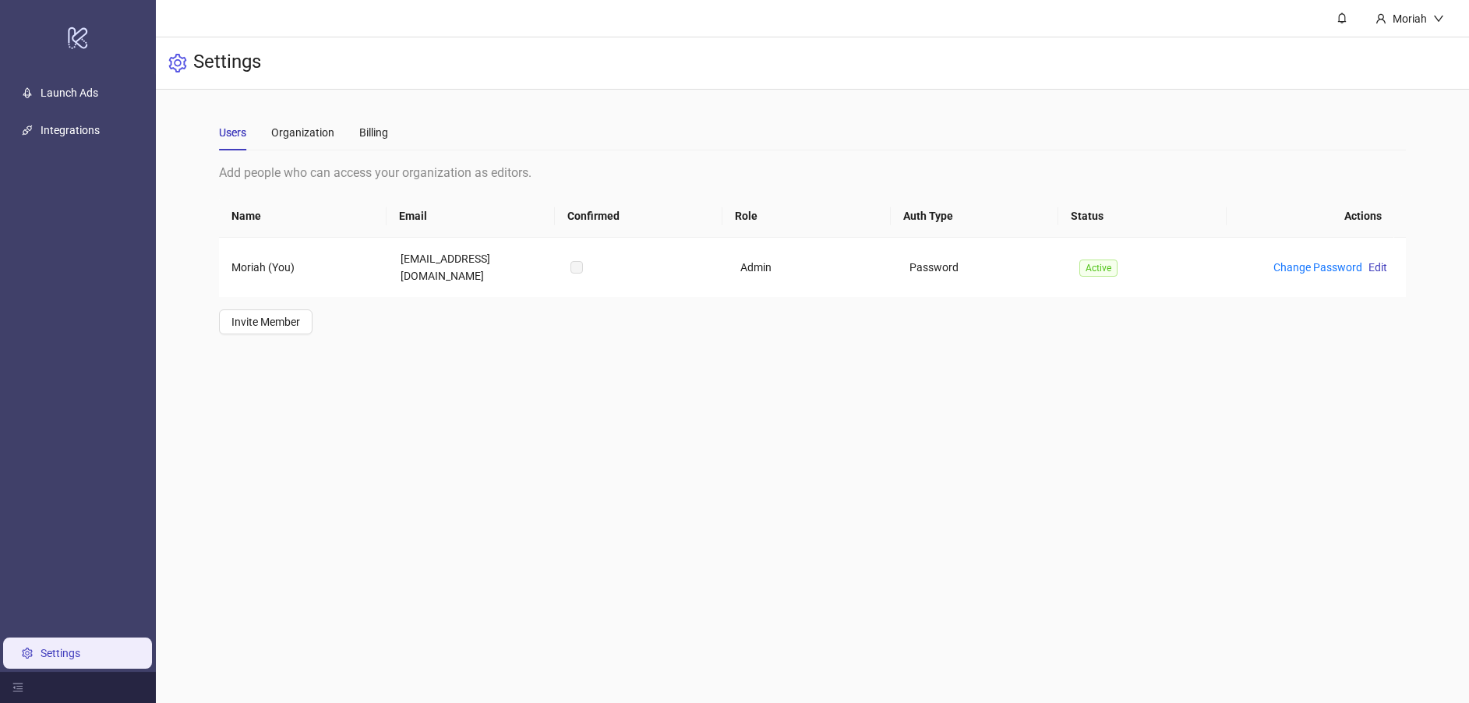
click at [584, 439] on main "Moriah Settings Users Organization Billing Add people who can access your organ…" at bounding box center [812, 351] width 1313 height 703
click at [49, 94] on link "Launch Ads" at bounding box center [70, 92] width 58 height 12
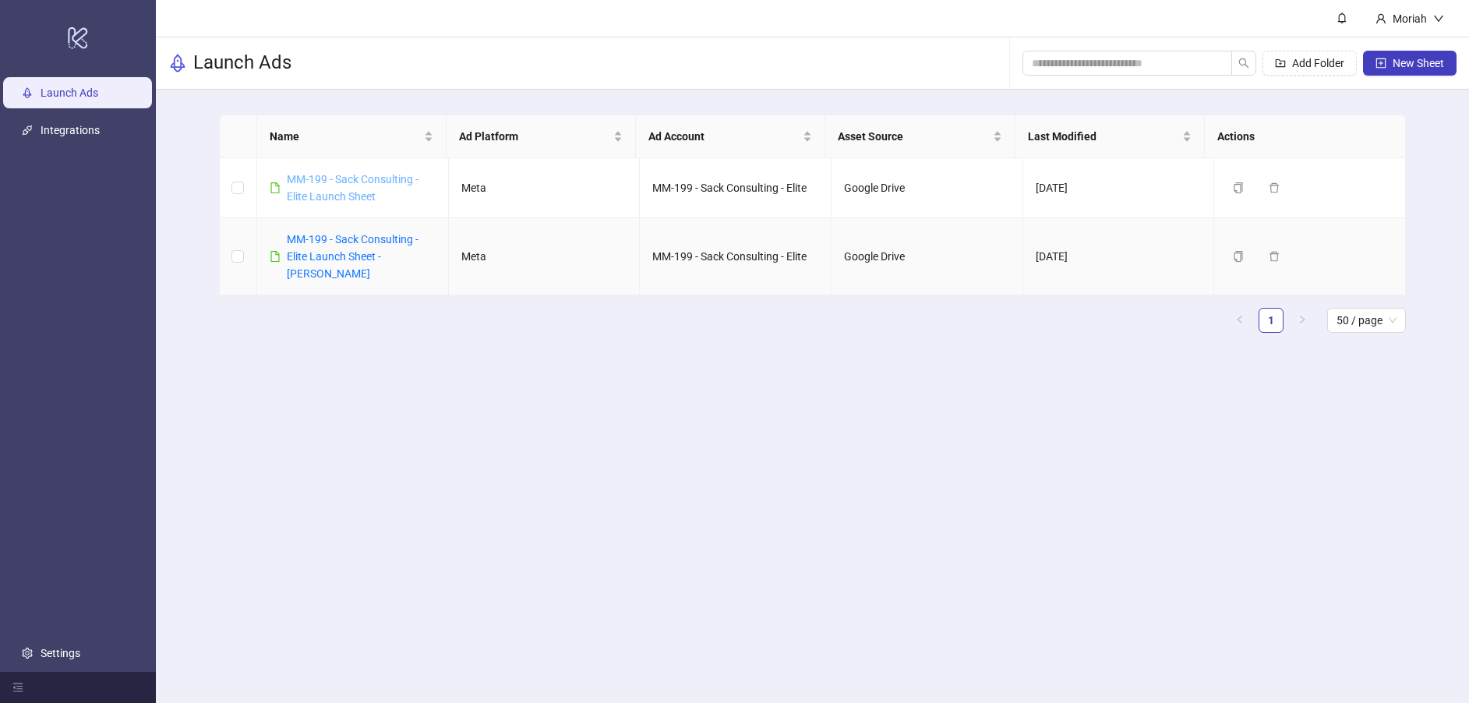
click at [360, 184] on link "MM-199 - Sack Consulting - Elite Launch Sheet" at bounding box center [353, 188] width 132 height 30
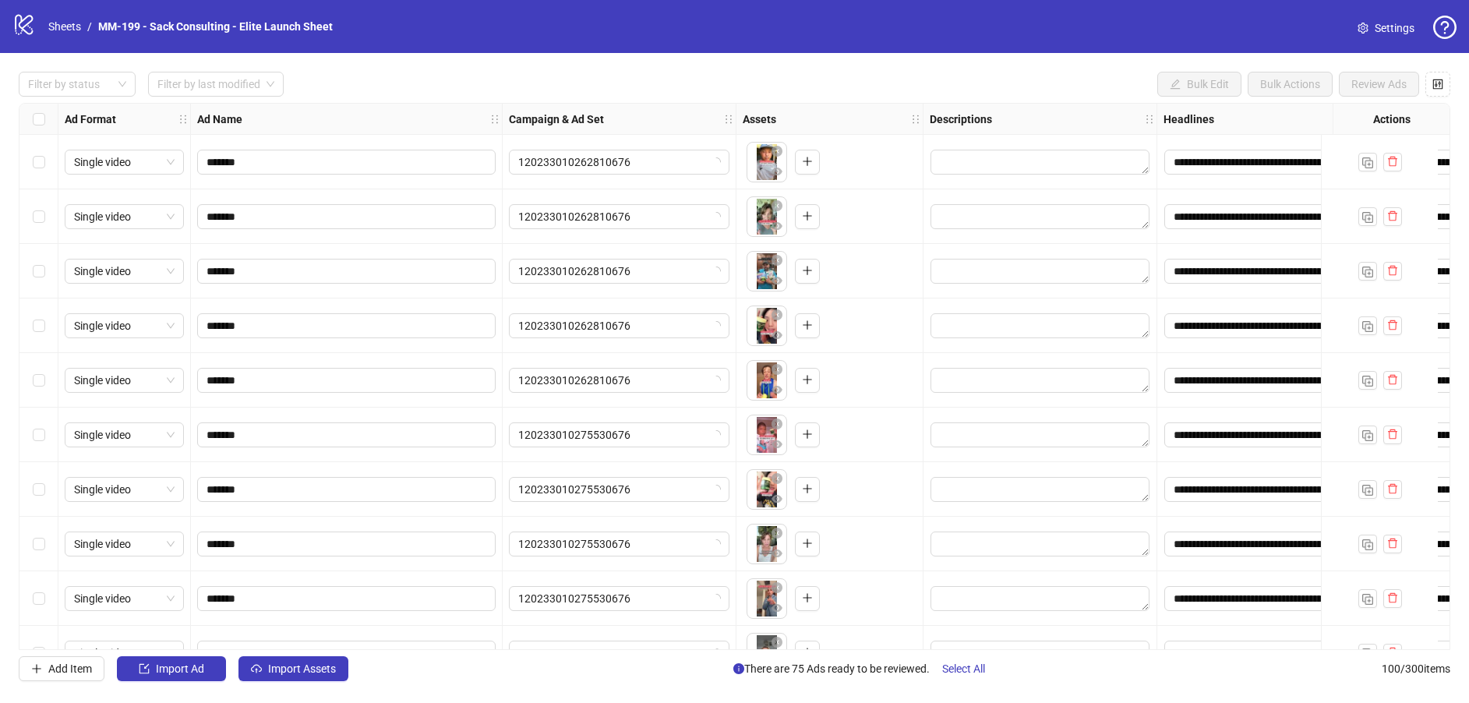
click at [1391, 30] on span "Settings" at bounding box center [1395, 27] width 40 height 17
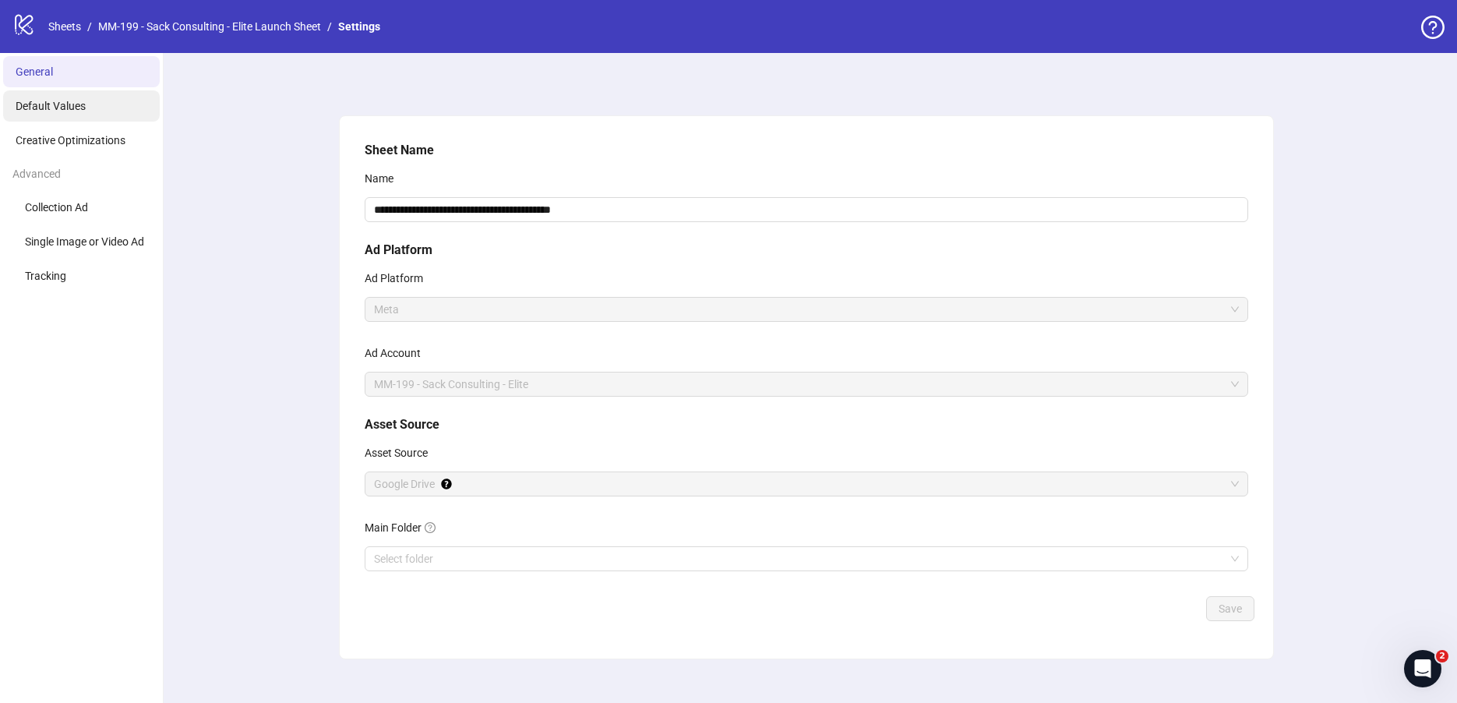
click at [78, 109] on span "Default Values" at bounding box center [51, 106] width 70 height 12
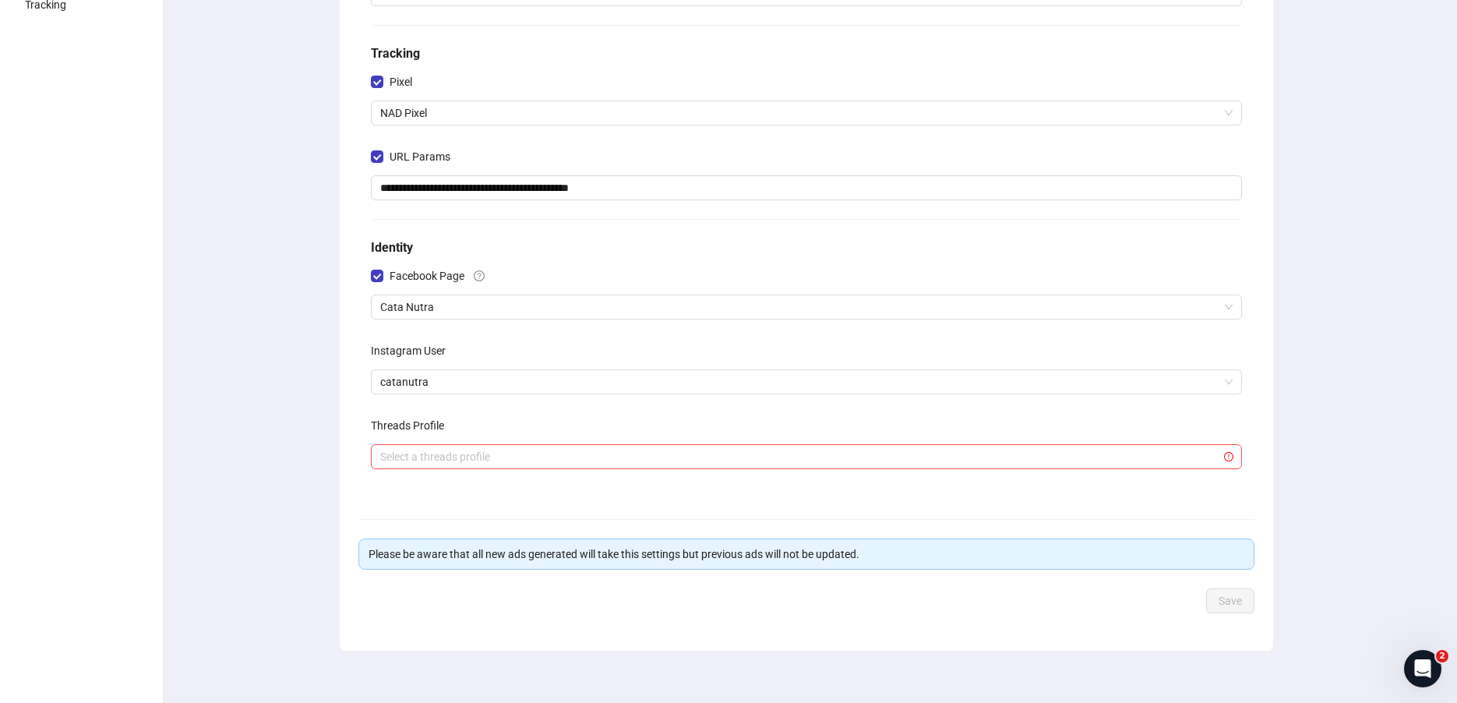
scroll to position [282, 0]
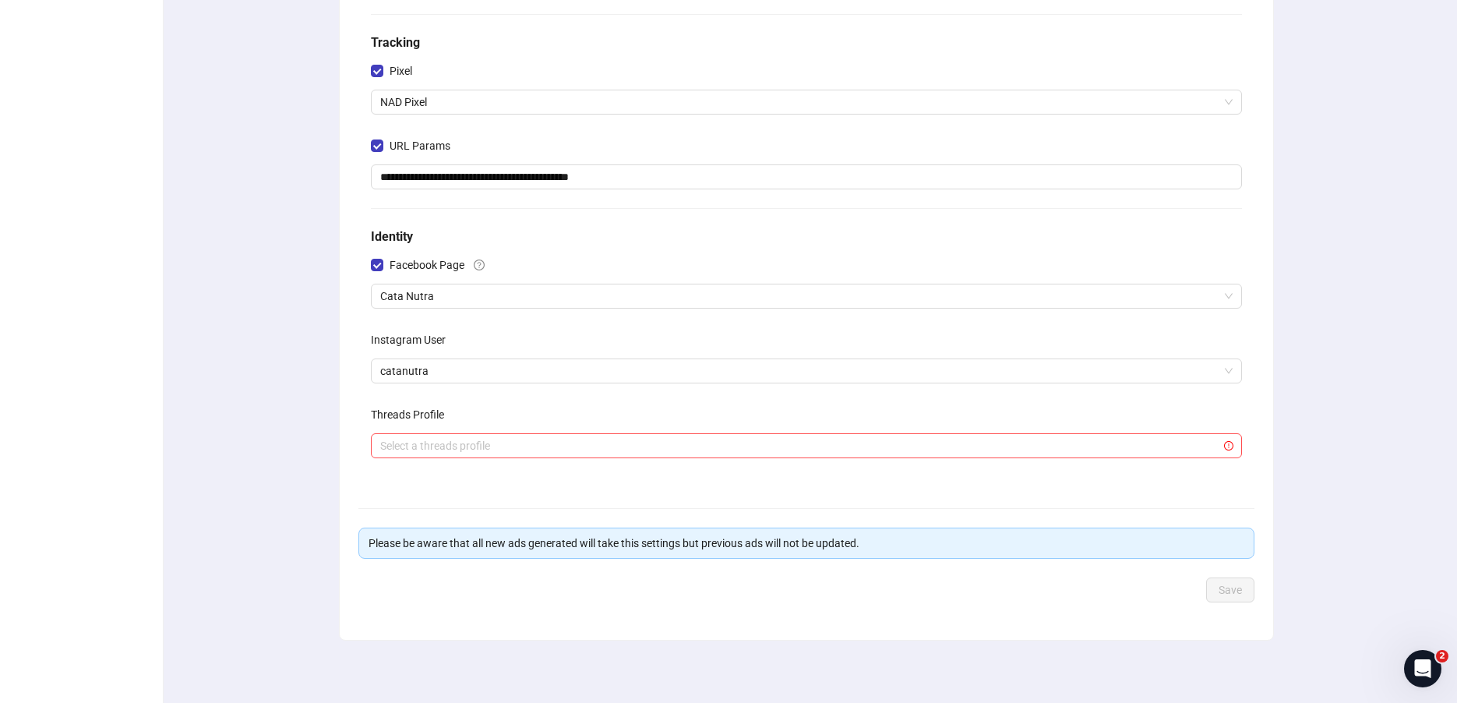
click at [495, 310] on div "**********" at bounding box center [807, 171] width 884 height 624
click at [497, 296] on span "Cata Nutra" at bounding box center [806, 295] width 853 height 23
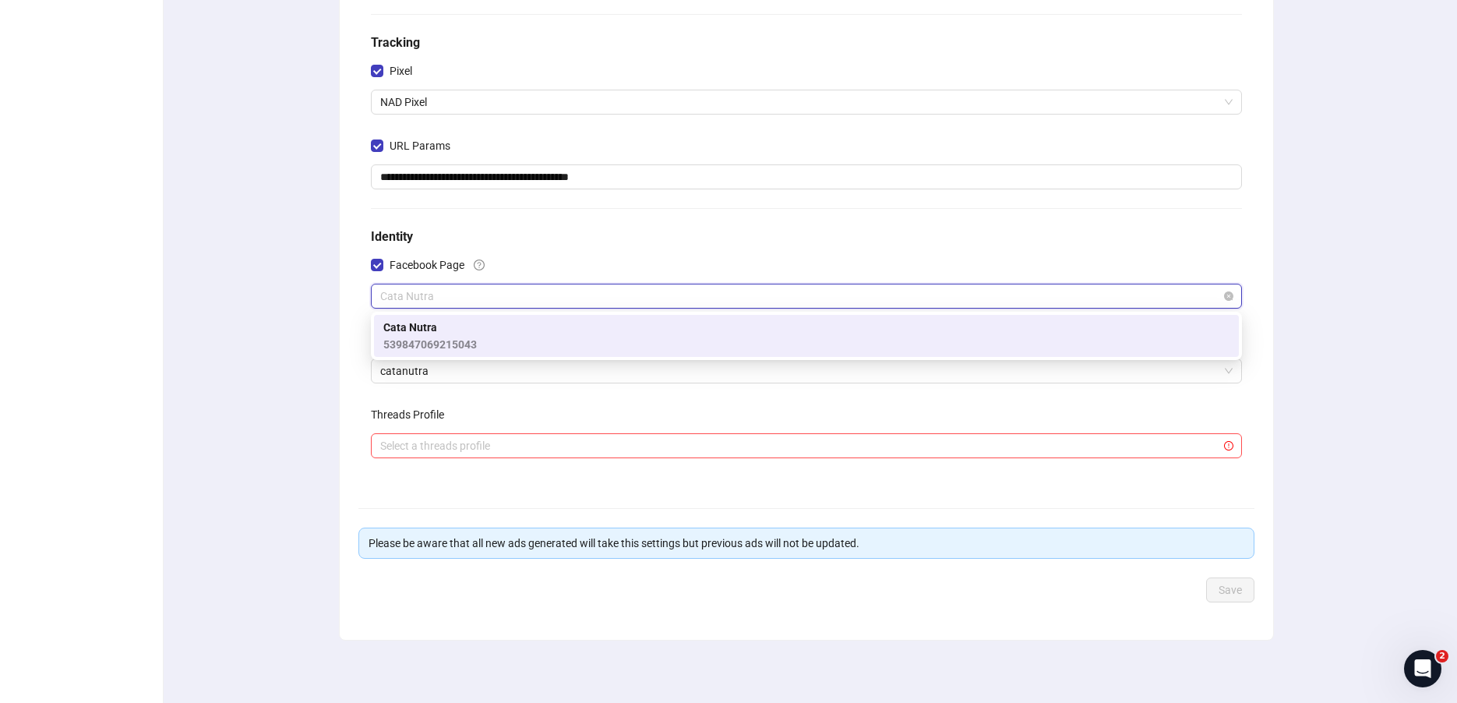
click at [497, 296] on span "Cata Nutra" at bounding box center [806, 295] width 853 height 23
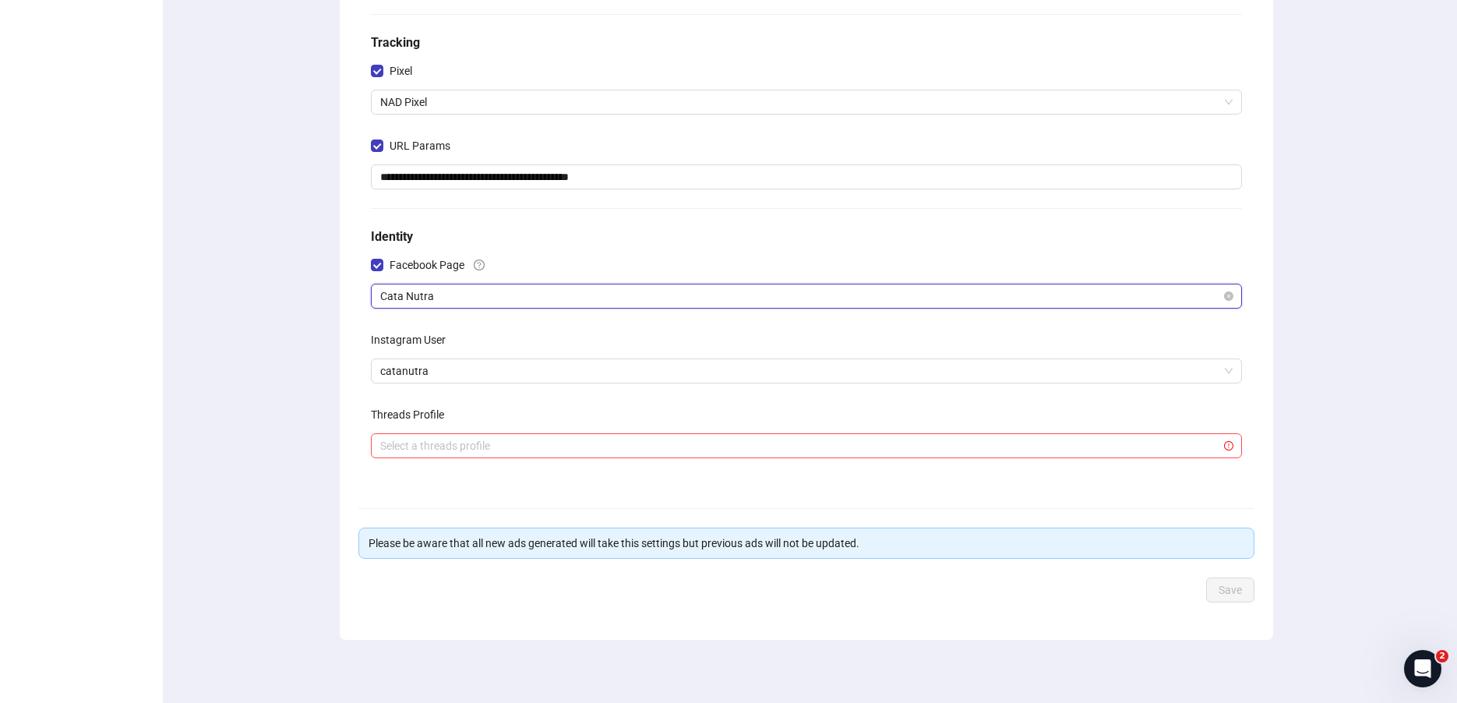
click at [497, 296] on span "Cata Nutra" at bounding box center [806, 295] width 853 height 23
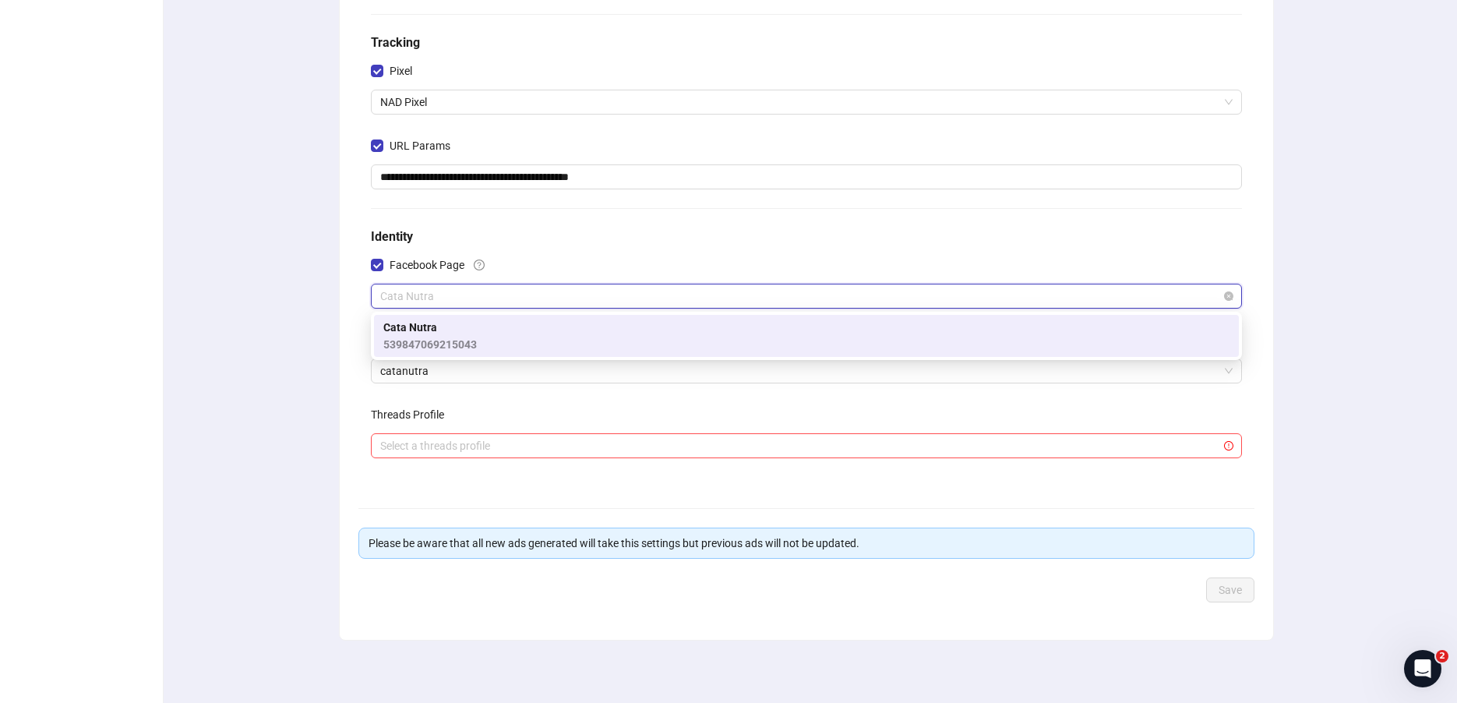
click at [450, 293] on span "Cata Nutra" at bounding box center [806, 295] width 853 height 23
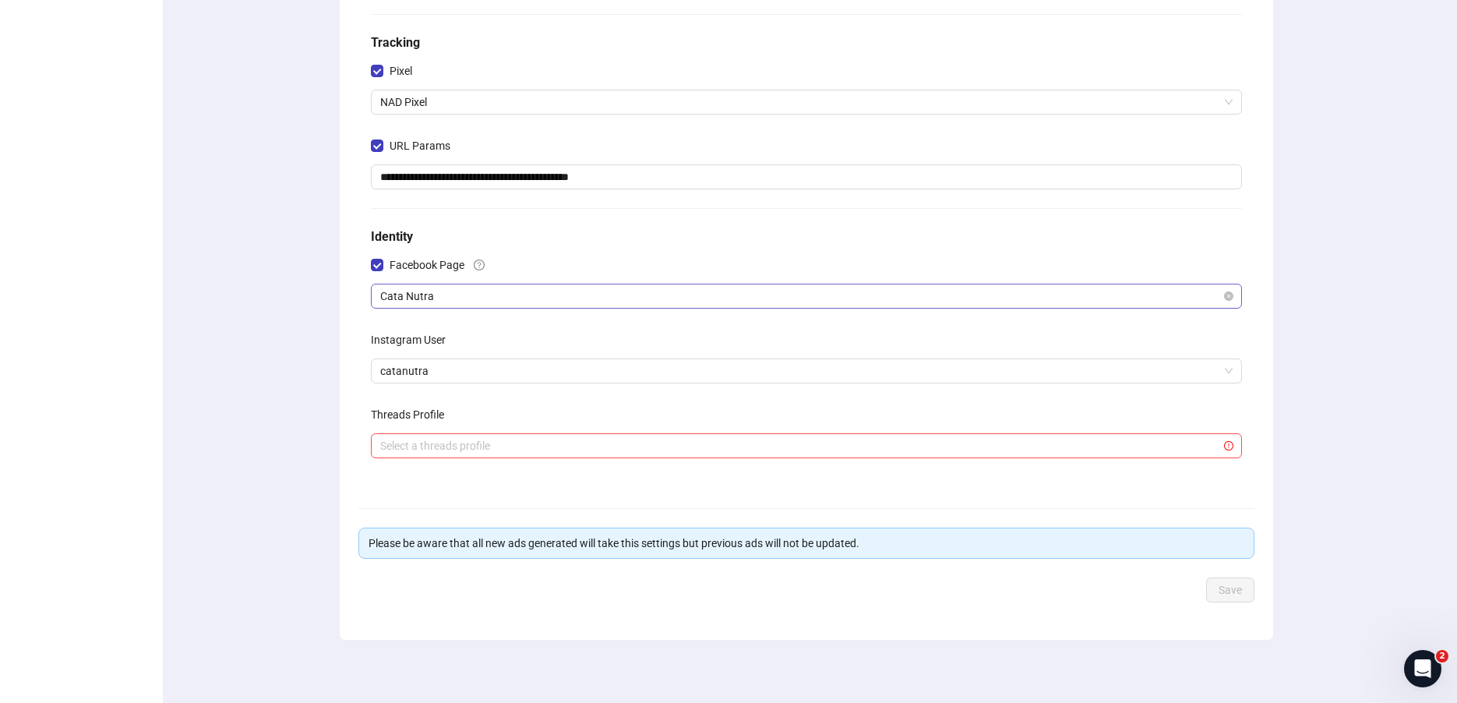
click at [444, 302] on span "Cata Nutra" at bounding box center [806, 295] width 853 height 23
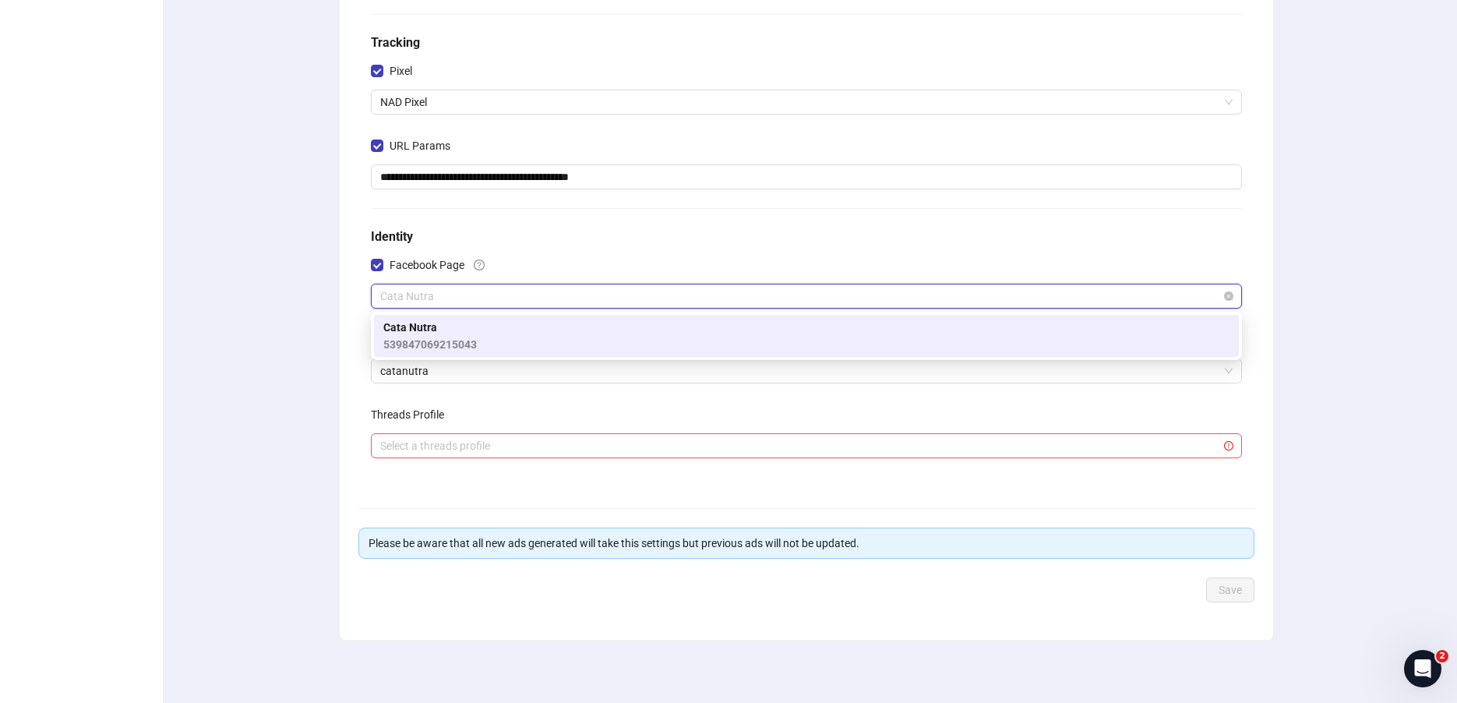
click at [444, 302] on span "Cata Nutra" at bounding box center [806, 295] width 853 height 23
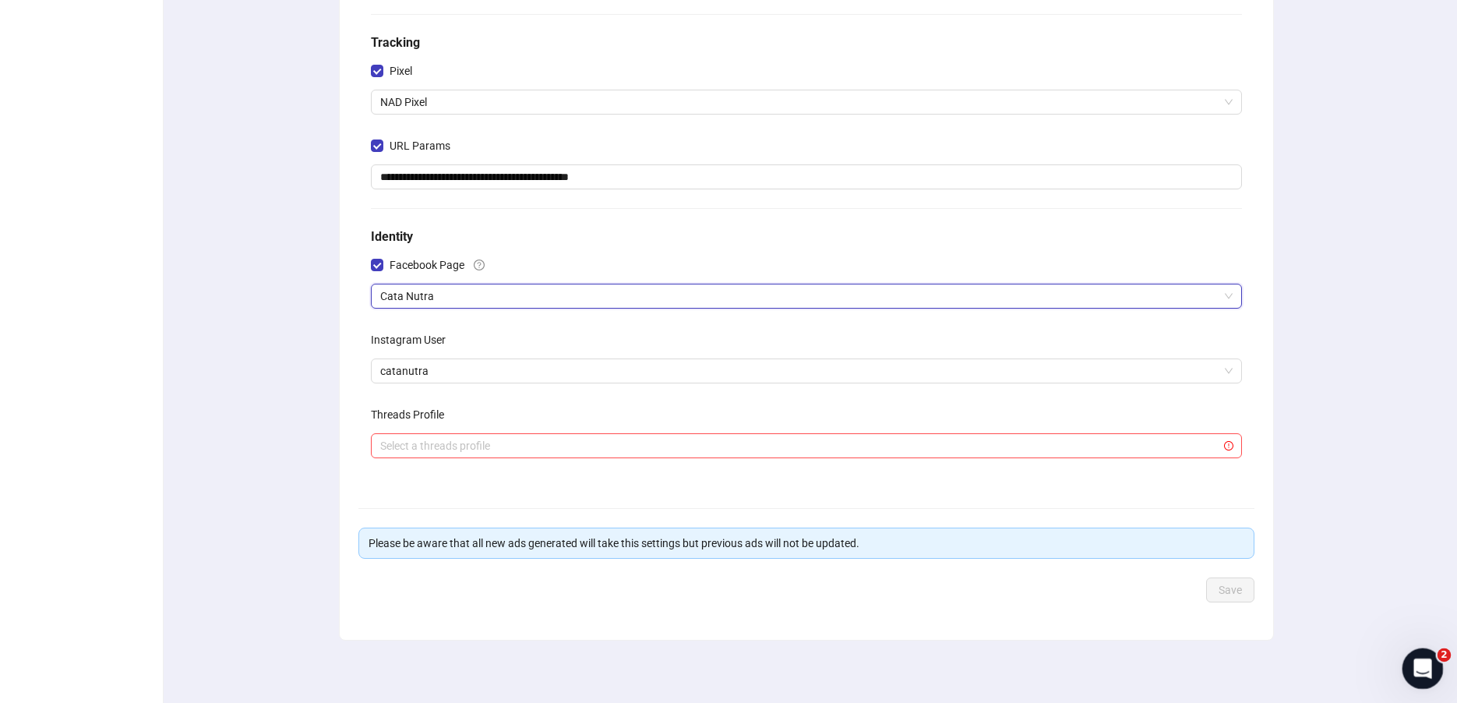
click at [1433, 664] on div "Open Intercom Messenger" at bounding box center [1420, 666] width 51 height 51
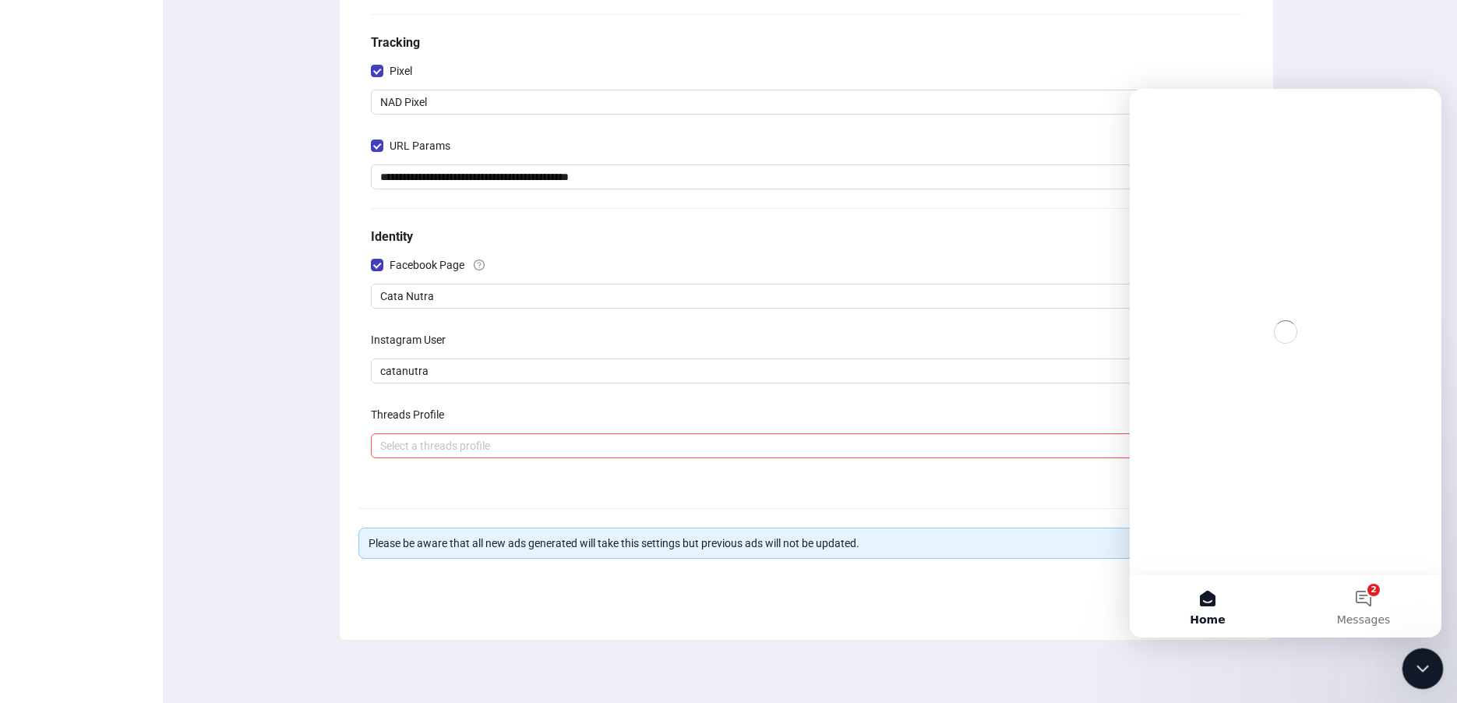
scroll to position [0, 0]
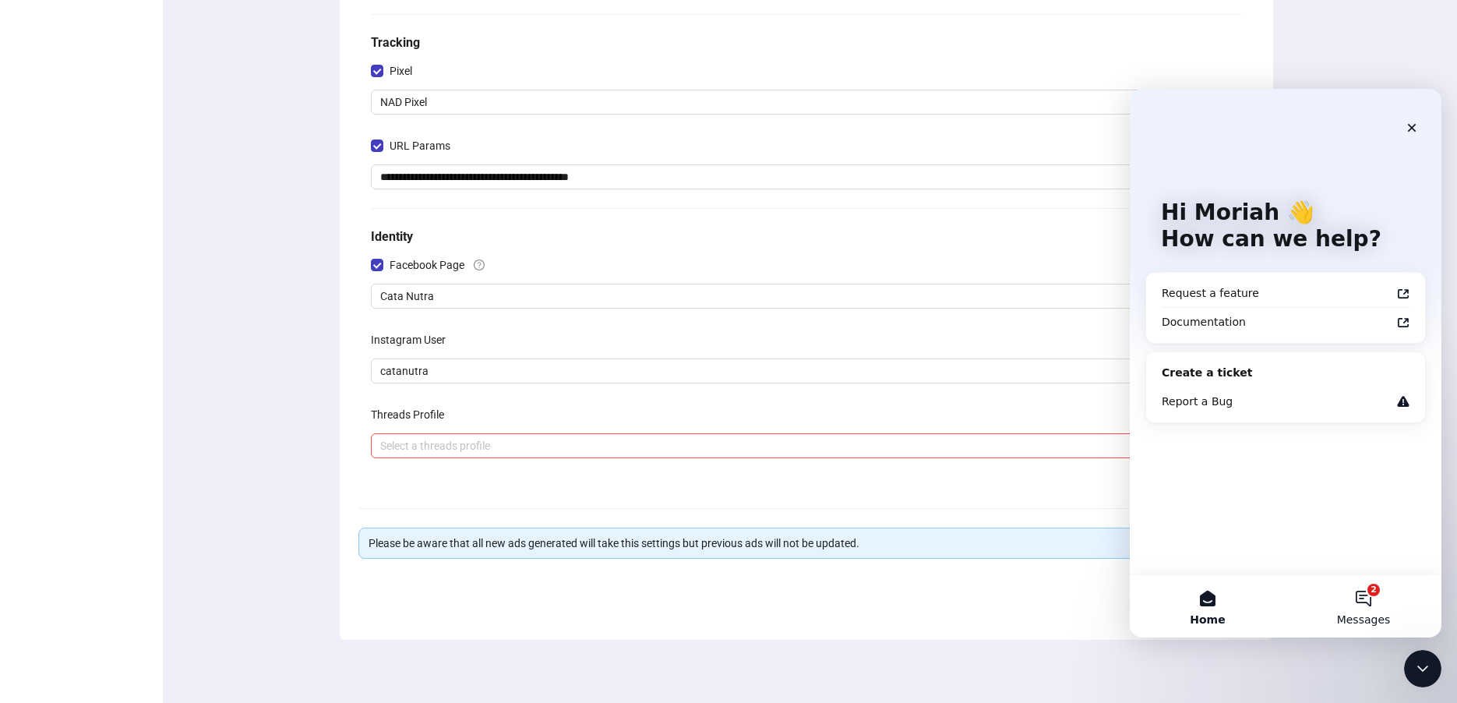
click at [1357, 625] on span "Messages" at bounding box center [1364, 619] width 54 height 11
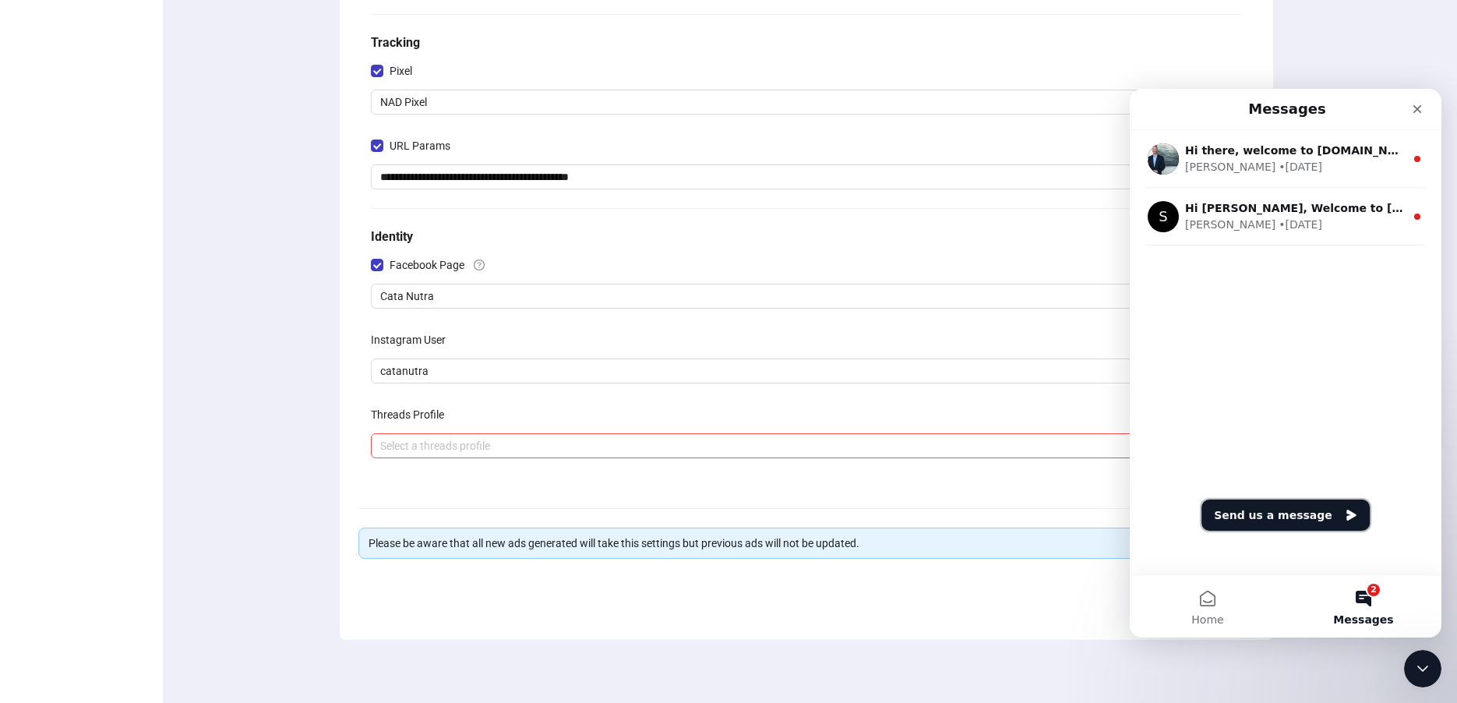
click at [1255, 514] on button "Send us a message" at bounding box center [1286, 515] width 168 height 31
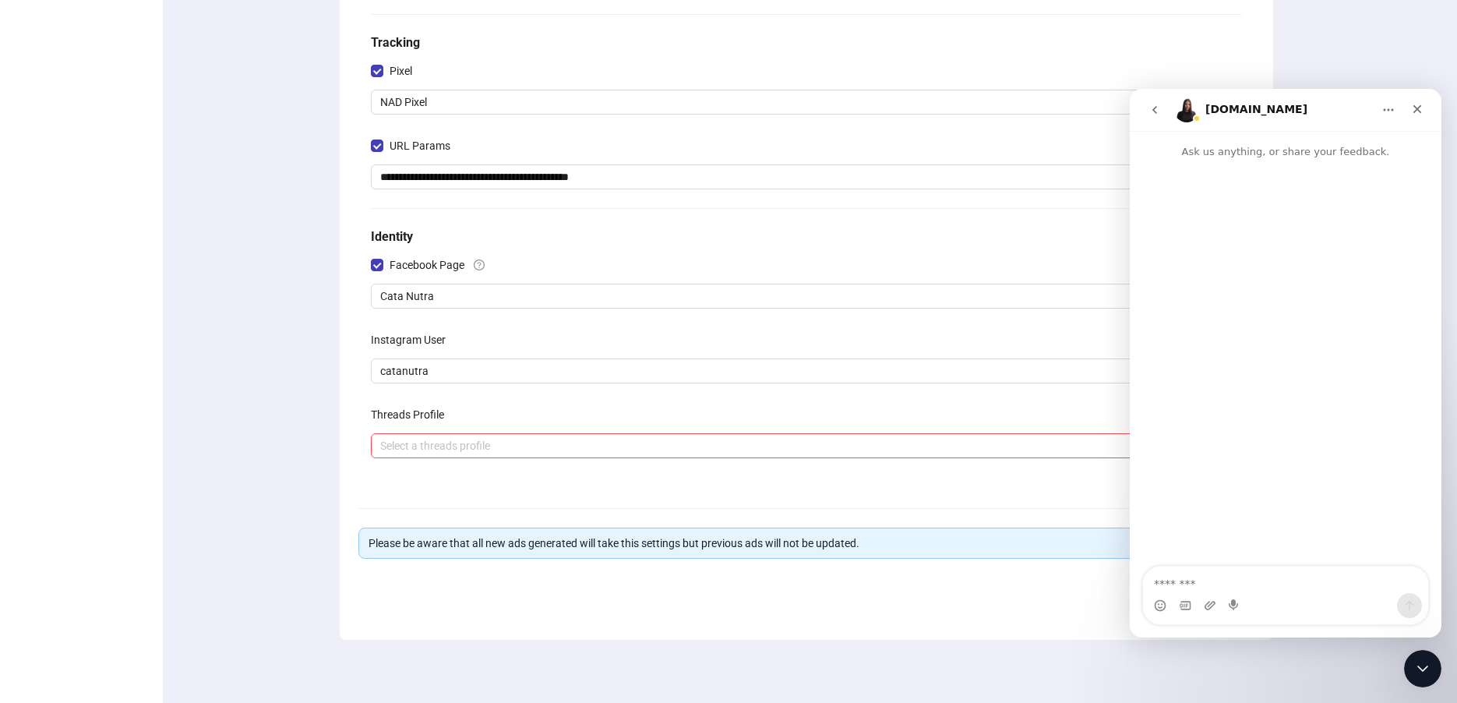
click at [1258, 581] on textarea "Message…" at bounding box center [1285, 580] width 285 height 26
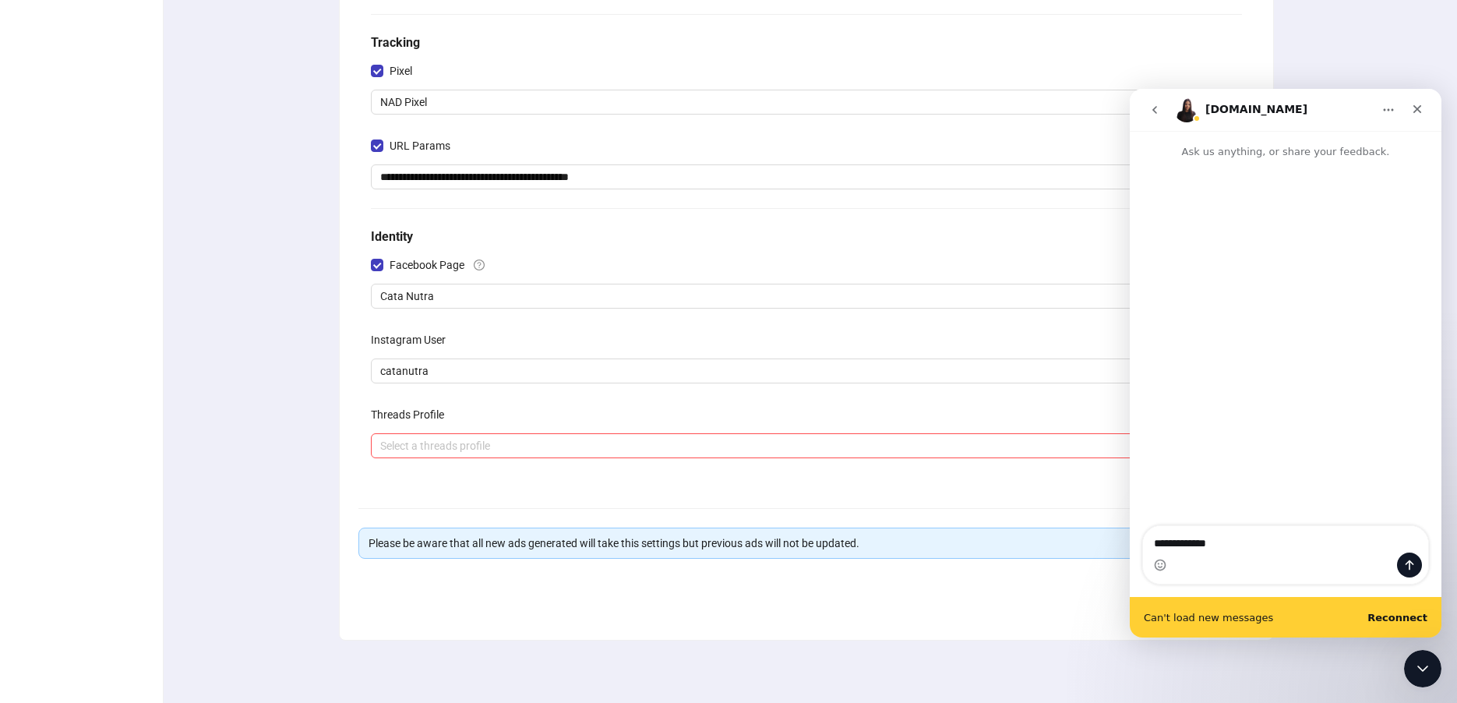
click at [1406, 617] on b "Reconnect" at bounding box center [1398, 618] width 60 height 12
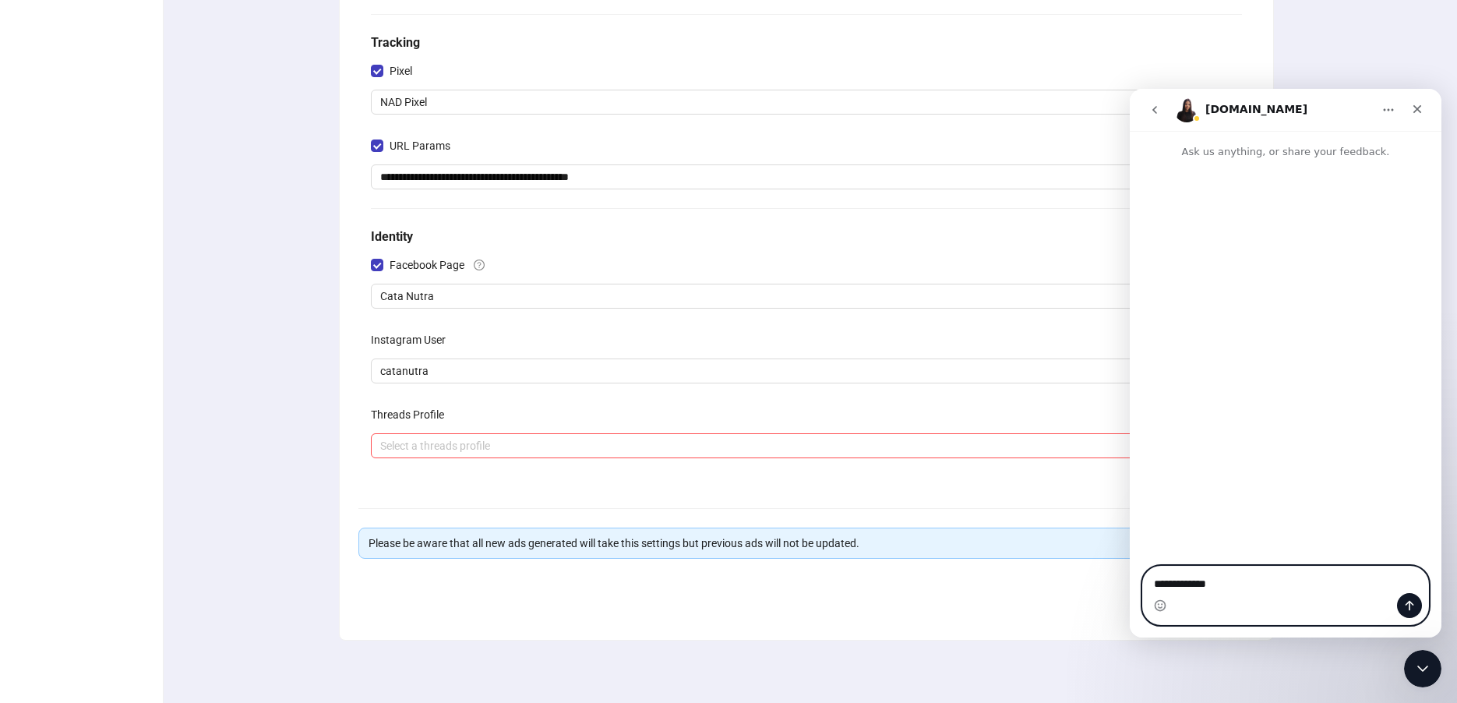
click at [1262, 567] on textarea "**********" at bounding box center [1285, 580] width 285 height 26
type textarea "**********"
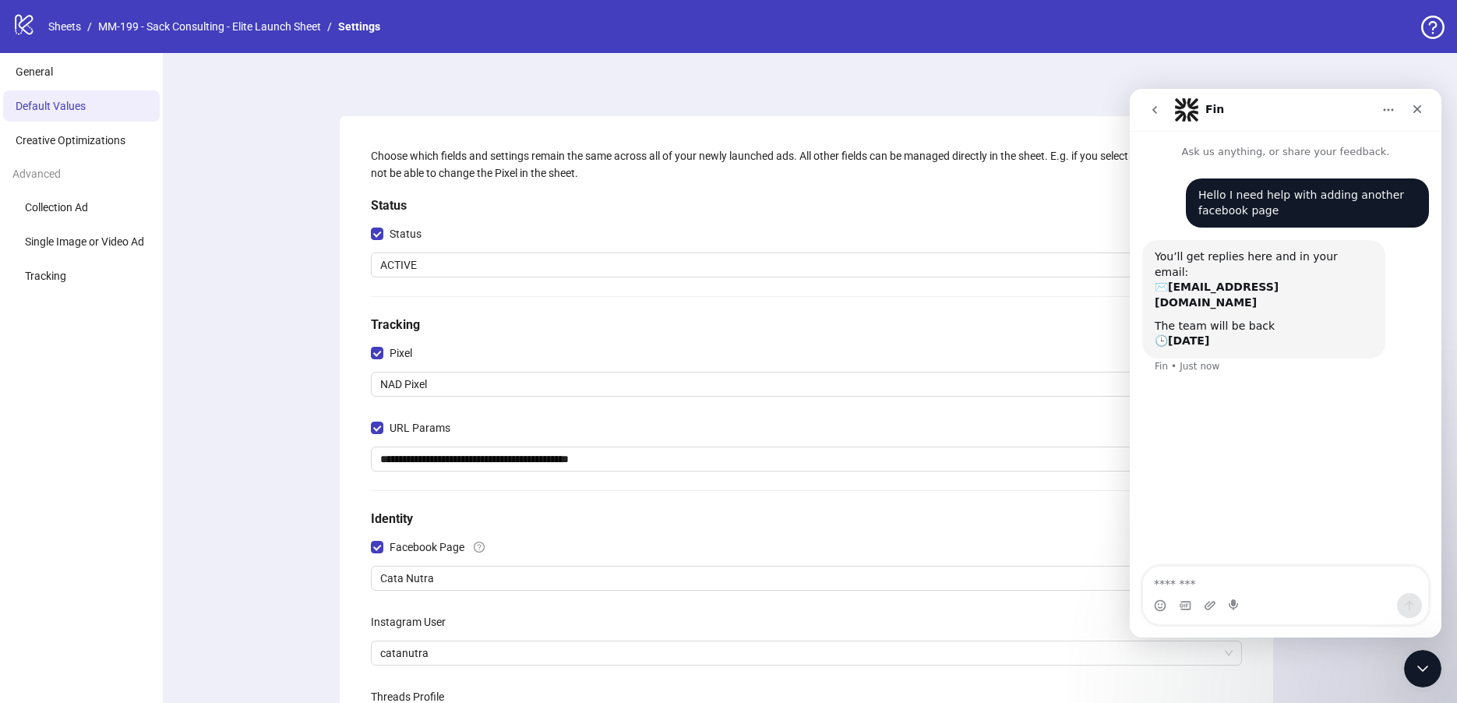
click at [249, 319] on div "**********" at bounding box center [806, 519] width 1301 height 932
click at [883, 64] on div "**********" at bounding box center [806, 519] width 1301 height 932
click at [1418, 113] on icon "Close" at bounding box center [1417, 109] width 12 height 12
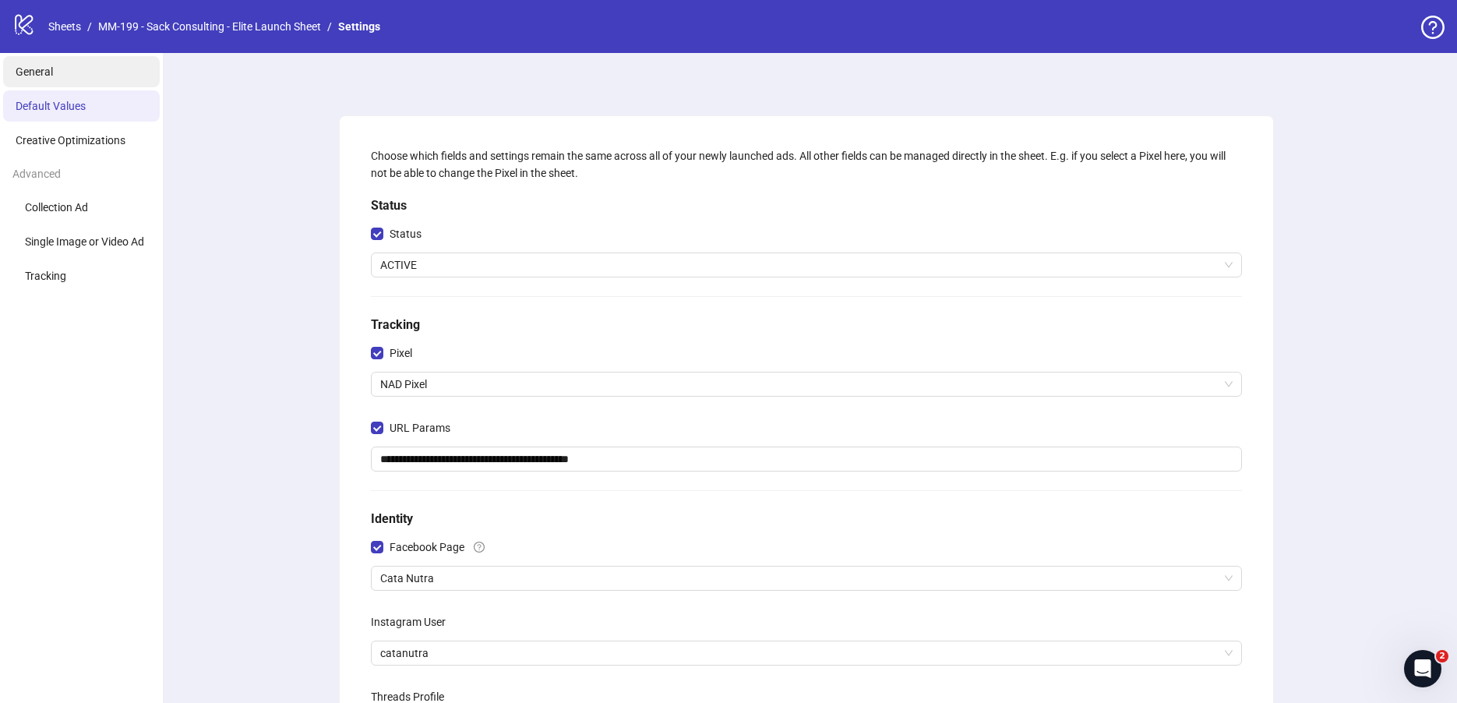
click at [80, 75] on li "General" at bounding box center [81, 71] width 157 height 31
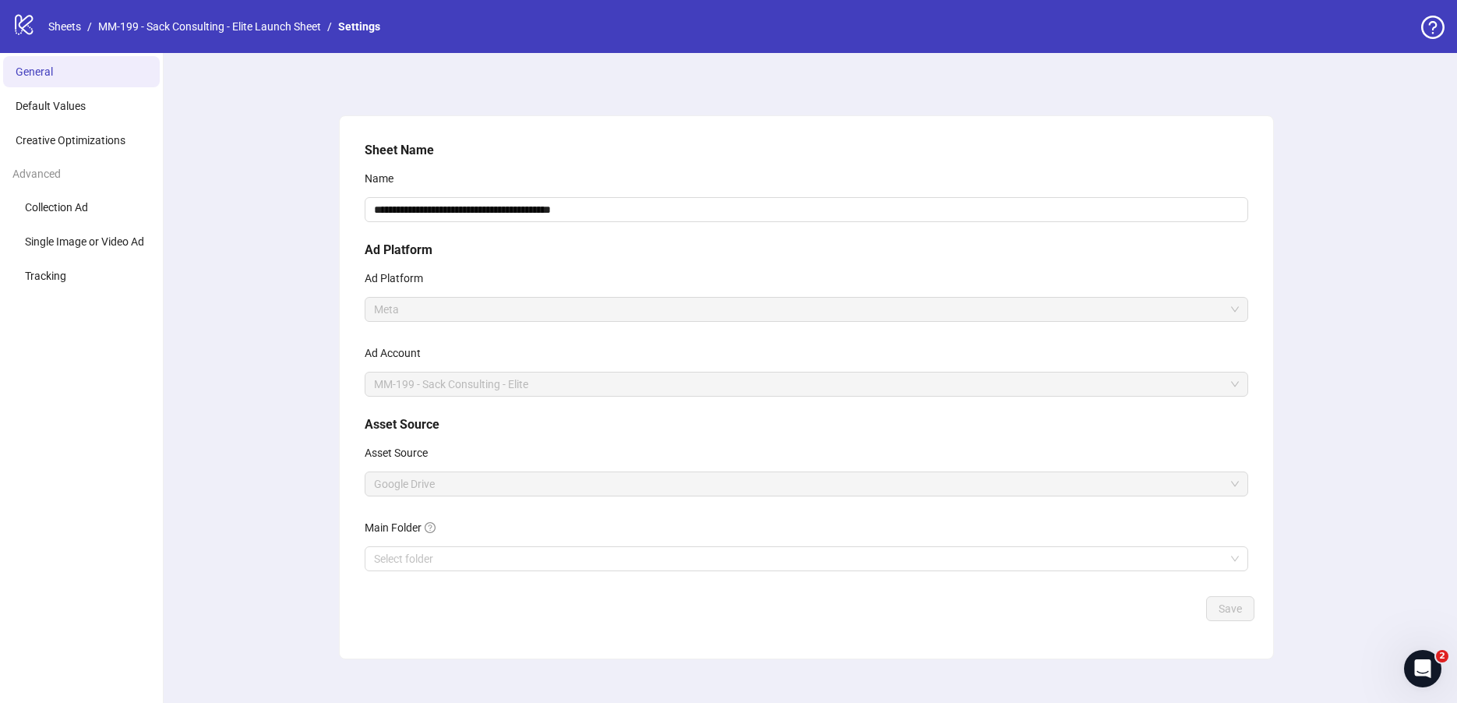
click at [29, 32] on icon "logo/logo-mobile" at bounding box center [23, 23] width 23 height 23
click at [58, 27] on link "Sheets" at bounding box center [64, 26] width 39 height 17
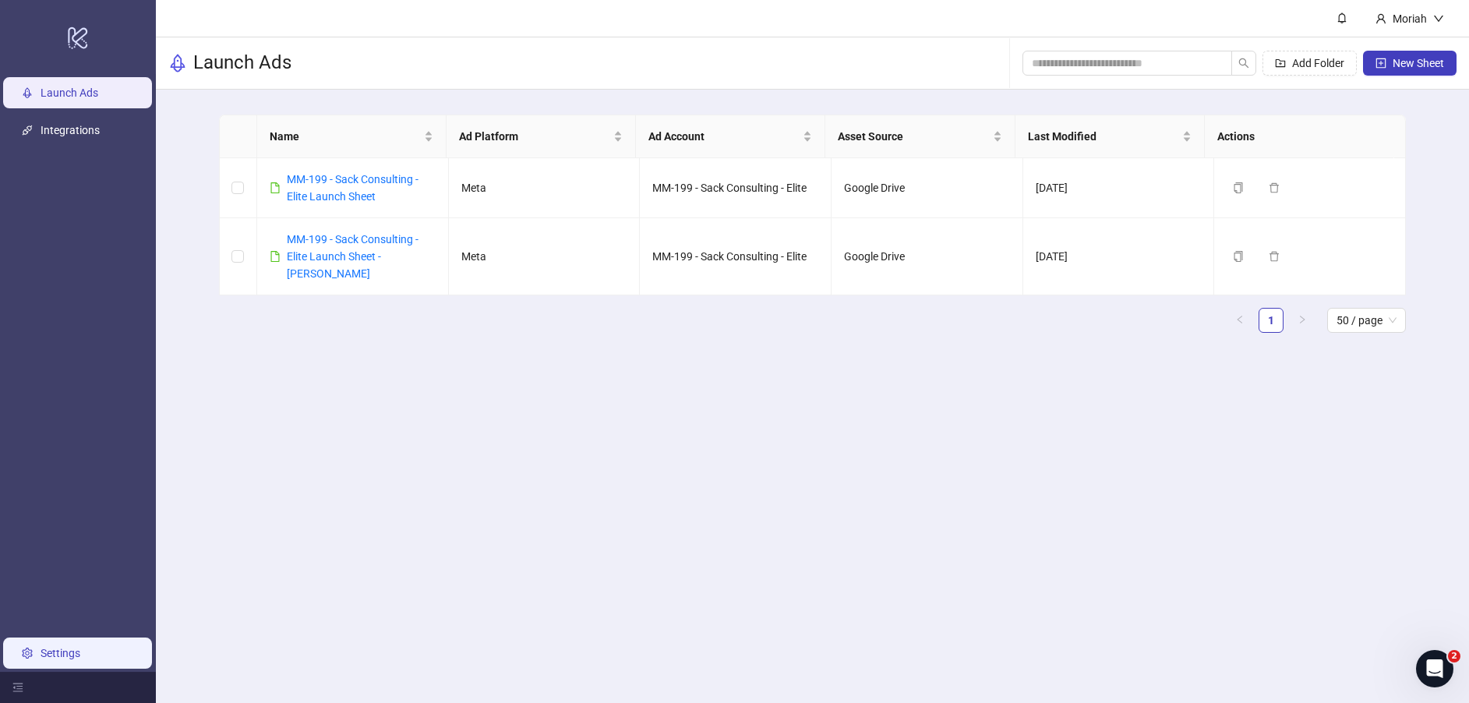
click at [41, 659] on link "Settings" at bounding box center [61, 653] width 40 height 12
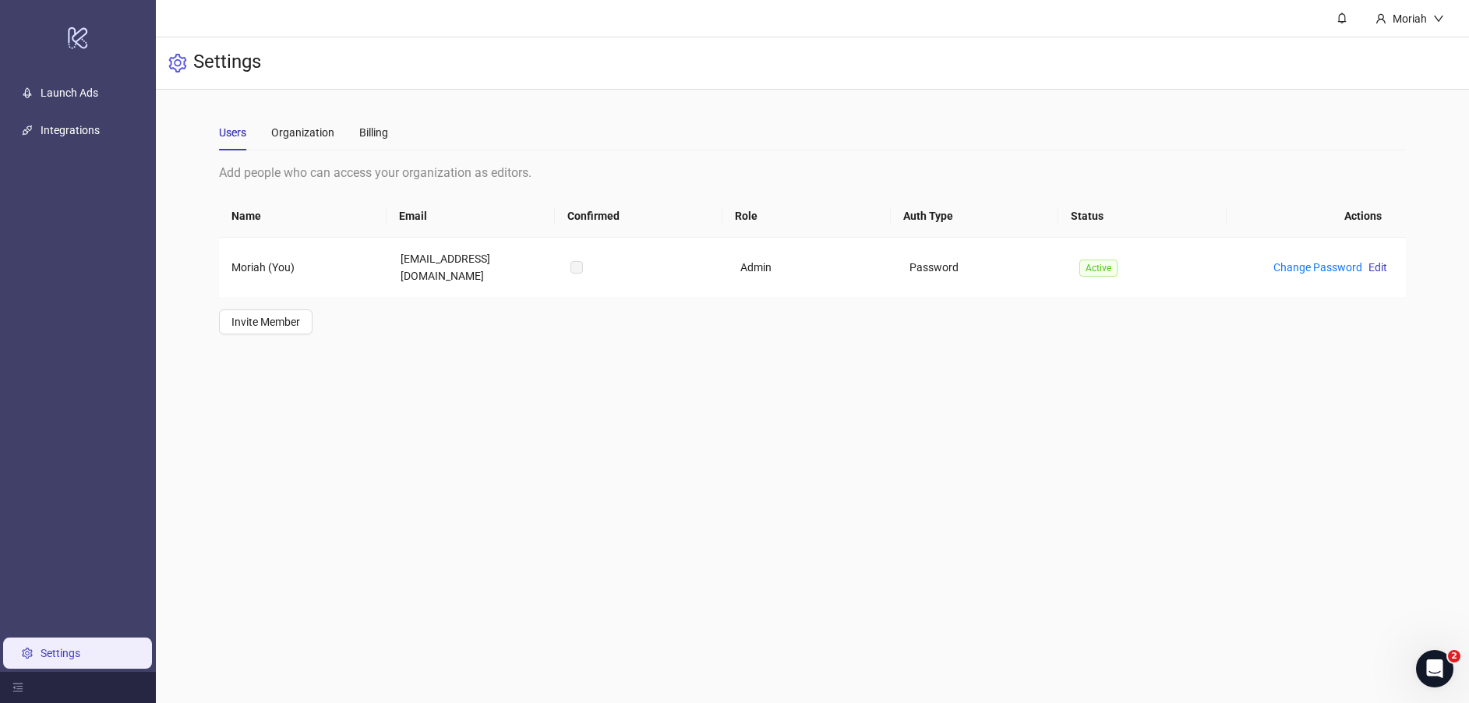
click at [356, 394] on main "Moriah Settings Users Organization Billing Add people who can access your organ…" at bounding box center [812, 351] width 1313 height 703
click at [588, 345] on main "Moriah Settings Users Organization Billing Add people who can access your organ…" at bounding box center [812, 351] width 1313 height 703
click at [794, 496] on main "Moriah Settings Users Organization Billing Add people who can access your organ…" at bounding box center [812, 351] width 1313 height 703
click at [274, 316] on span "Invite Member" at bounding box center [265, 322] width 69 height 12
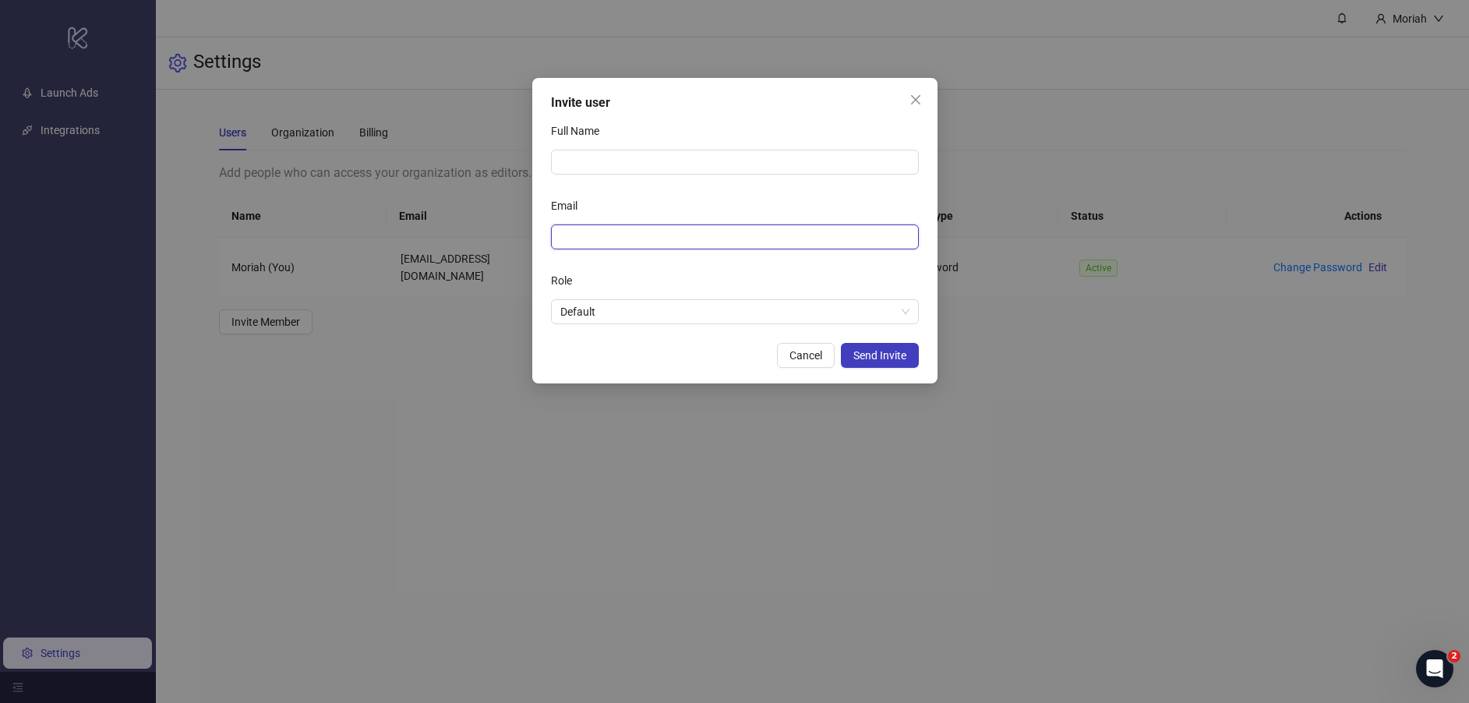
click at [598, 233] on input "Email" at bounding box center [733, 236] width 346 height 17
click at [598, 168] on input "Full Name" at bounding box center [735, 162] width 368 height 25
type input "*********"
click at [584, 249] on form "Full Name ********* Email Role Default" at bounding box center [735, 221] width 368 height 206
click at [570, 231] on input "Email" at bounding box center [733, 236] width 346 height 17
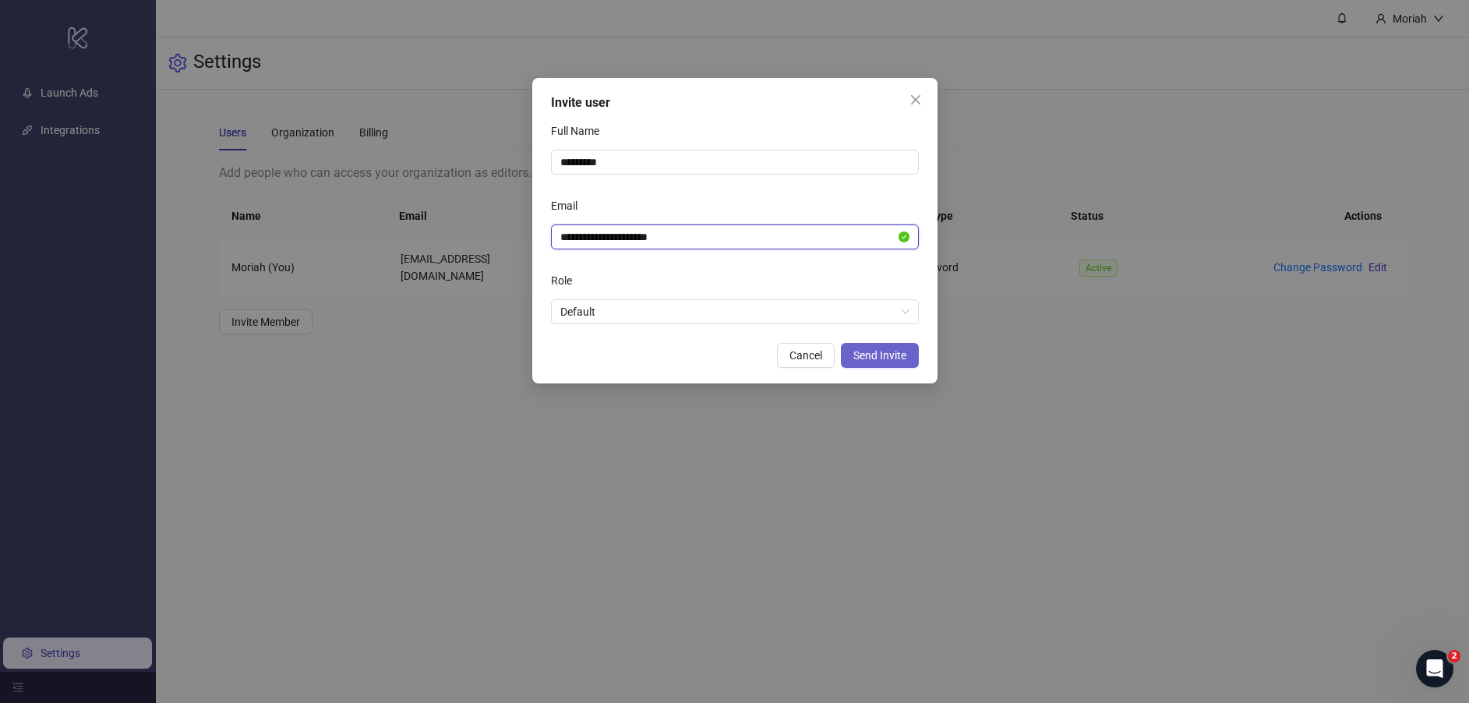
type input "**********"
click at [878, 351] on span "Send Invite" at bounding box center [879, 355] width 53 height 12
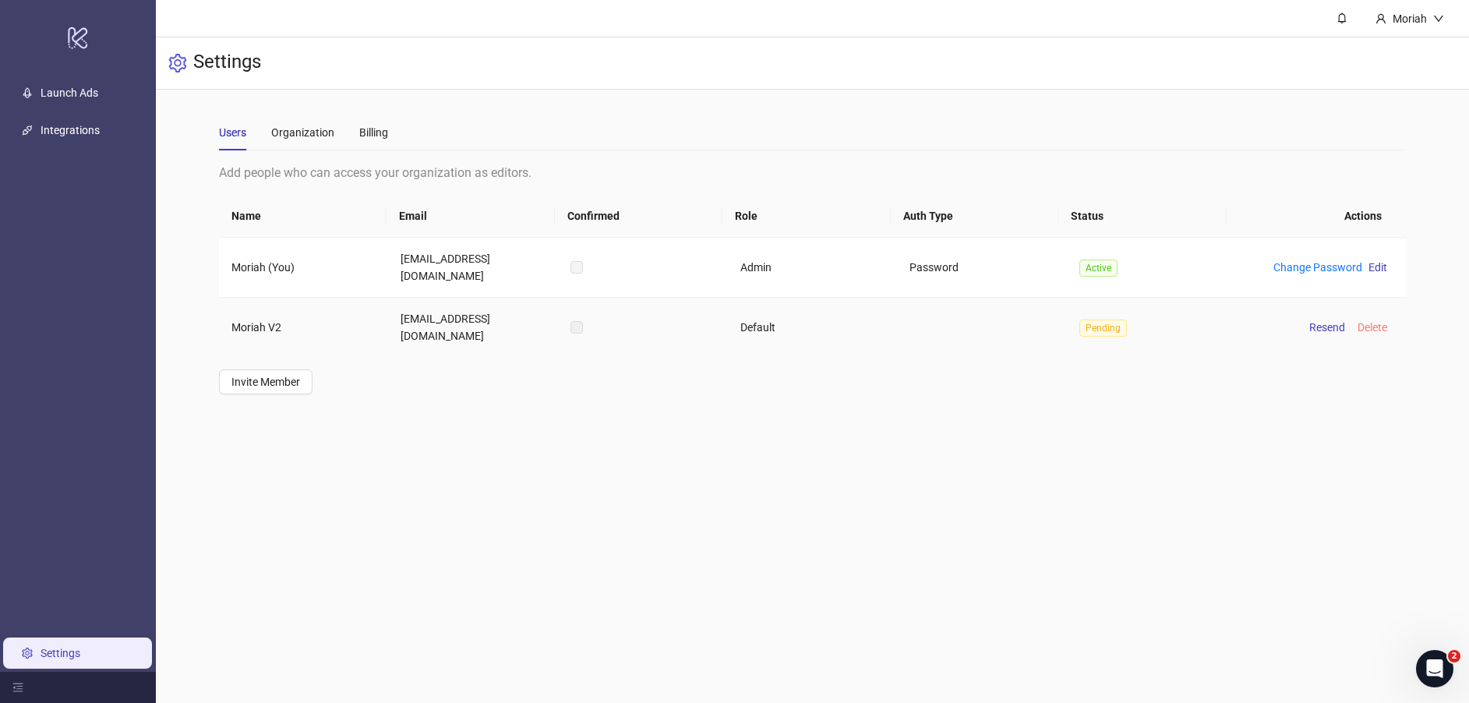
click at [1360, 321] on span "Delete" at bounding box center [1373, 327] width 30 height 12
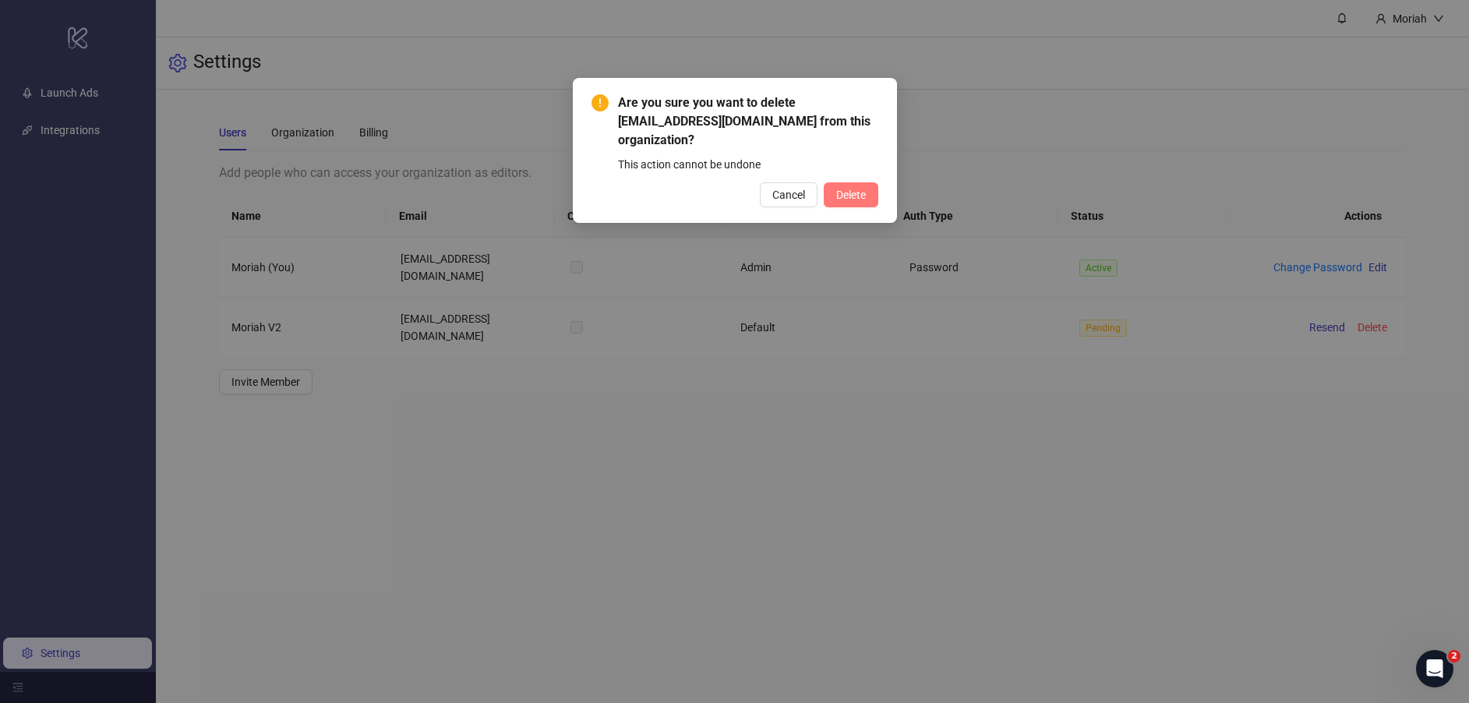
click at [853, 191] on span "Delete" at bounding box center [851, 195] width 30 height 12
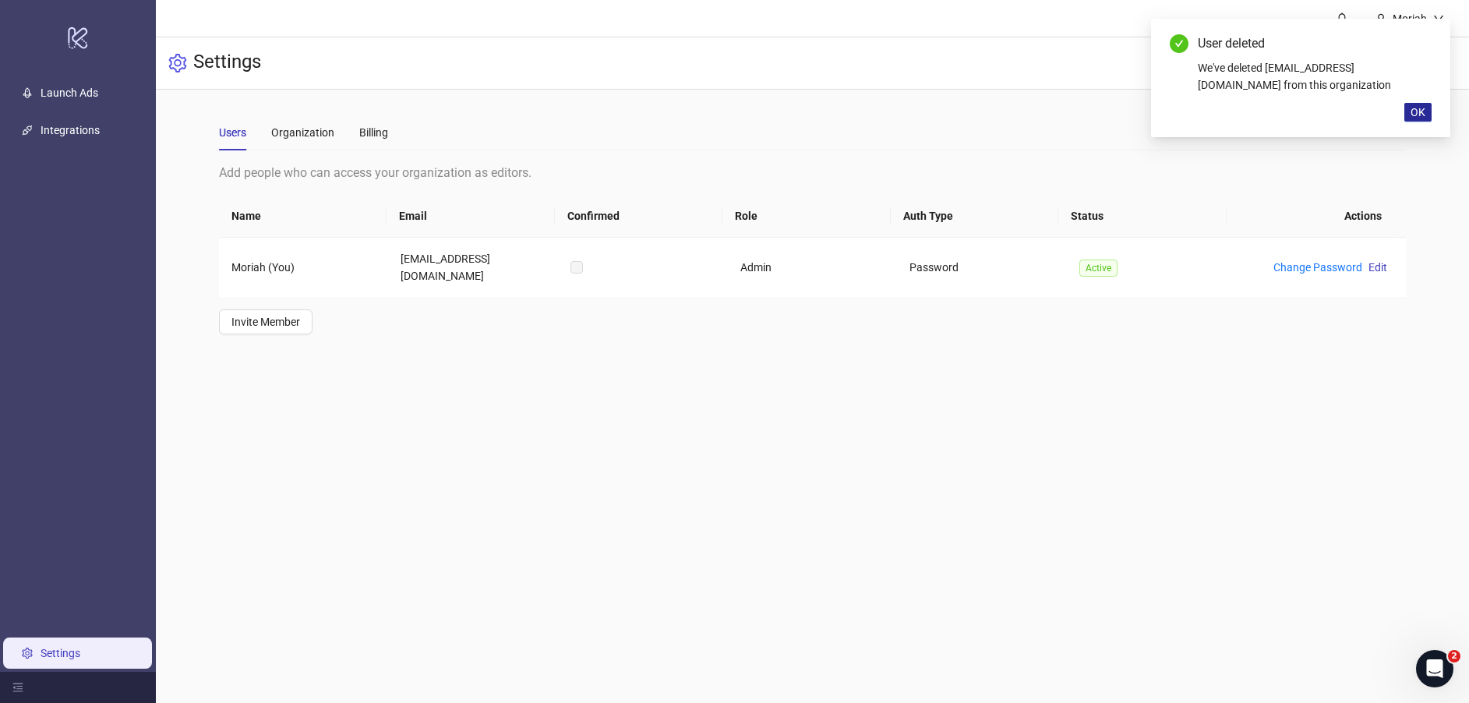
click at [1410, 111] on span "OK" at bounding box center [1417, 112] width 15 height 12
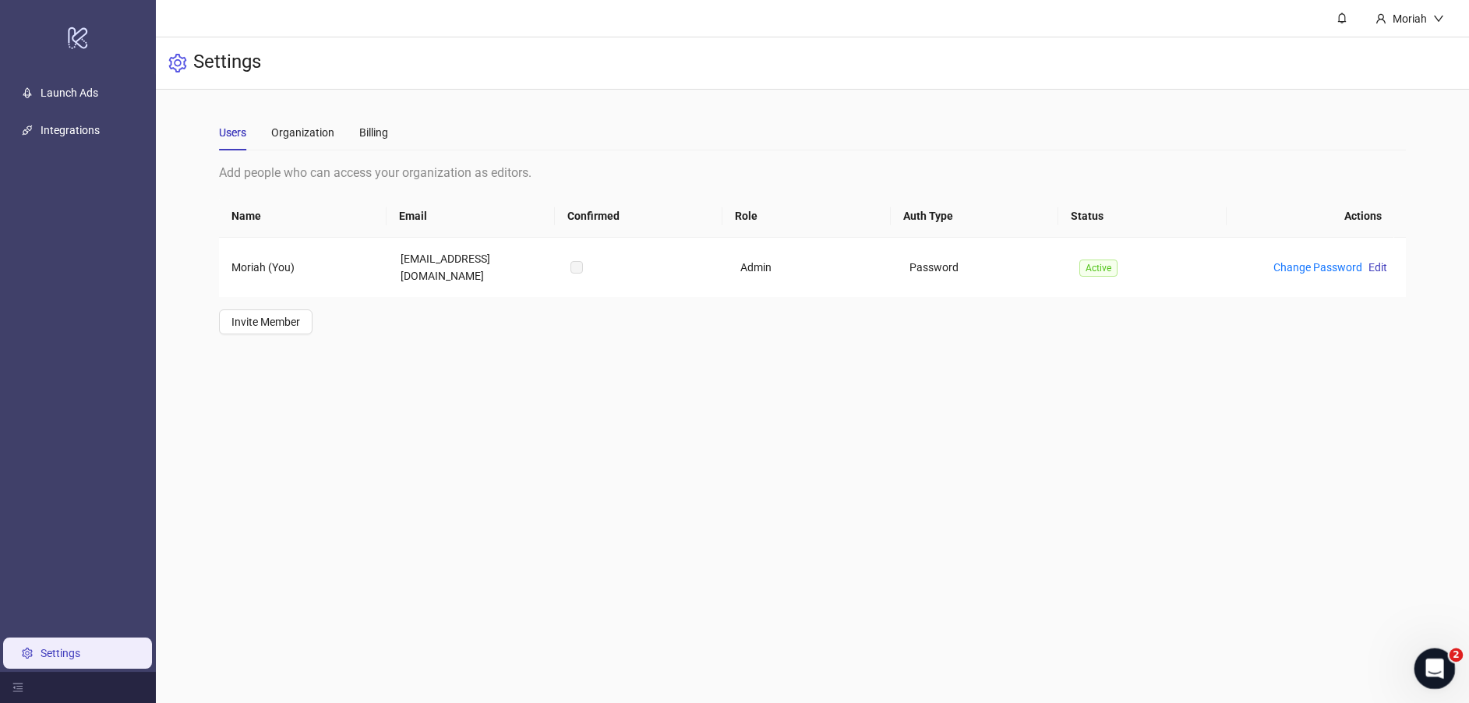
click at [1424, 656] on div "Open Intercom Messenger" at bounding box center [1432, 666] width 51 height 51
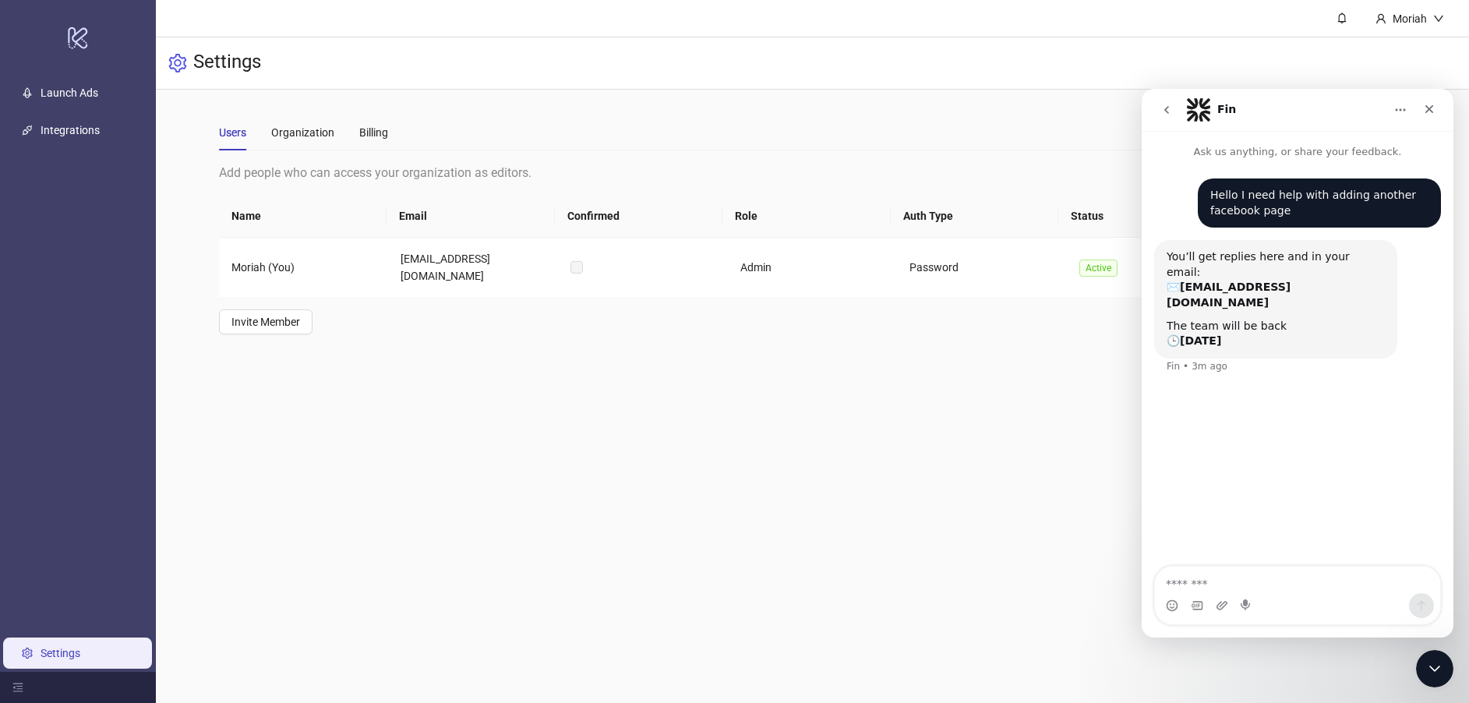
click at [513, 418] on main "Moriah Settings Users Organization Billing Add people who can access your organ…" at bounding box center [812, 351] width 1313 height 703
click at [1445, 105] on nav "Fin" at bounding box center [1298, 110] width 312 height 42
click at [1433, 107] on icon "Close" at bounding box center [1429, 109] width 12 height 12
